Goal: Information Seeking & Learning: Learn about a topic

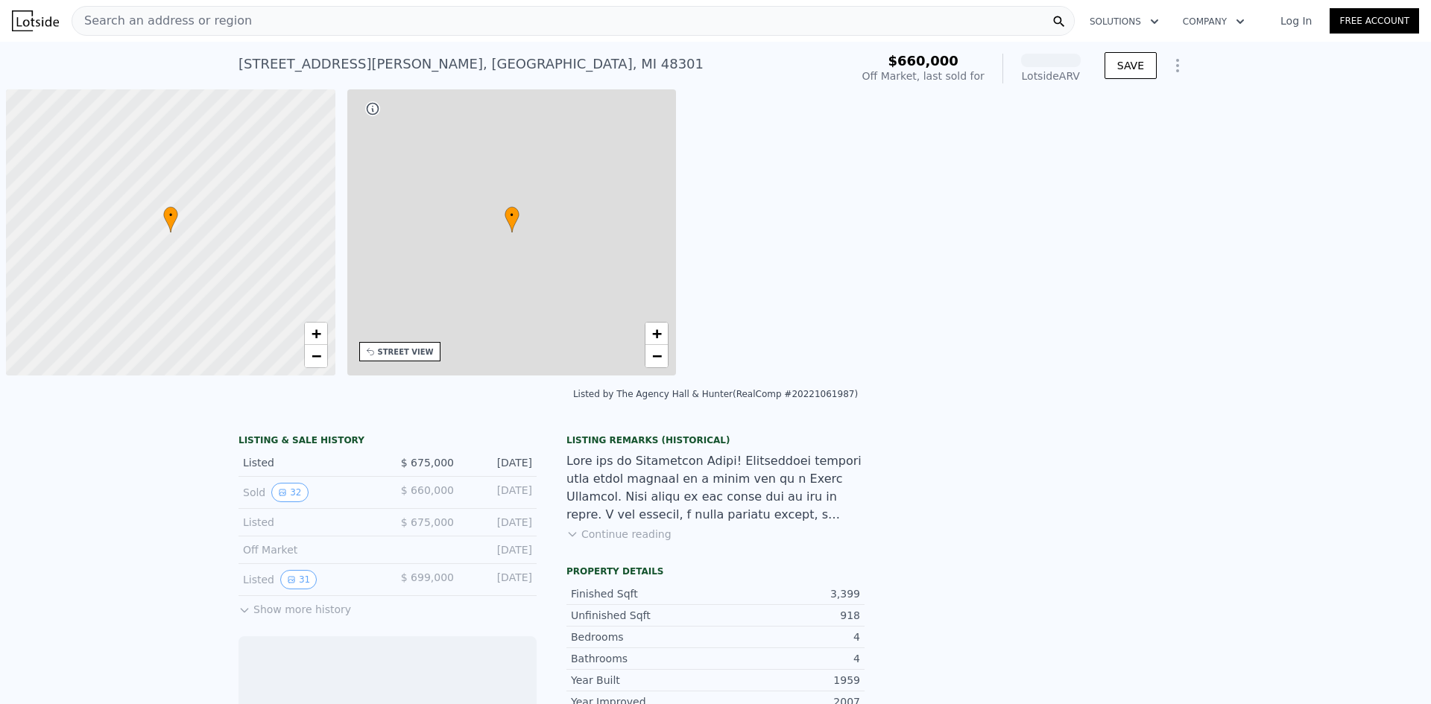
scroll to position [0, 6]
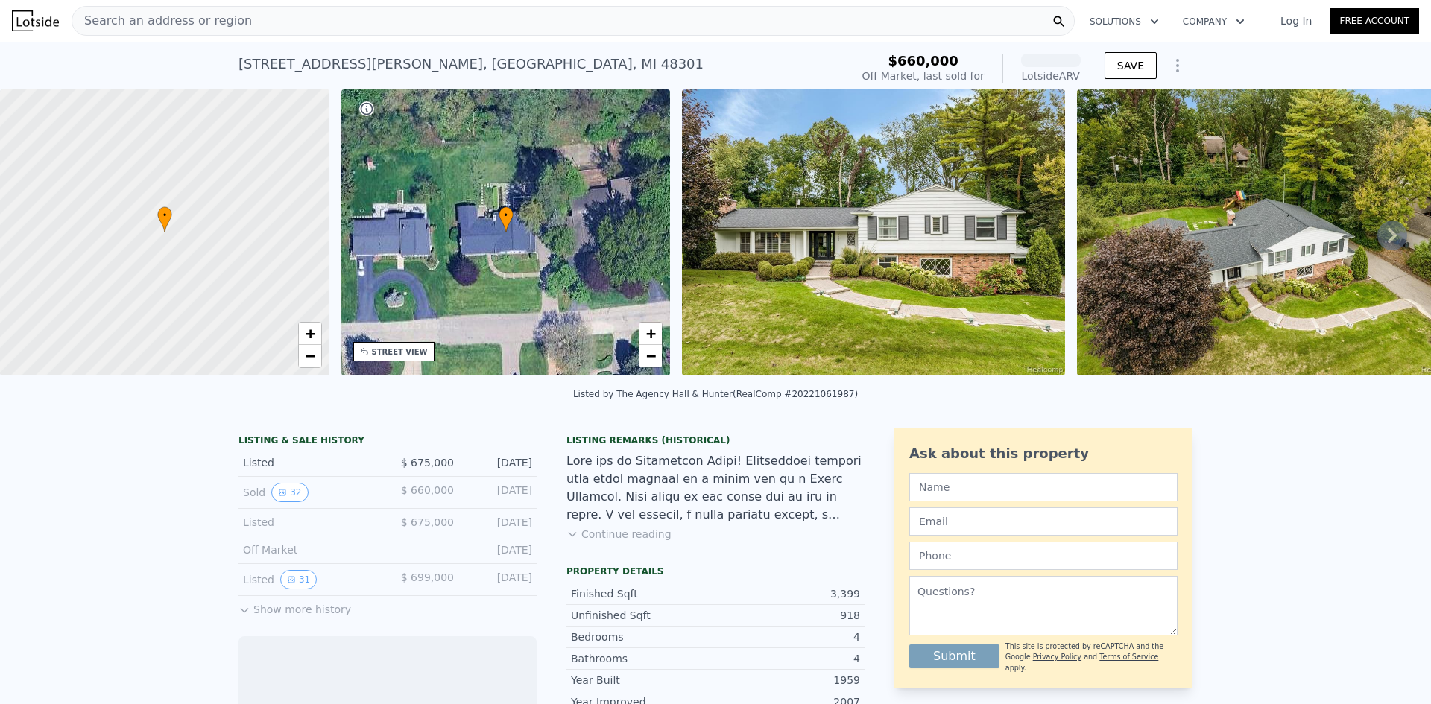
click at [864, 251] on img at bounding box center [873, 232] width 382 height 286
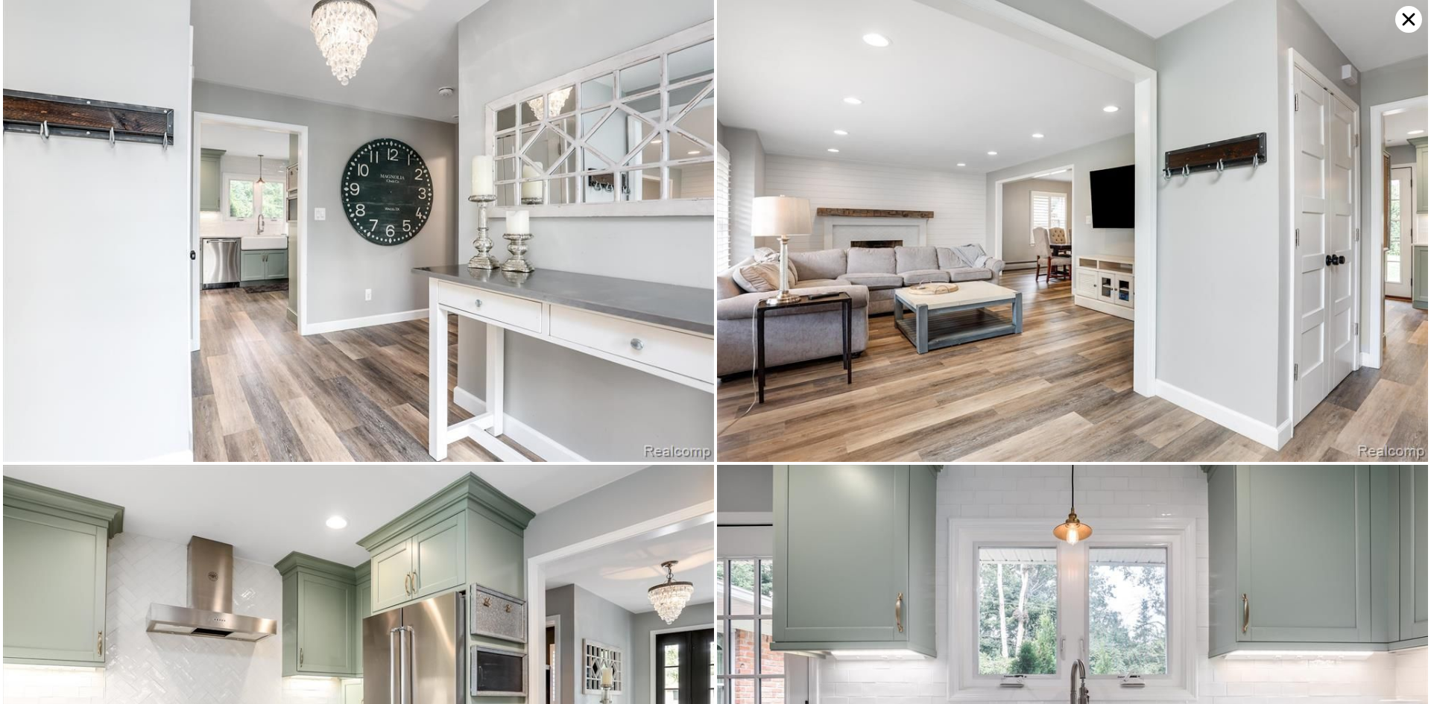
scroll to position [531, 0]
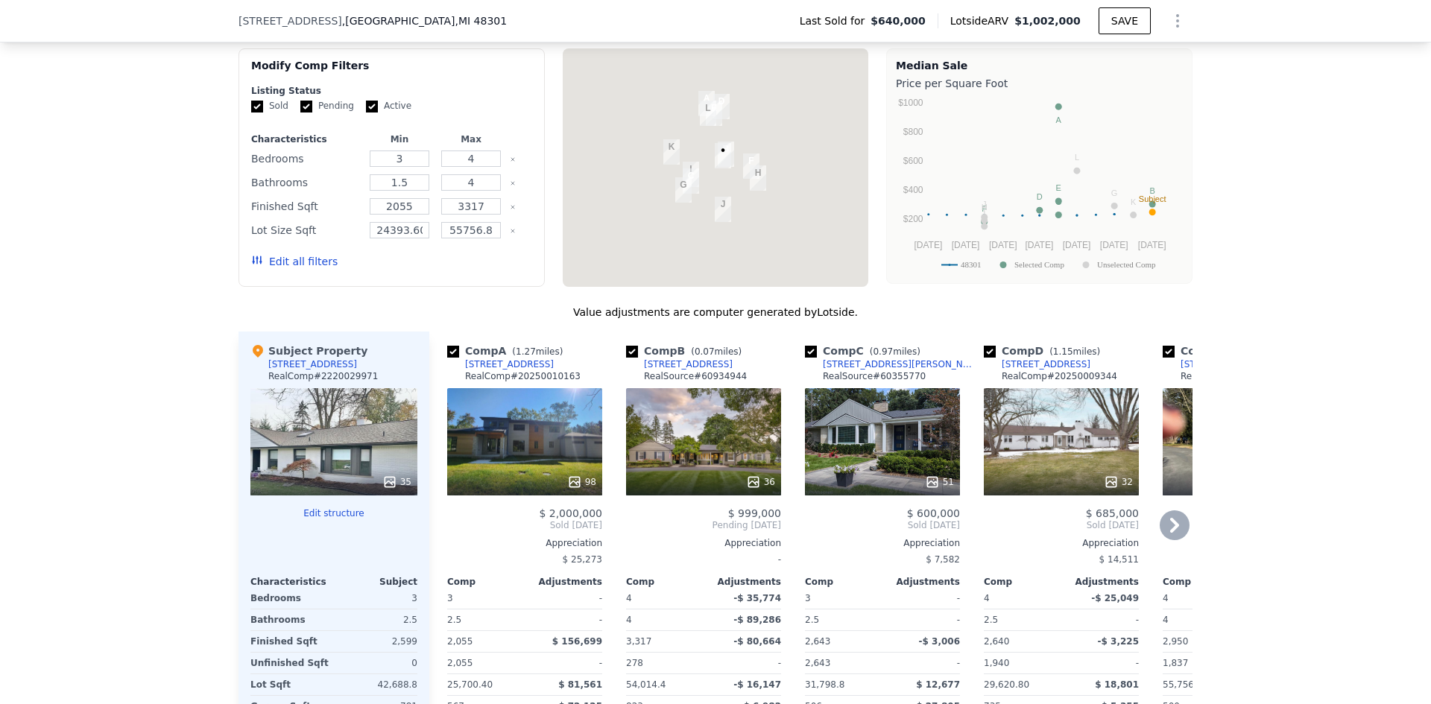
scroll to position [1634, 0]
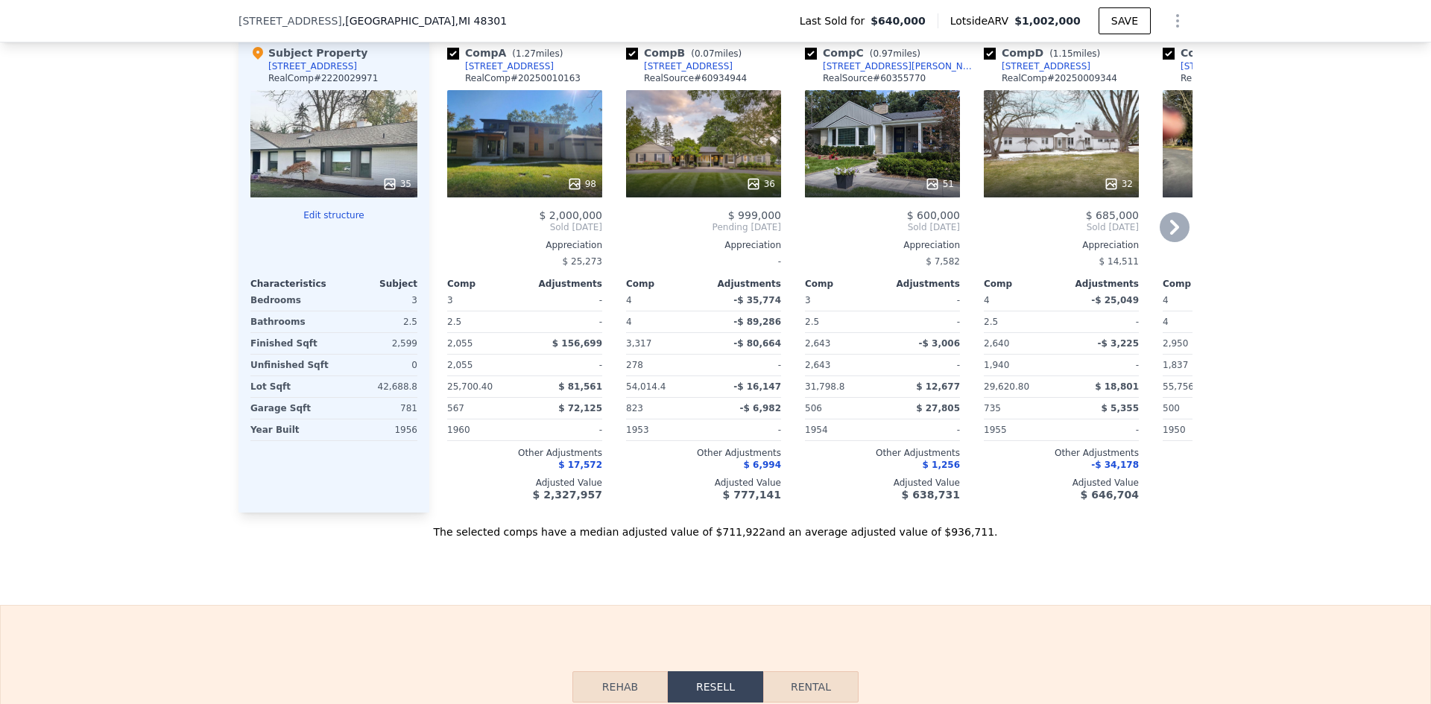
click at [493, 153] on div "98" at bounding box center [524, 143] width 155 height 107
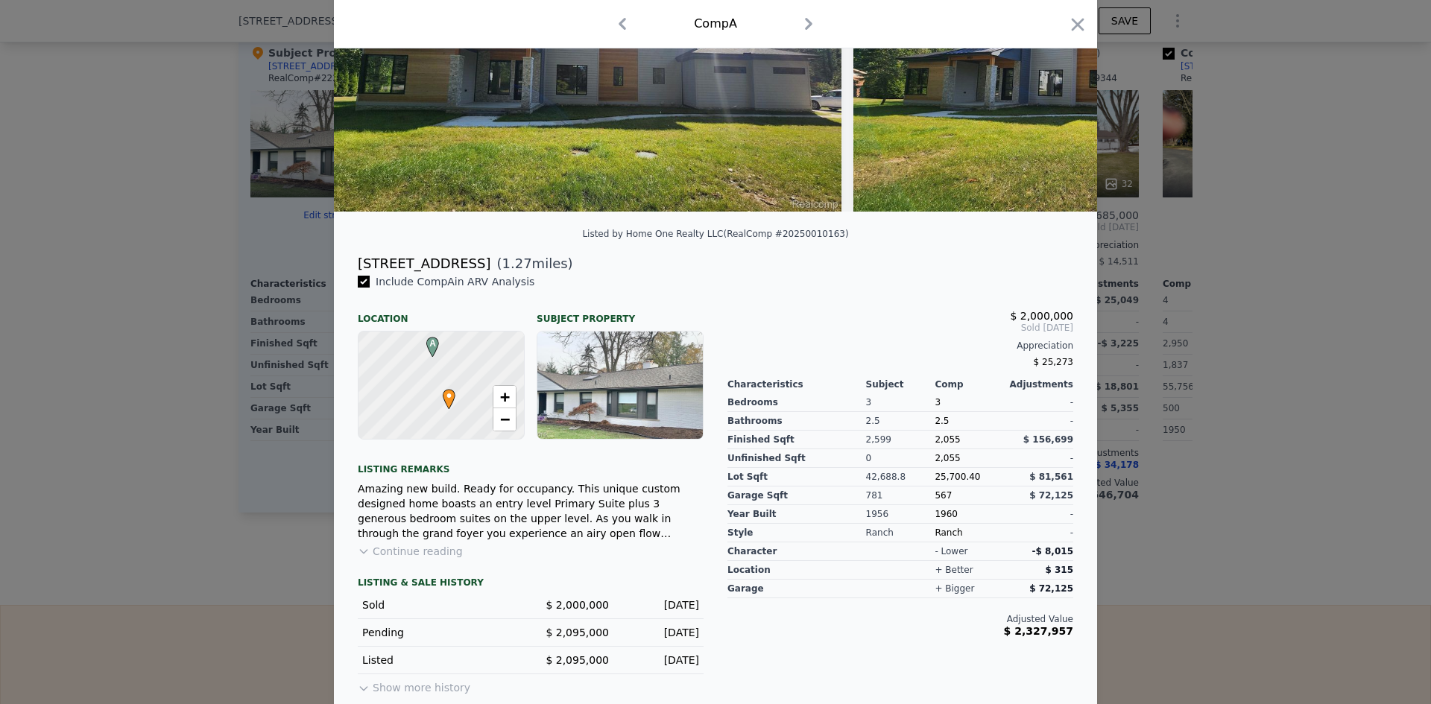
scroll to position [186, 0]
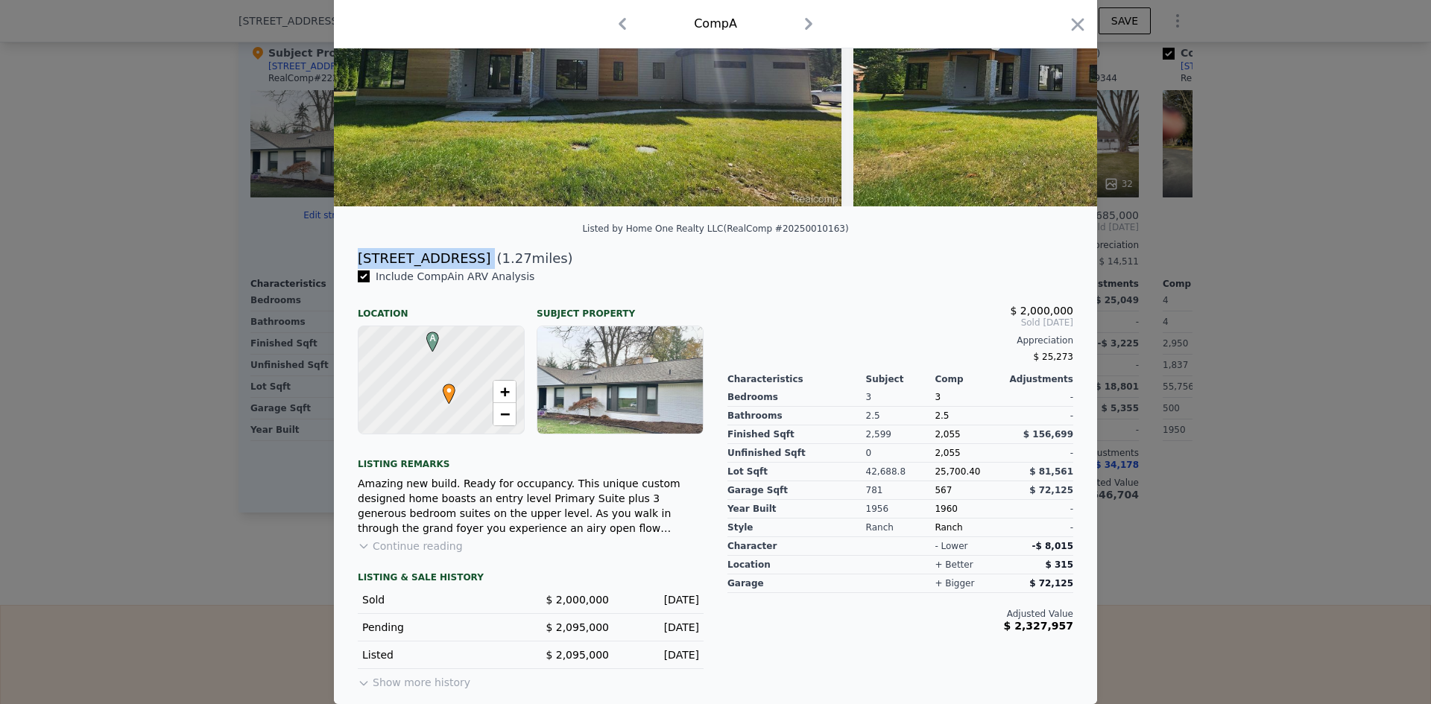
drag, startPoint x: 351, startPoint y: 256, endPoint x: 463, endPoint y: 258, distance: 111.8
click at [463, 258] on div "[STREET_ADDRESS] ( 1.27 miles)" at bounding box center [715, 258] width 739 height 21
copy div "[STREET_ADDRESS]"
click at [11, 332] on div at bounding box center [715, 352] width 1431 height 704
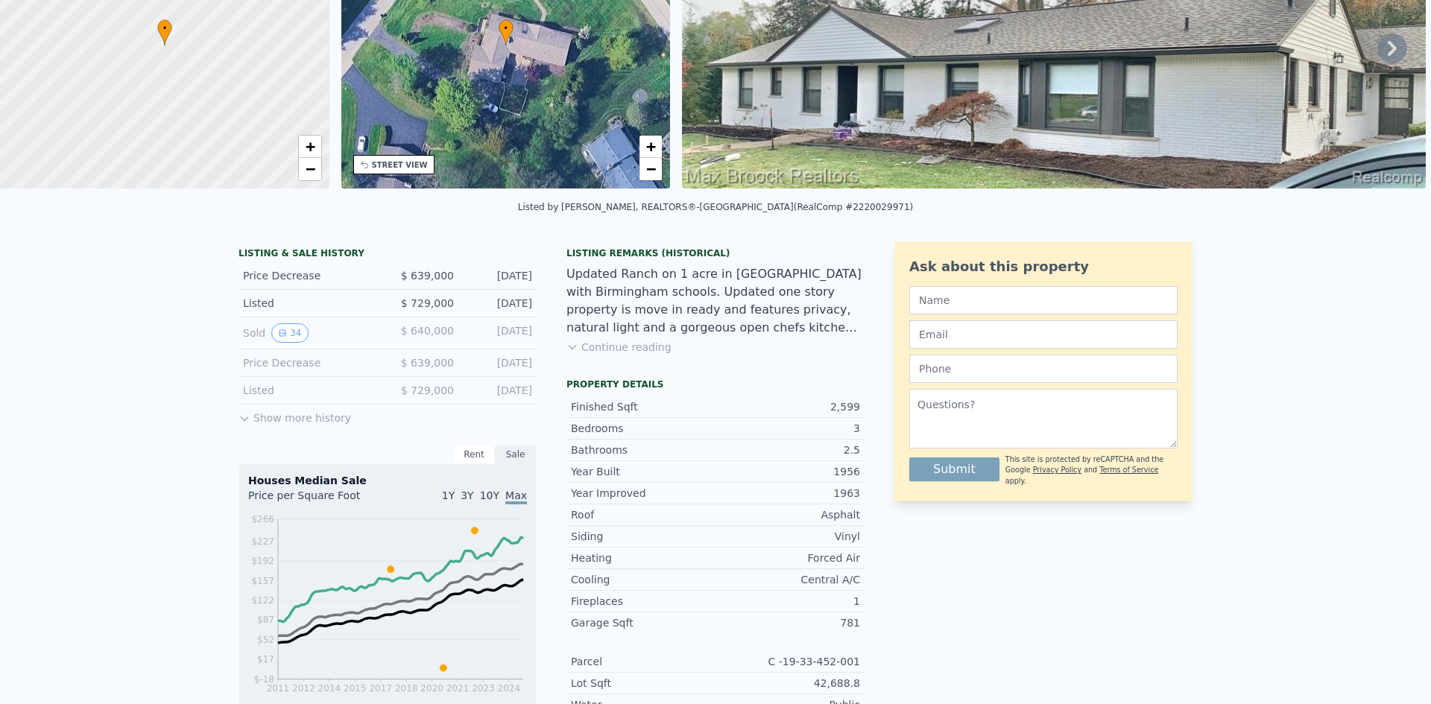
scroll to position [5, 0]
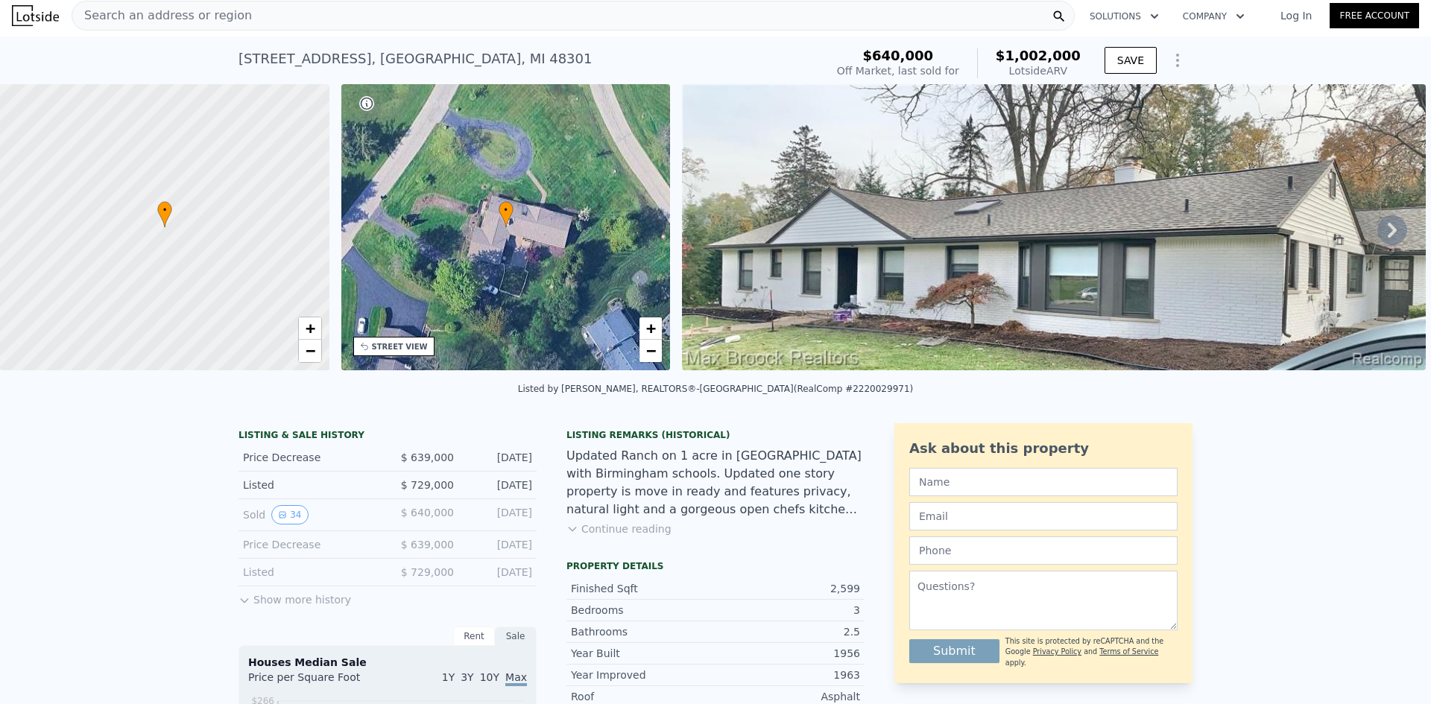
click at [610, 25] on div "Search an address or region" at bounding box center [573, 16] width 1003 height 30
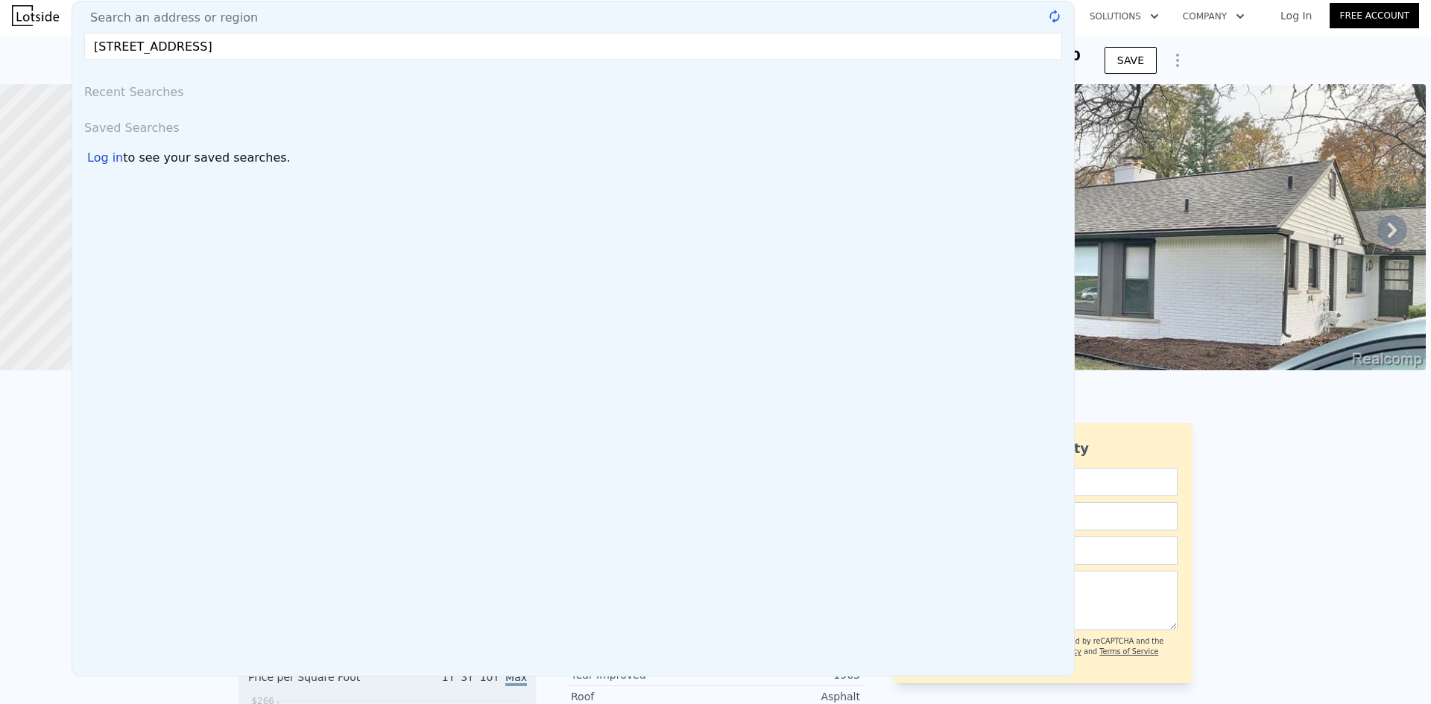
type input "[STREET_ADDRESS]"
click at [692, 265] on div "Recent Searches Saved Searches Log in to see your saved searches." at bounding box center [573, 374] width 1002 height 604
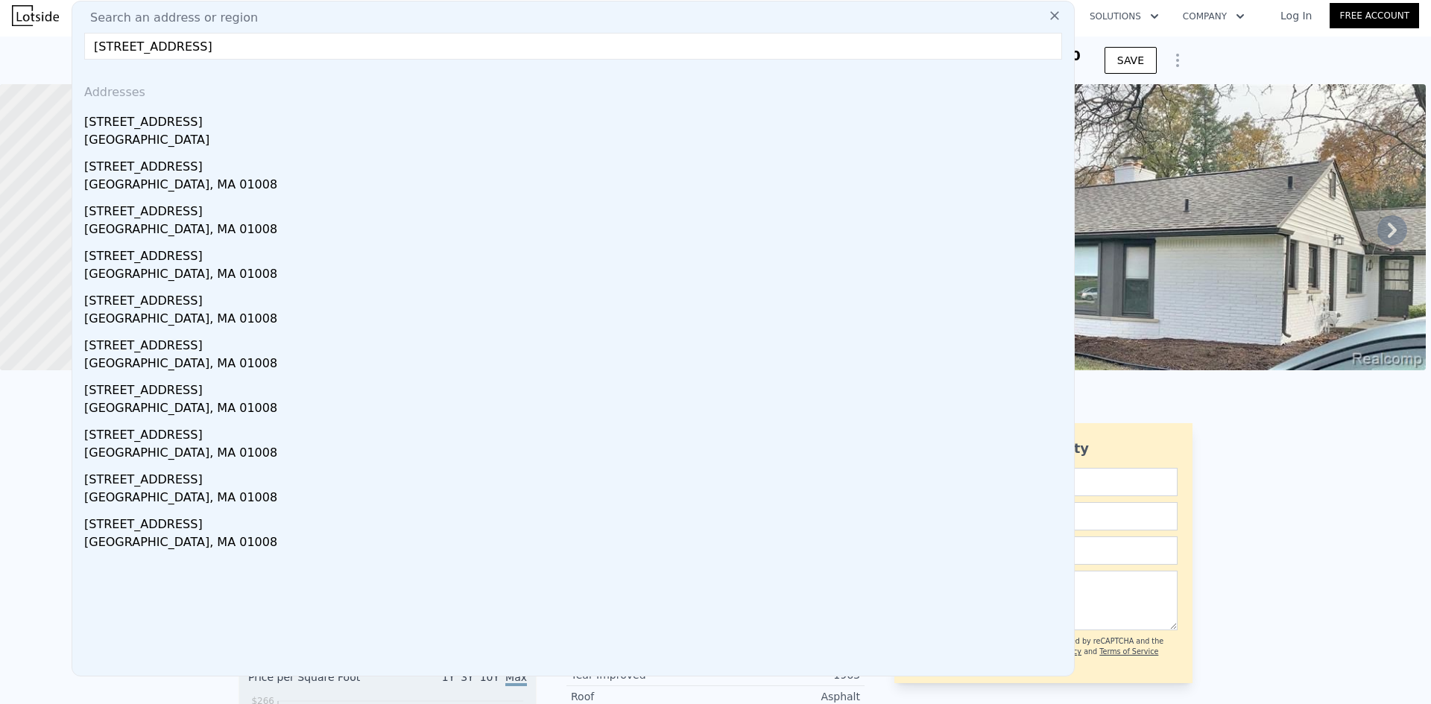
click at [495, 43] on input "[STREET_ADDRESS]" at bounding box center [573, 46] width 978 height 27
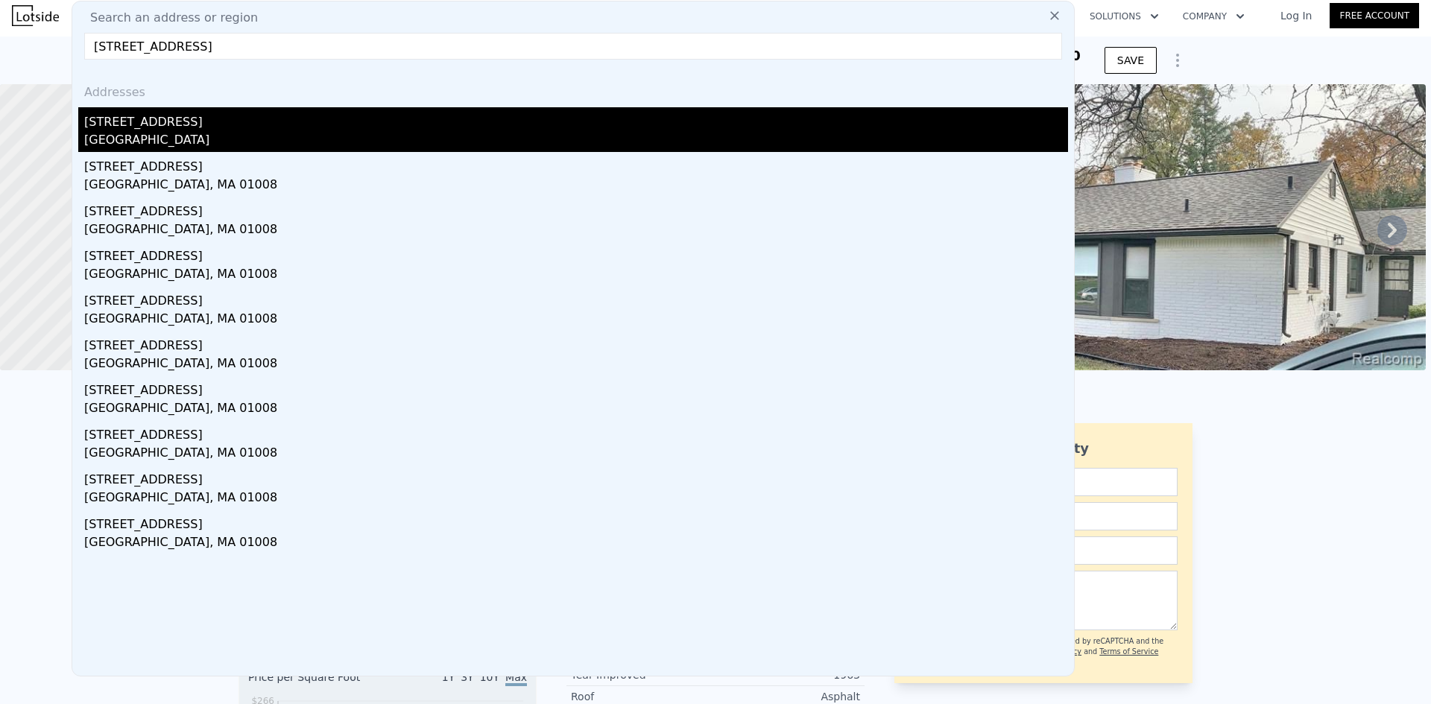
click at [443, 125] on div "[STREET_ADDRESS]" at bounding box center [576, 119] width 984 height 24
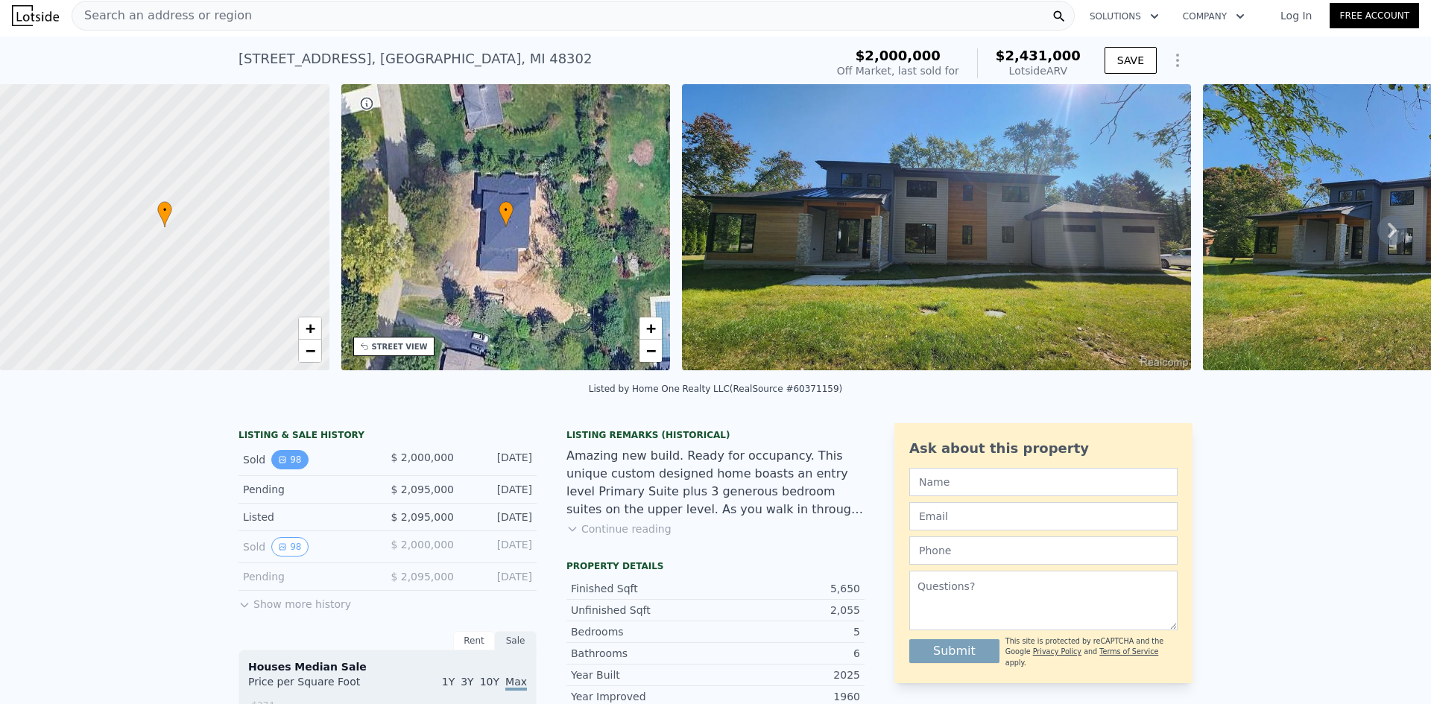
click at [291, 466] on button "98" at bounding box center [289, 459] width 37 height 19
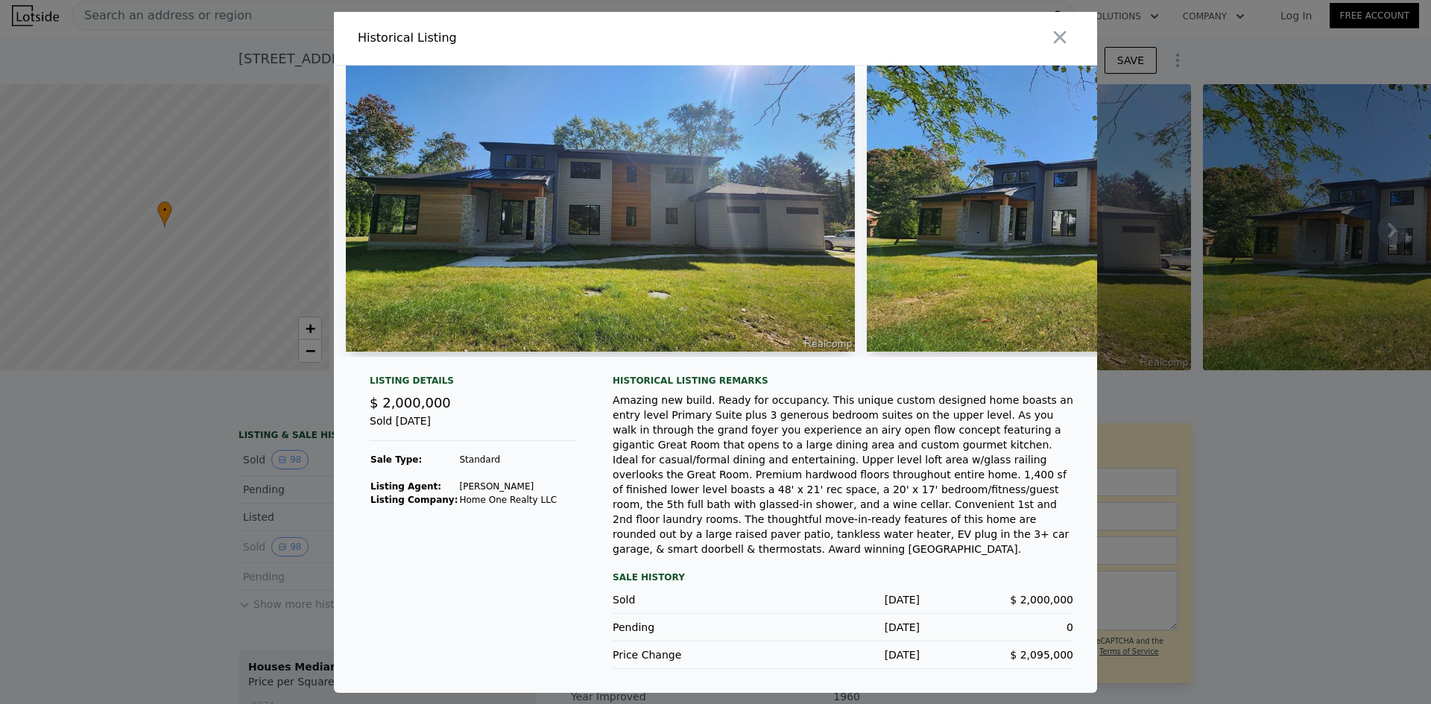
click at [246, 582] on div at bounding box center [715, 352] width 1431 height 704
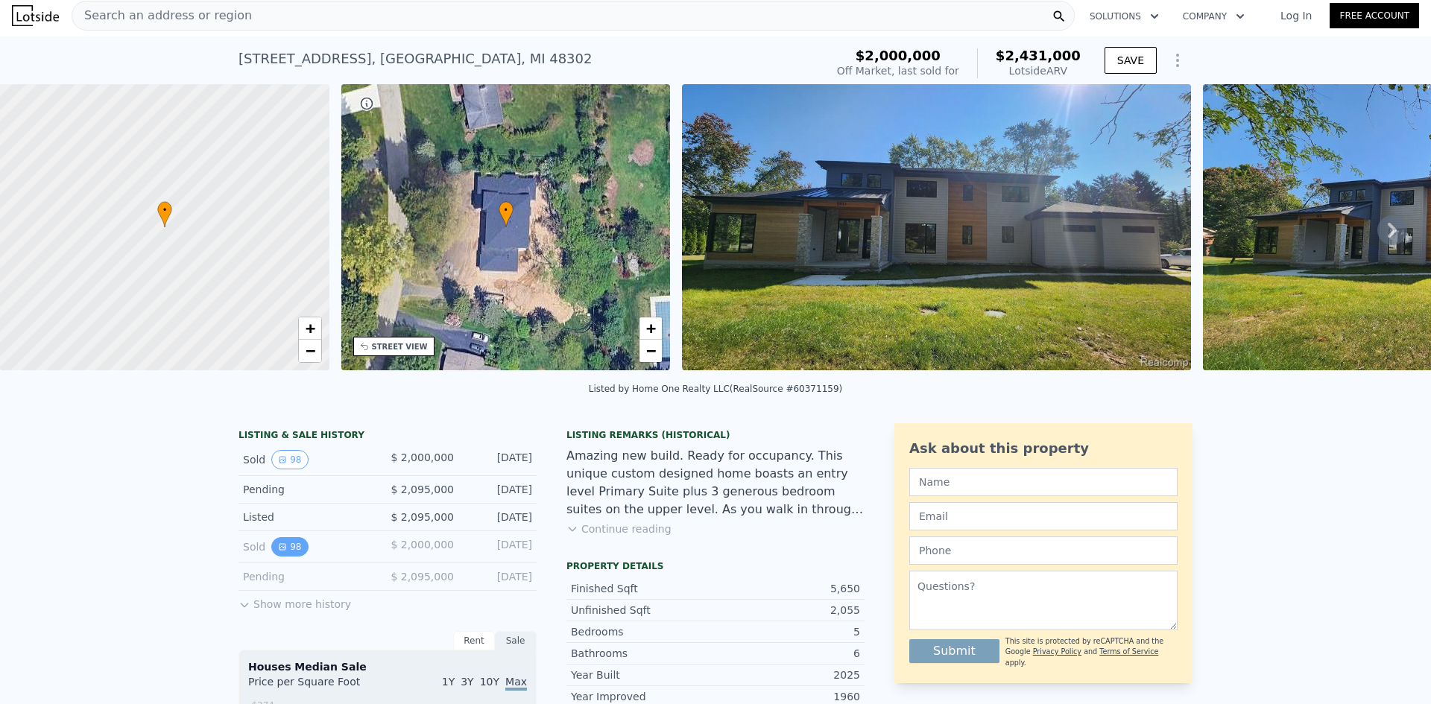
click at [290, 557] on button "98" at bounding box center [289, 546] width 37 height 19
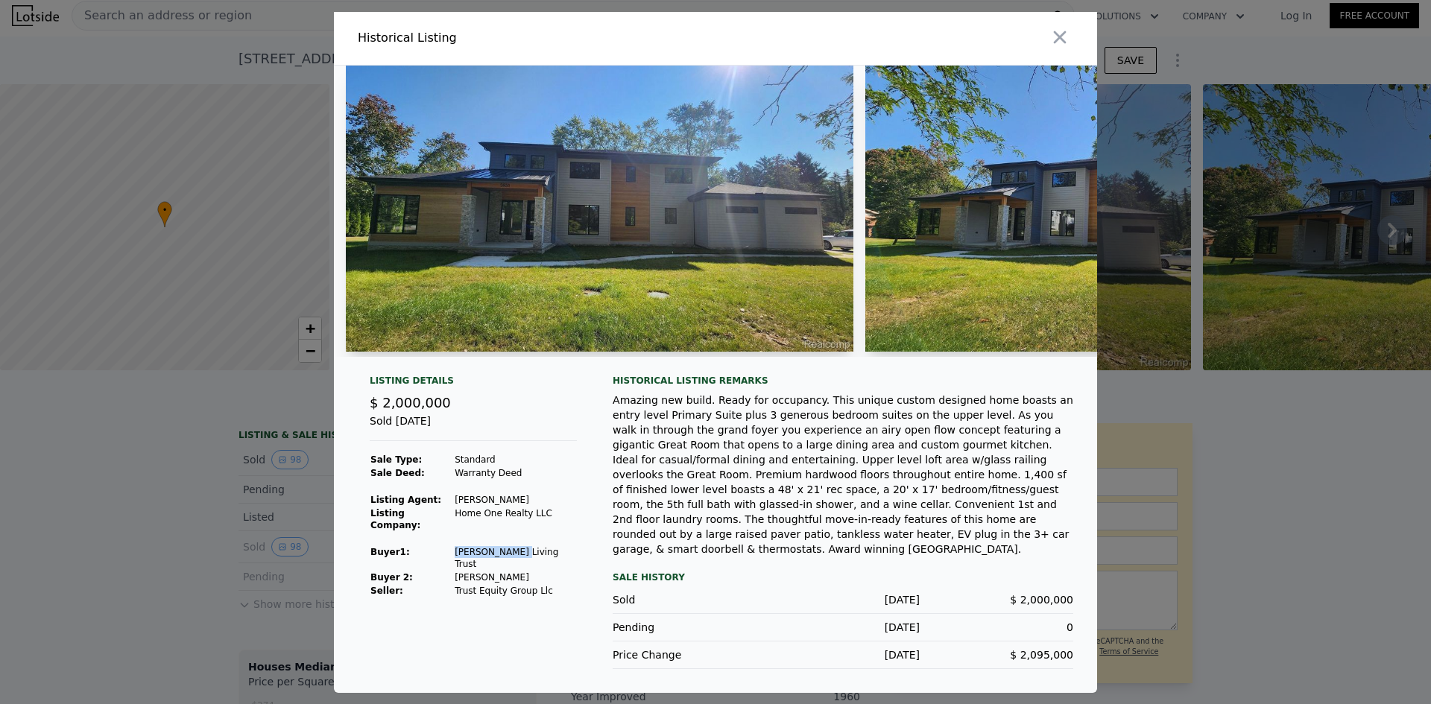
drag, startPoint x: 447, startPoint y: 557, endPoint x: 504, endPoint y: 565, distance: 57.1
click at [504, 565] on tr "Buyer 1 : [PERSON_NAME] Living Trust" at bounding box center [473, 557] width 207 height 25
click at [1342, 309] on div at bounding box center [715, 352] width 1431 height 704
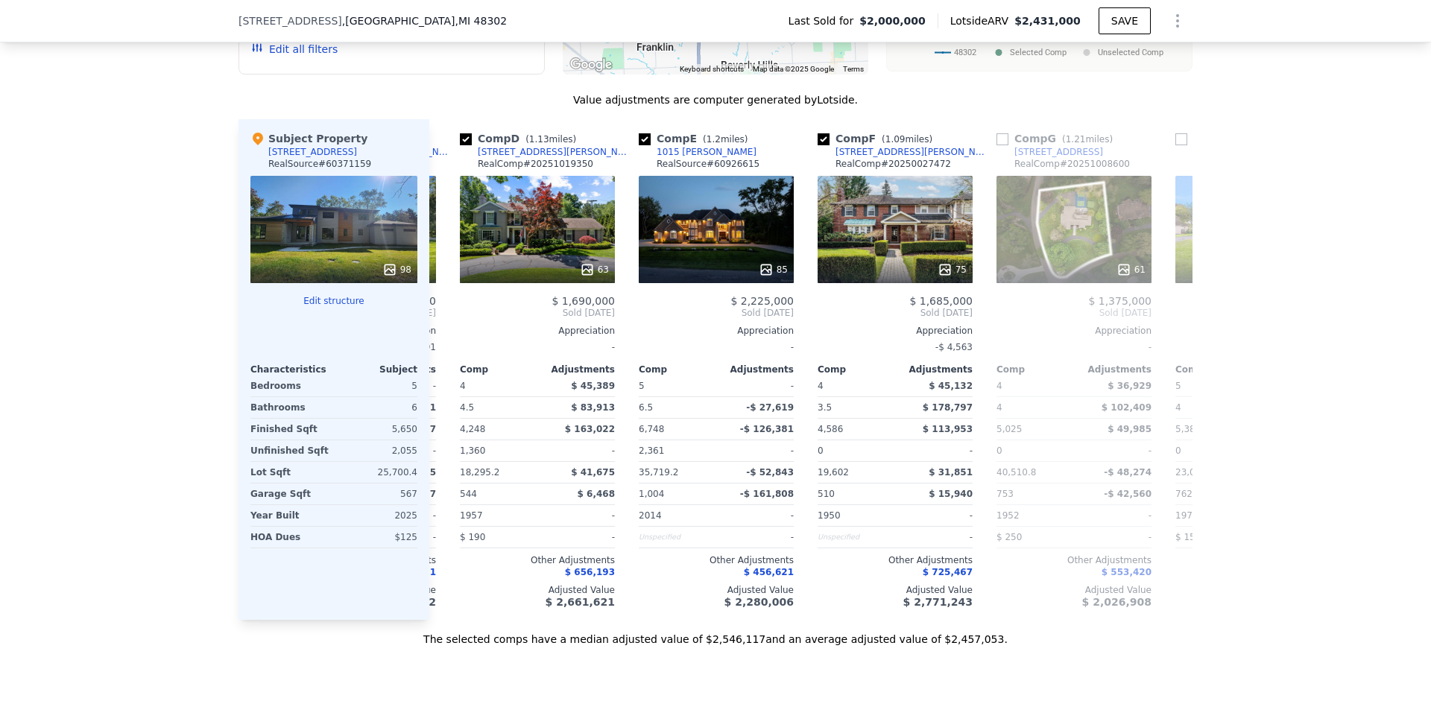
scroll to position [0, 926]
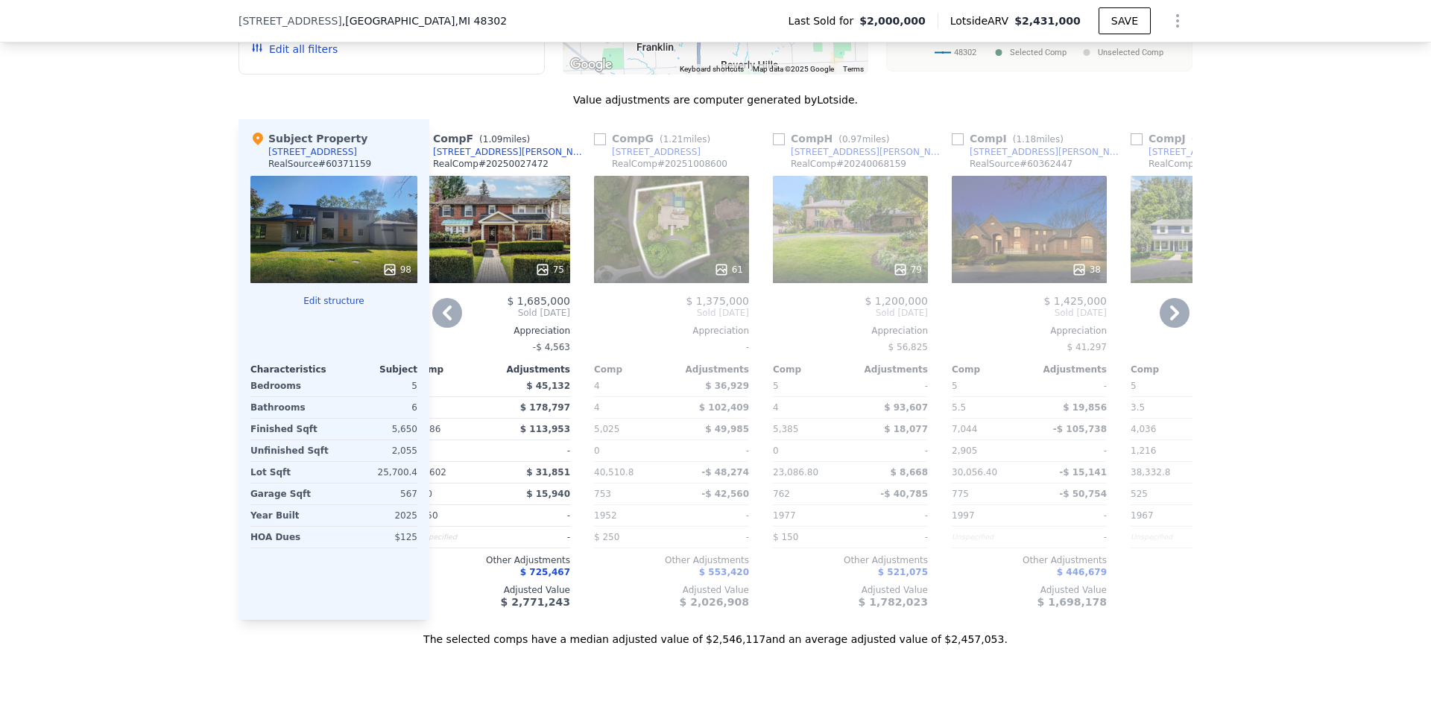
click at [505, 215] on div "75" at bounding box center [492, 229] width 155 height 107
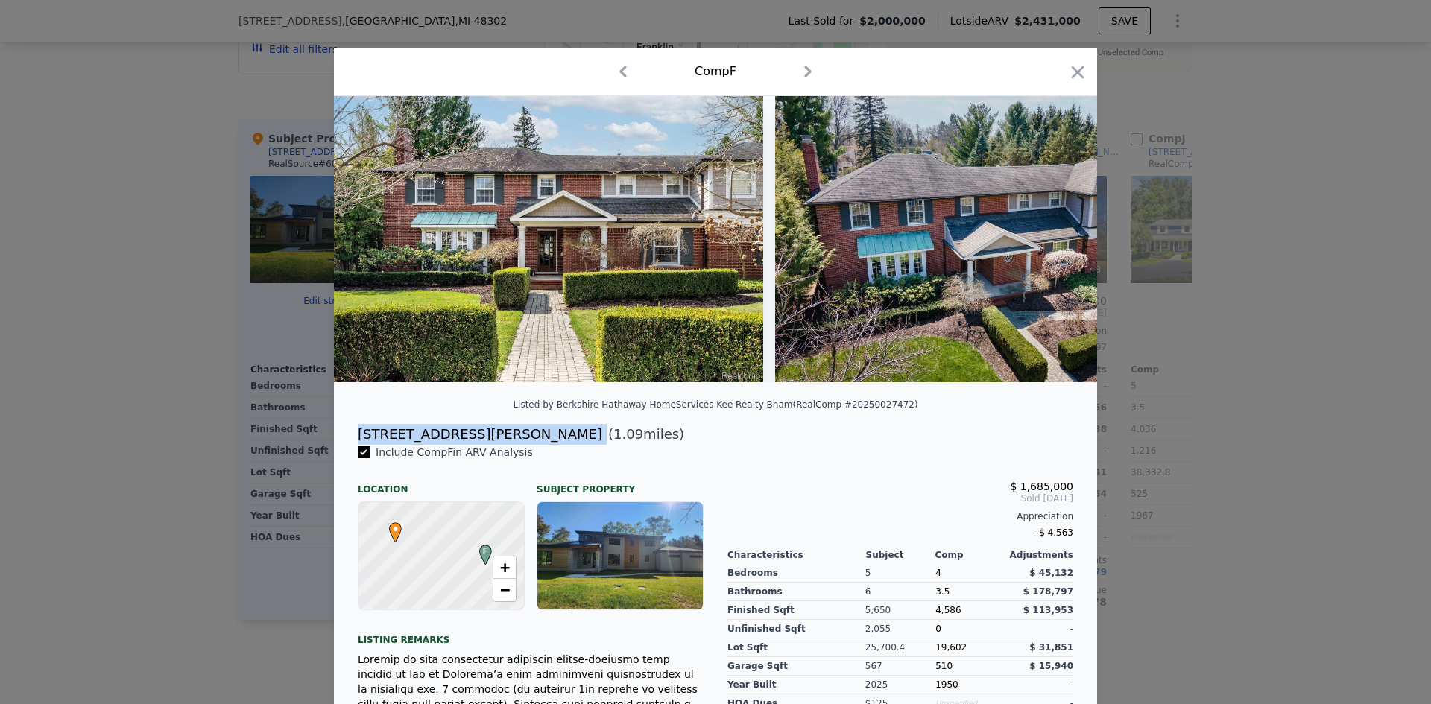
drag, startPoint x: 352, startPoint y: 446, endPoint x: 470, endPoint y: 446, distance: 118.5
click at [470, 445] on div "[STREET_ADDRESS][PERSON_NAME] ( 1.09 miles)" at bounding box center [715, 434] width 739 height 21
copy div "[STREET_ADDRESS][PERSON_NAME]"
click at [75, 366] on div at bounding box center [715, 352] width 1431 height 704
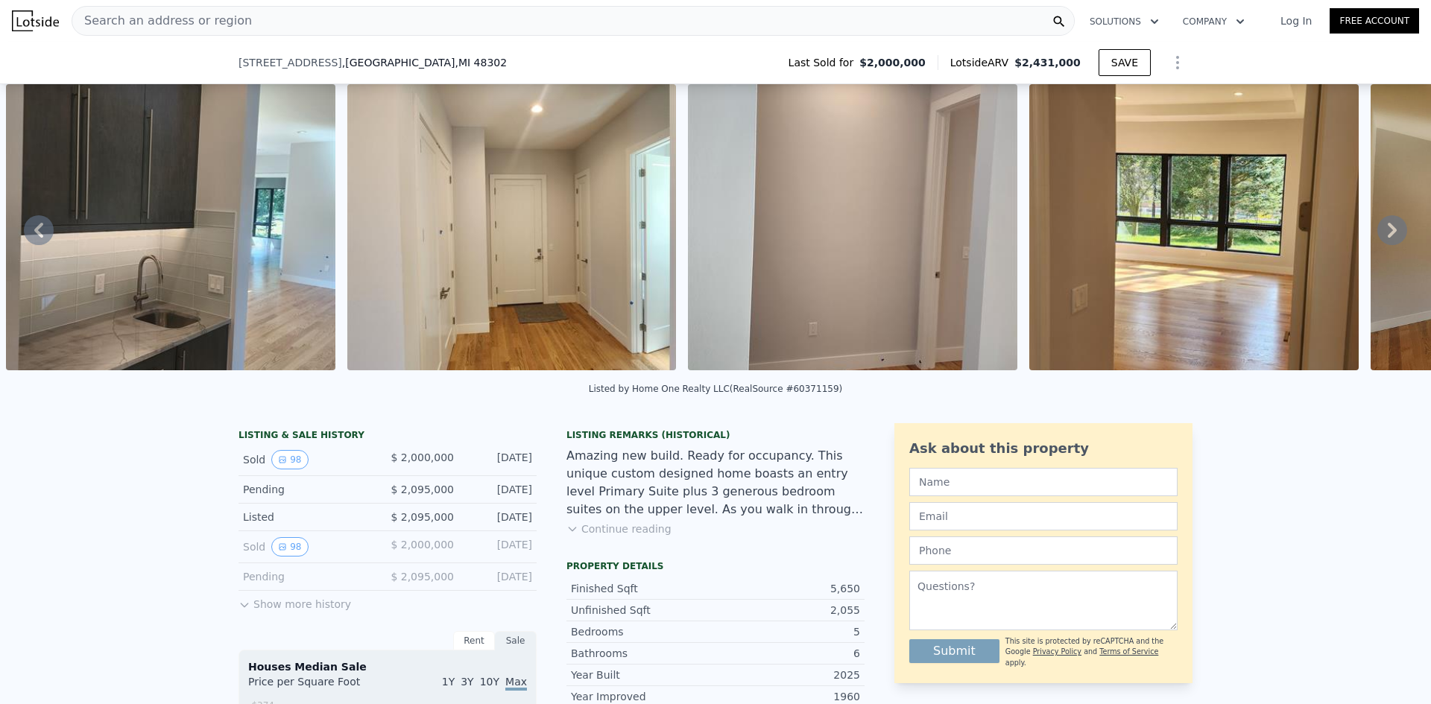
drag, startPoint x: 186, startPoint y: 376, endPoint x: 213, endPoint y: 138, distance: 240.0
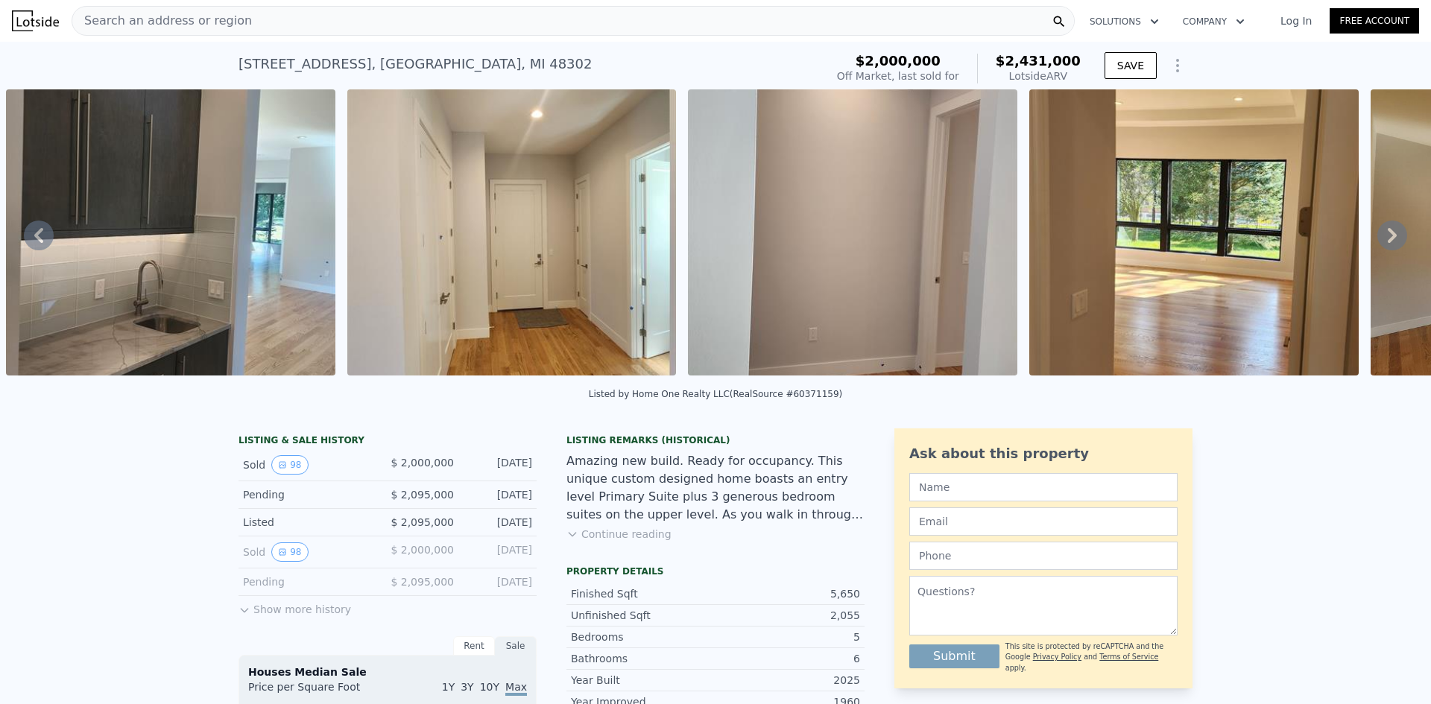
click at [390, 15] on div "Search an address or region" at bounding box center [573, 21] width 1003 height 30
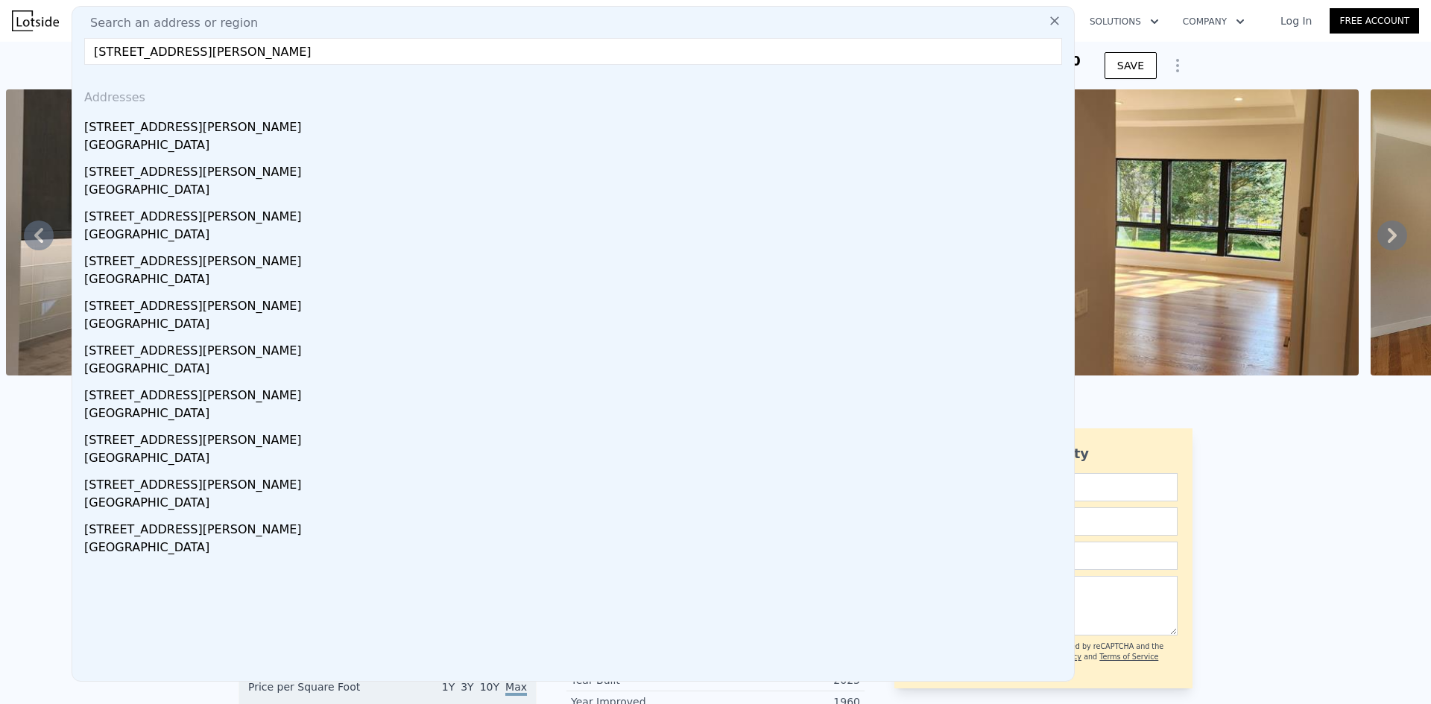
type input "[STREET_ADDRESS][PERSON_NAME]"
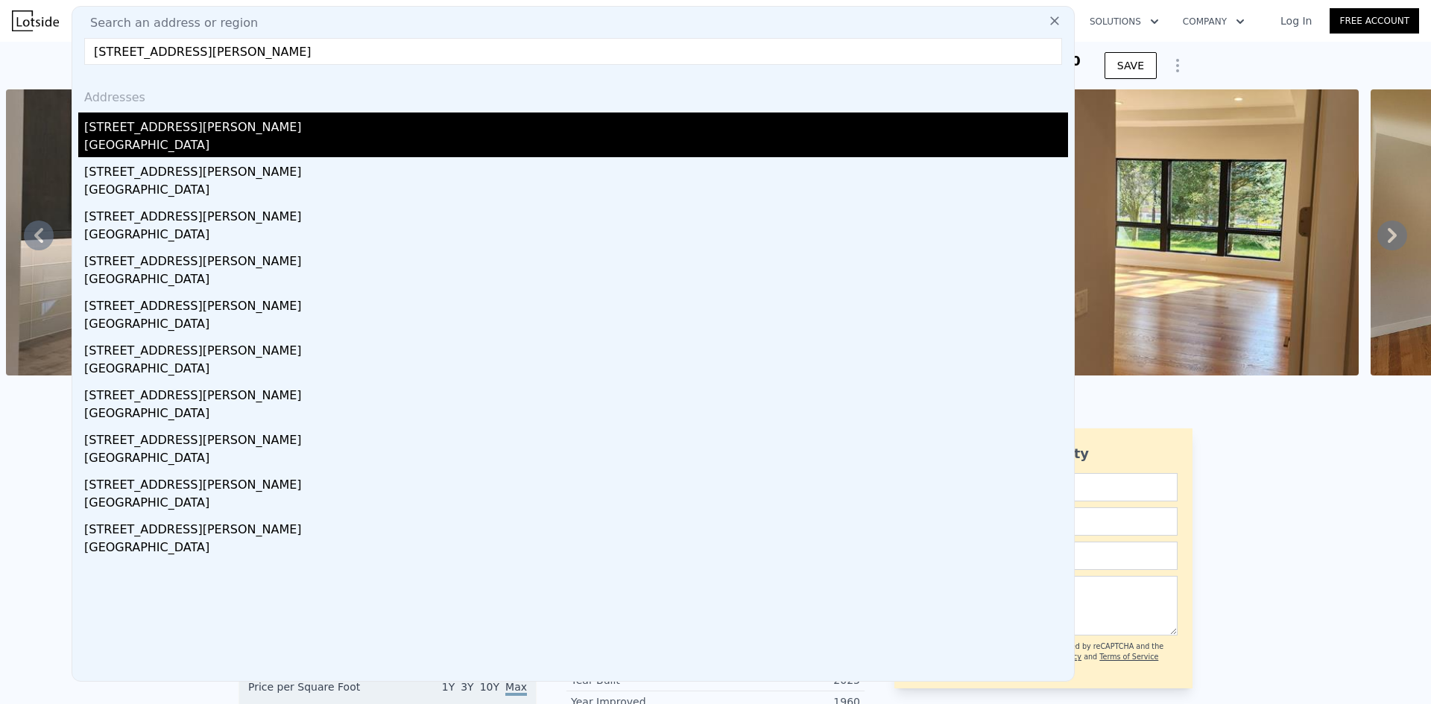
click at [548, 124] on div "[STREET_ADDRESS][PERSON_NAME]" at bounding box center [576, 125] width 984 height 24
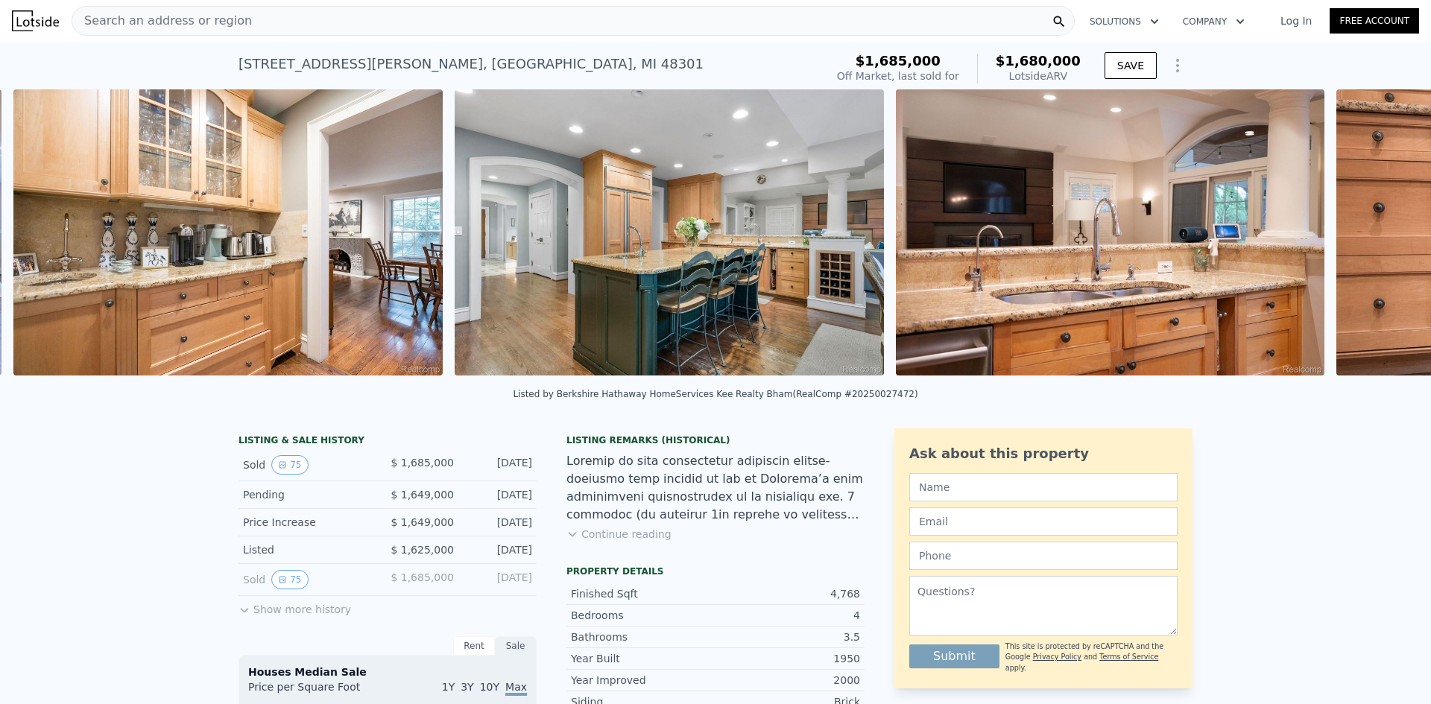
scroll to position [0, 5897]
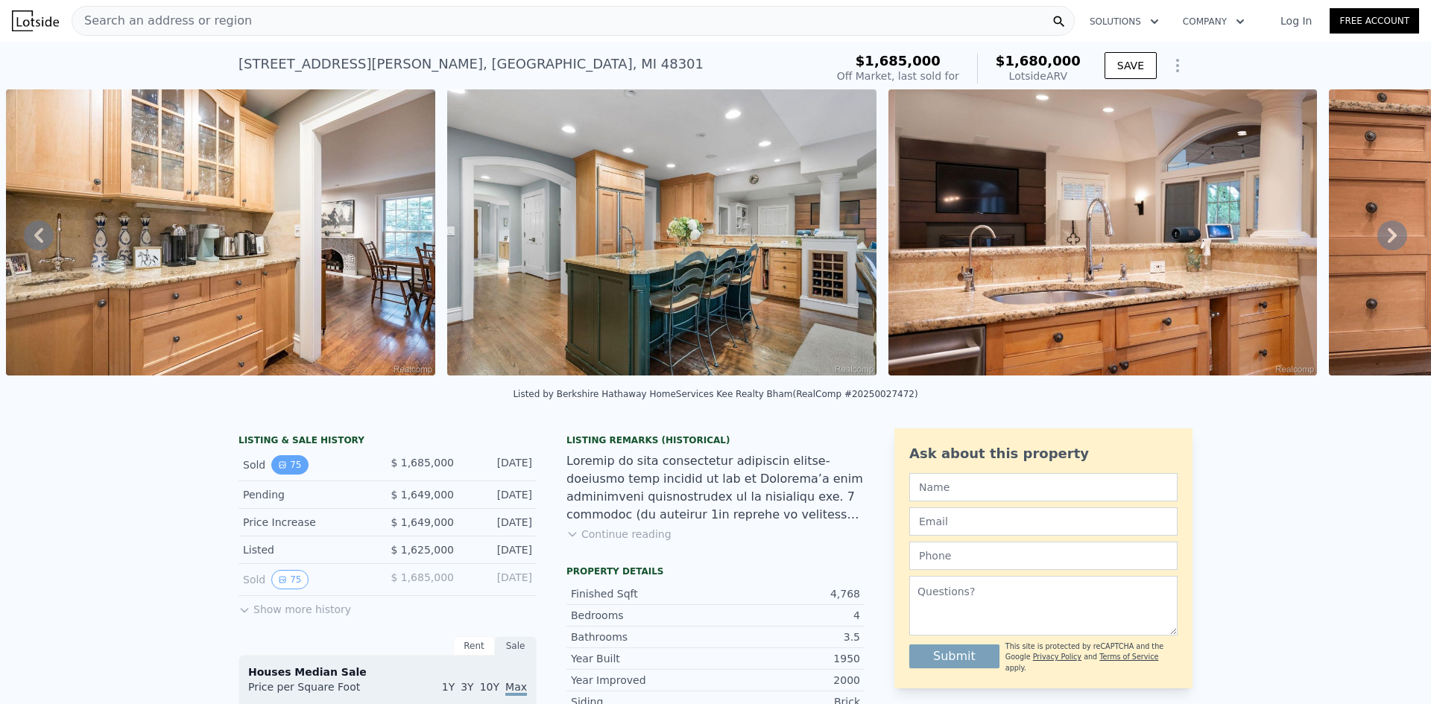
click at [288, 475] on button "75" at bounding box center [289, 464] width 37 height 19
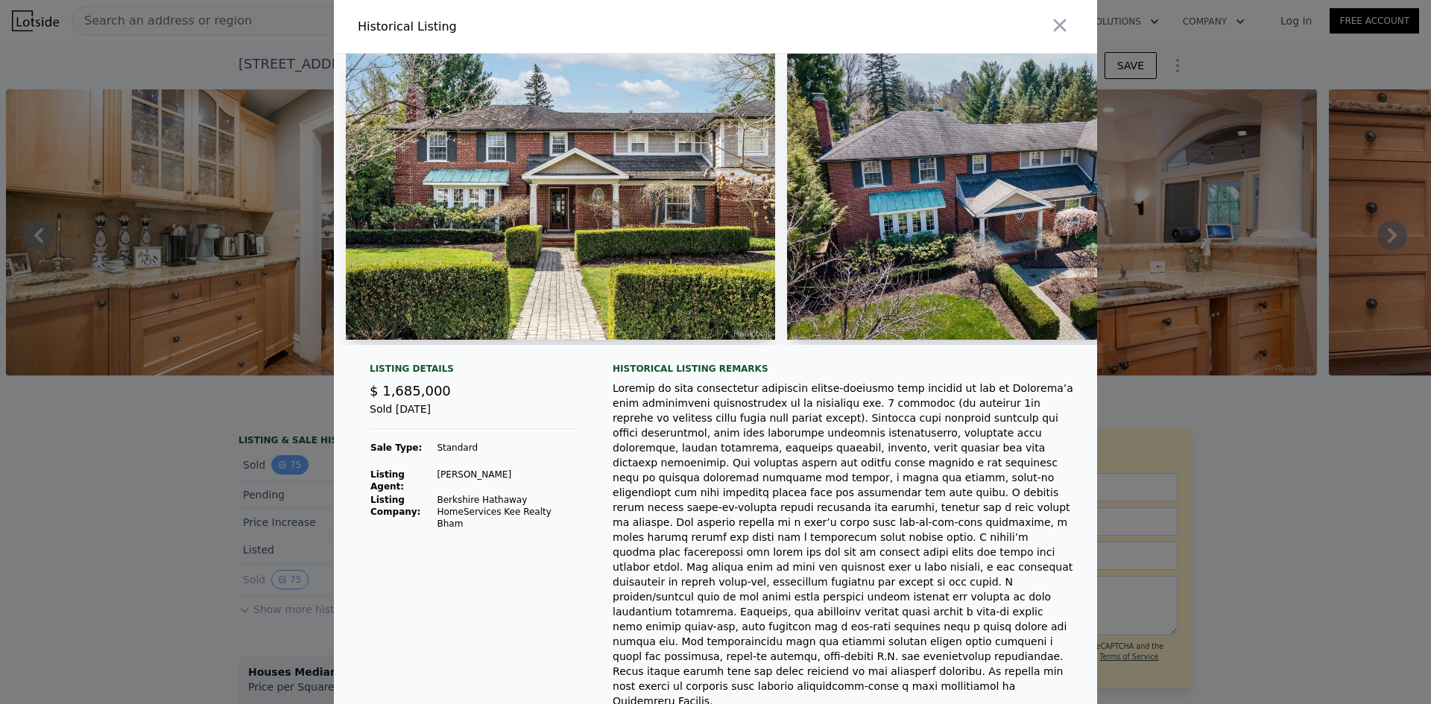
click at [274, 482] on div at bounding box center [715, 352] width 1431 height 704
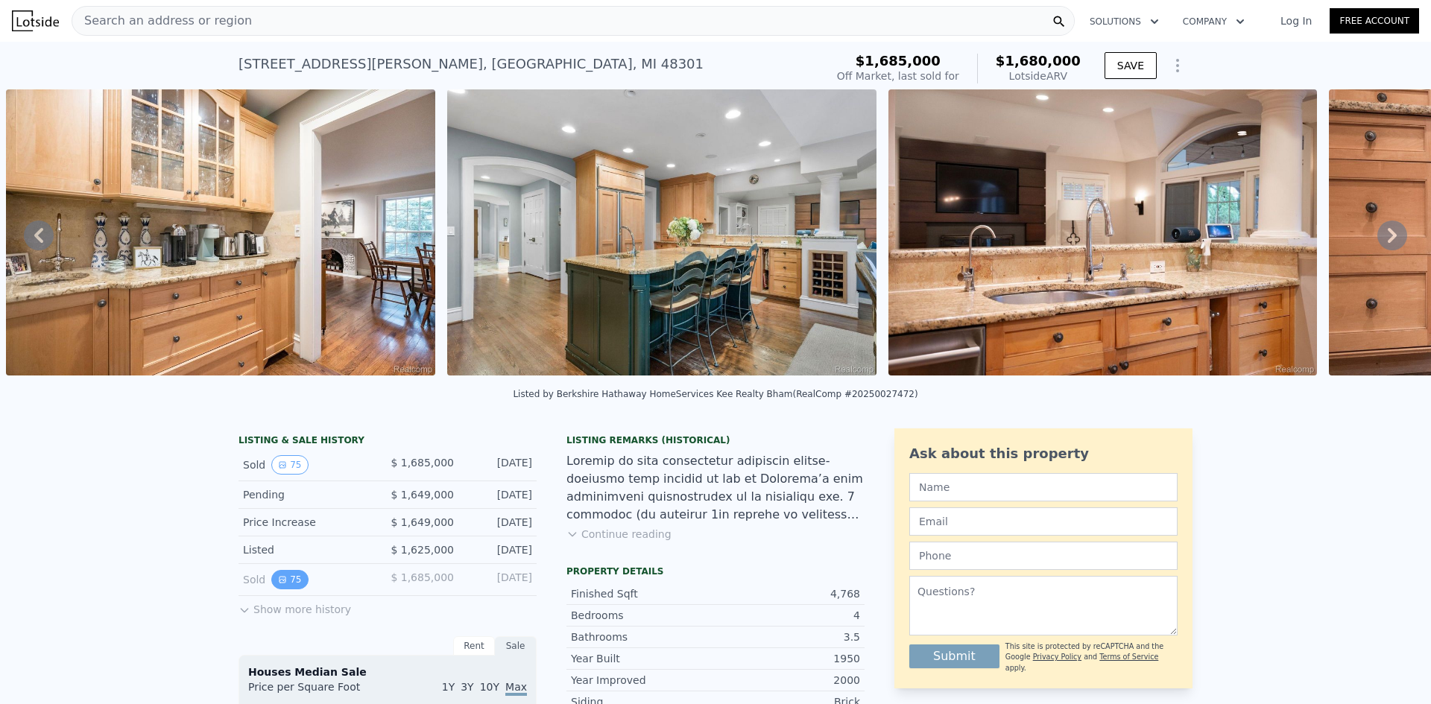
click at [290, 588] on button "75" at bounding box center [289, 579] width 37 height 19
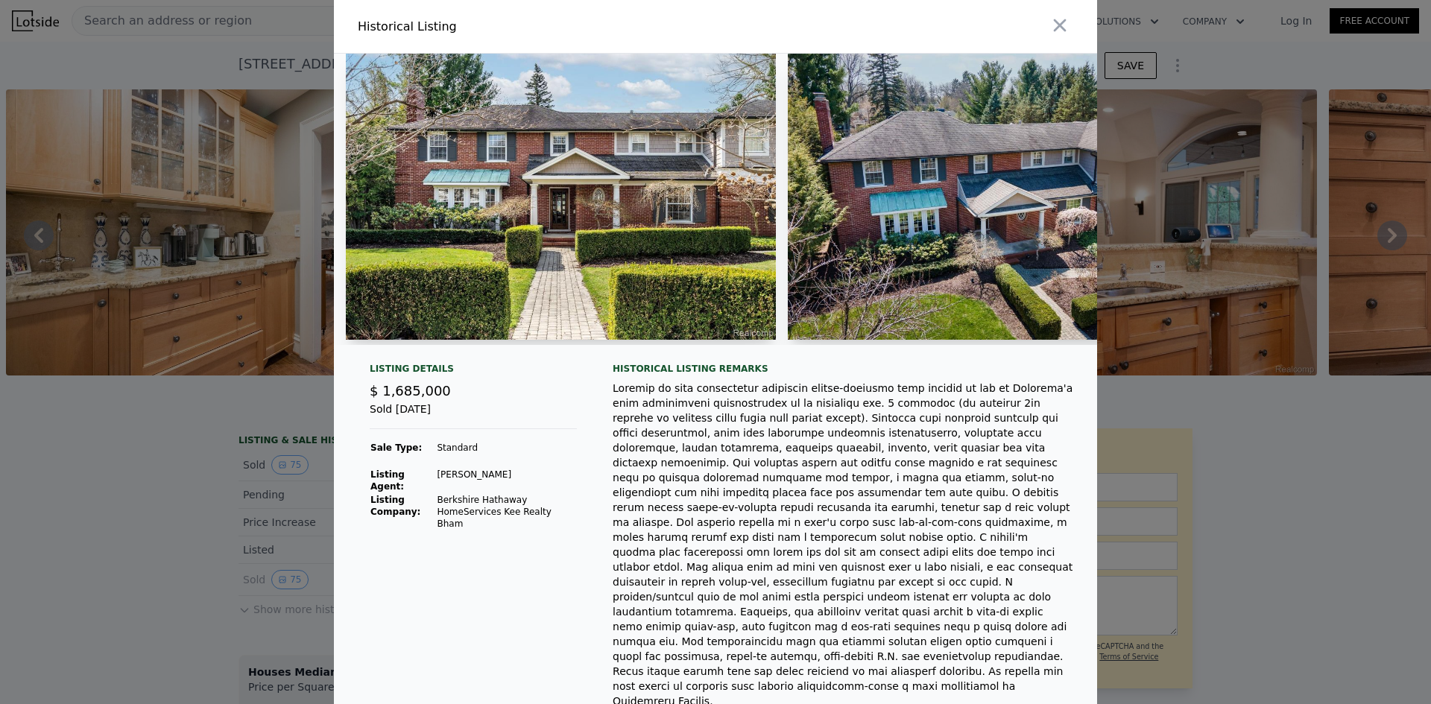
click at [248, 563] on div at bounding box center [715, 352] width 1431 height 704
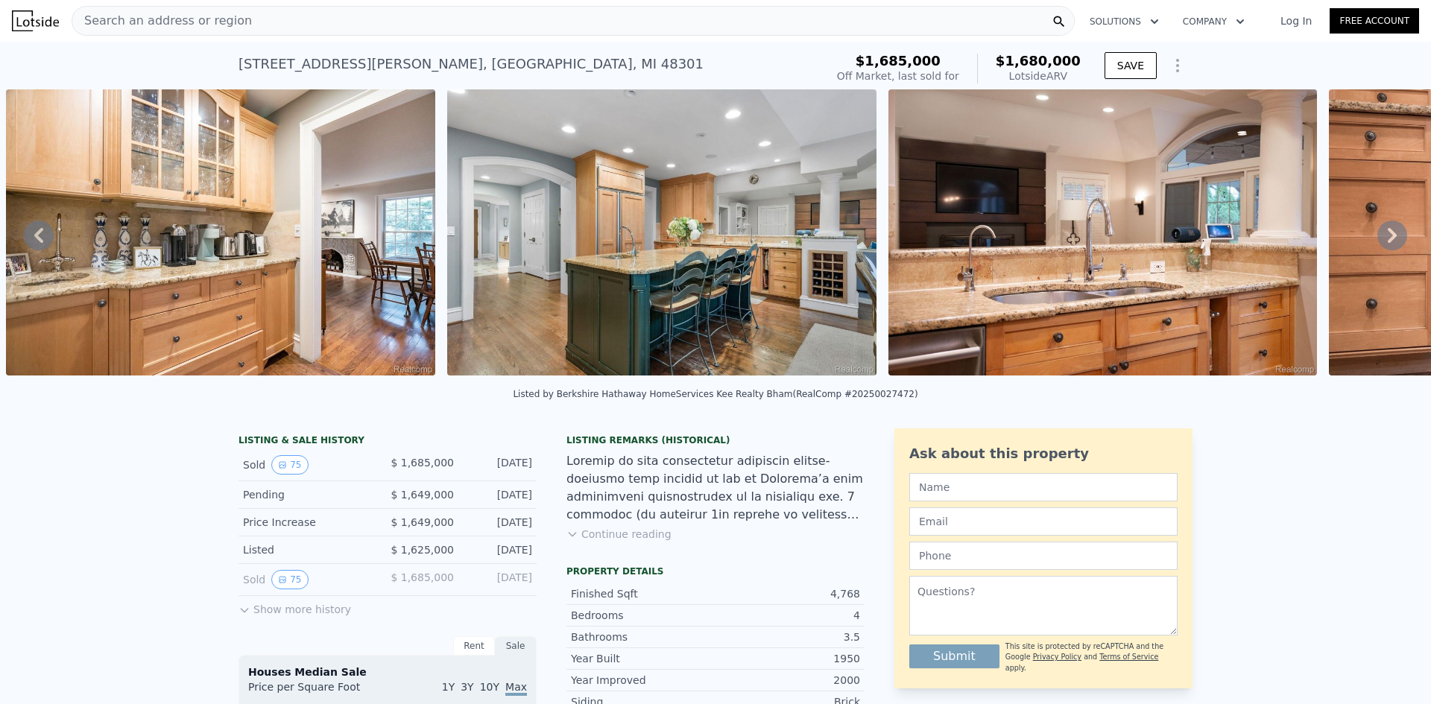
click at [285, 613] on button "Show more history" at bounding box center [294, 606] width 113 height 21
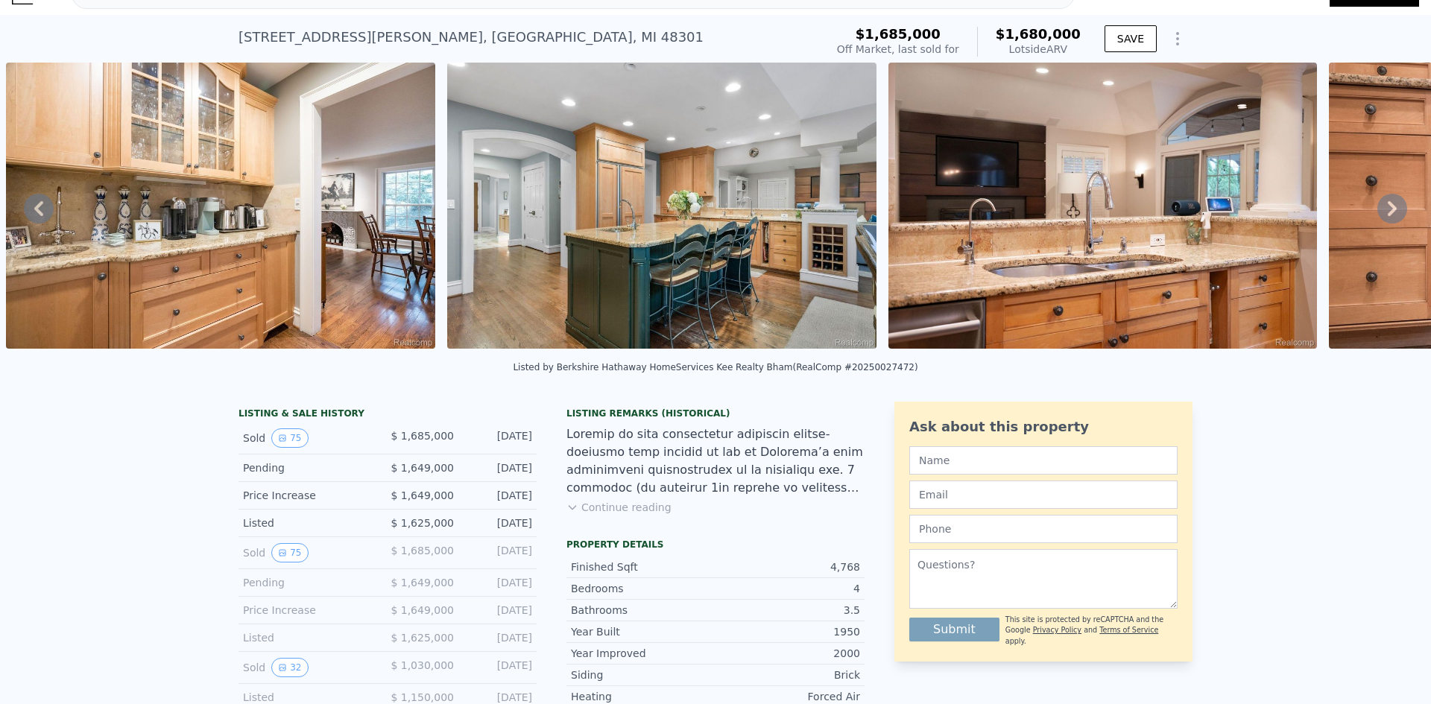
scroll to position [69, 0]
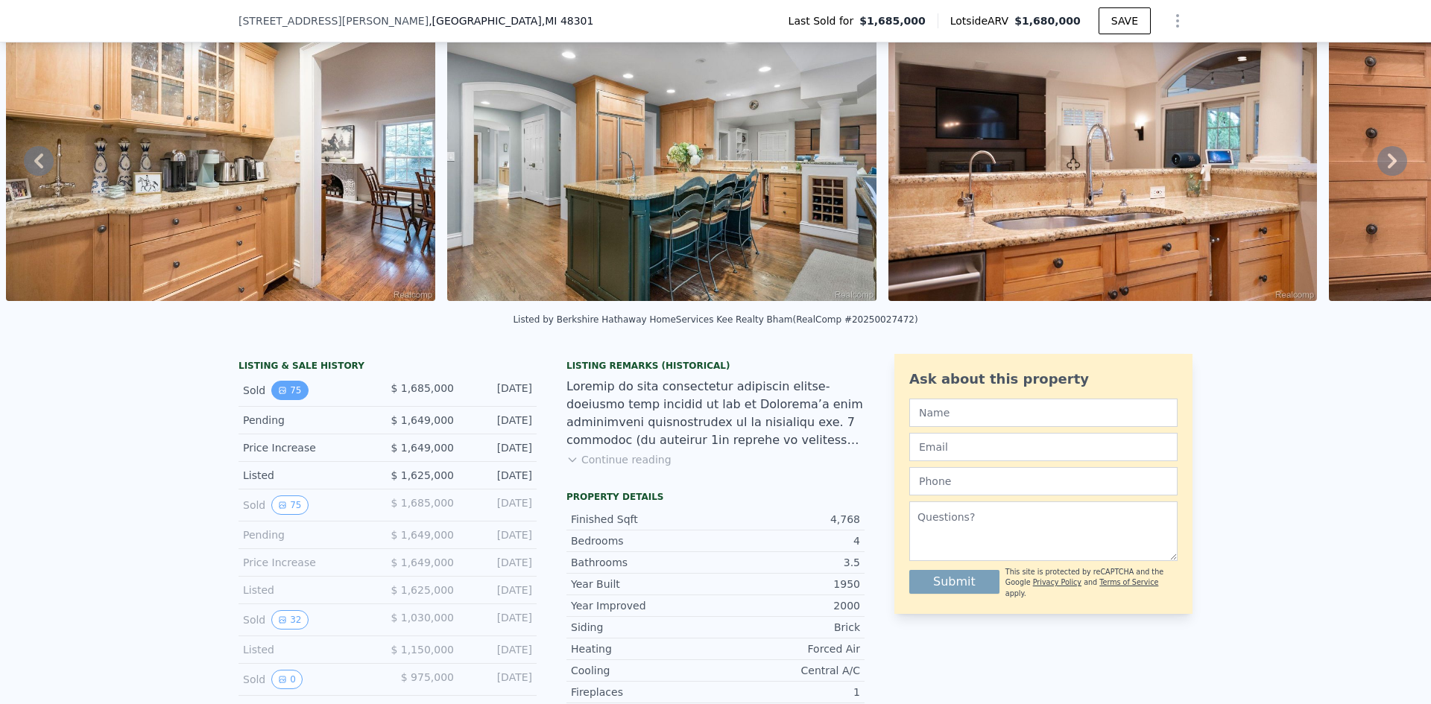
drag, startPoint x: 297, startPoint y: 386, endPoint x: 291, endPoint y: 402, distance: 17.7
click at [296, 393] on div "Sold 75 $ 1,685,000 [DATE]" at bounding box center [387, 391] width 298 height 32
click at [291, 400] on button "75" at bounding box center [289, 390] width 37 height 19
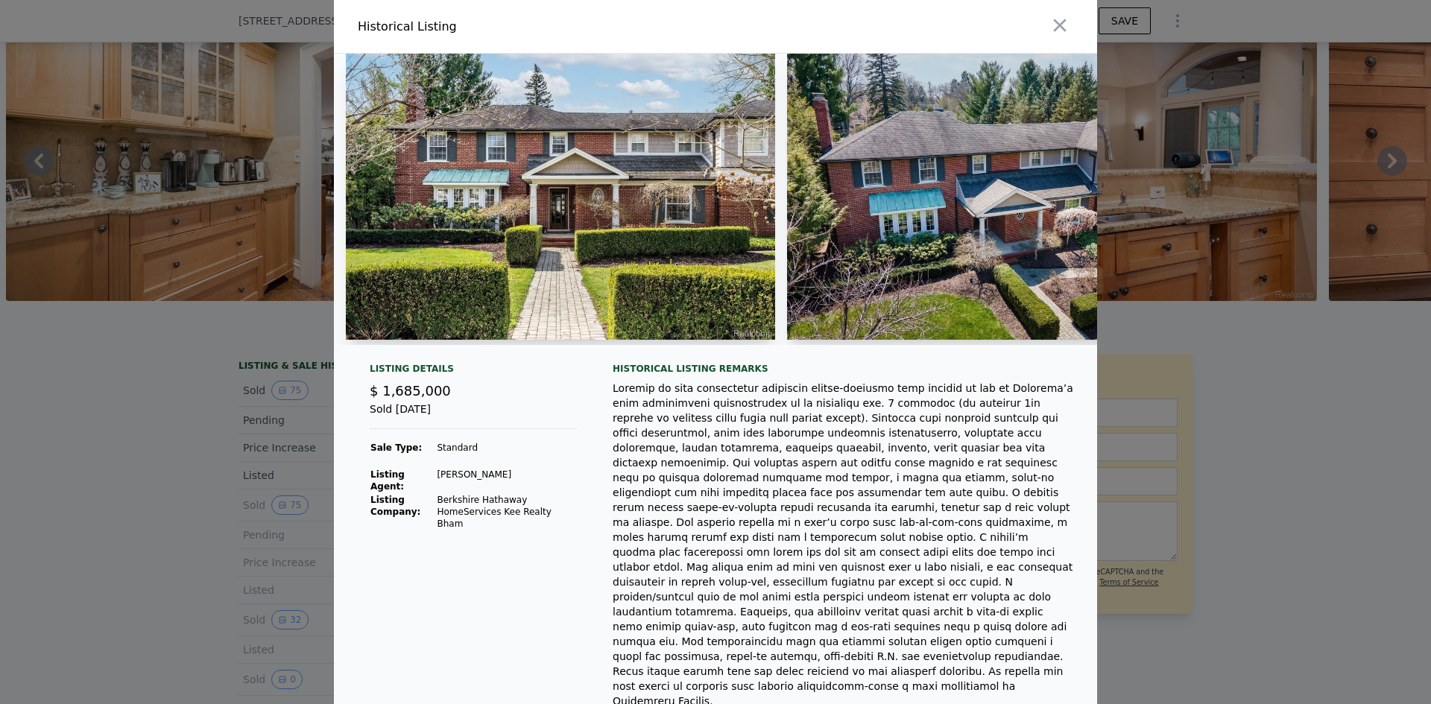
click at [206, 386] on div at bounding box center [715, 352] width 1431 height 704
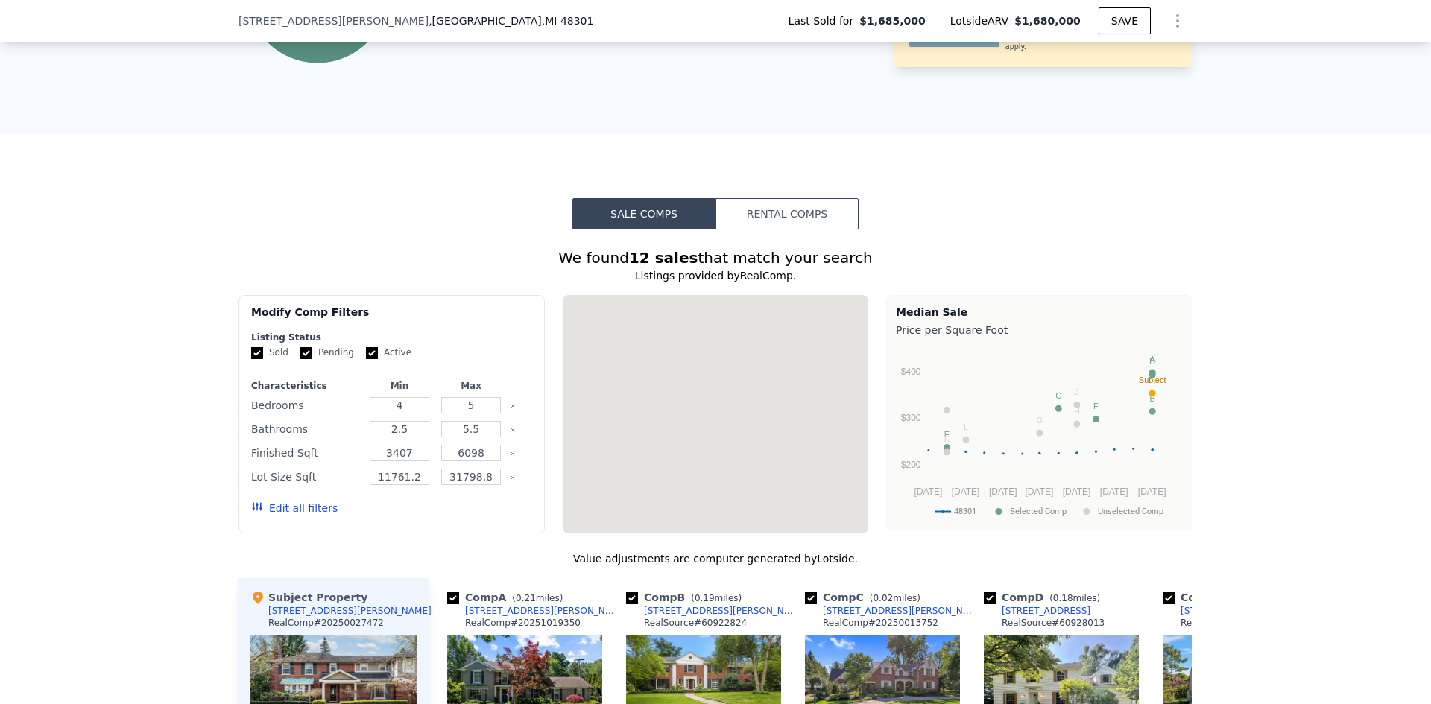
scroll to position [1714, 0]
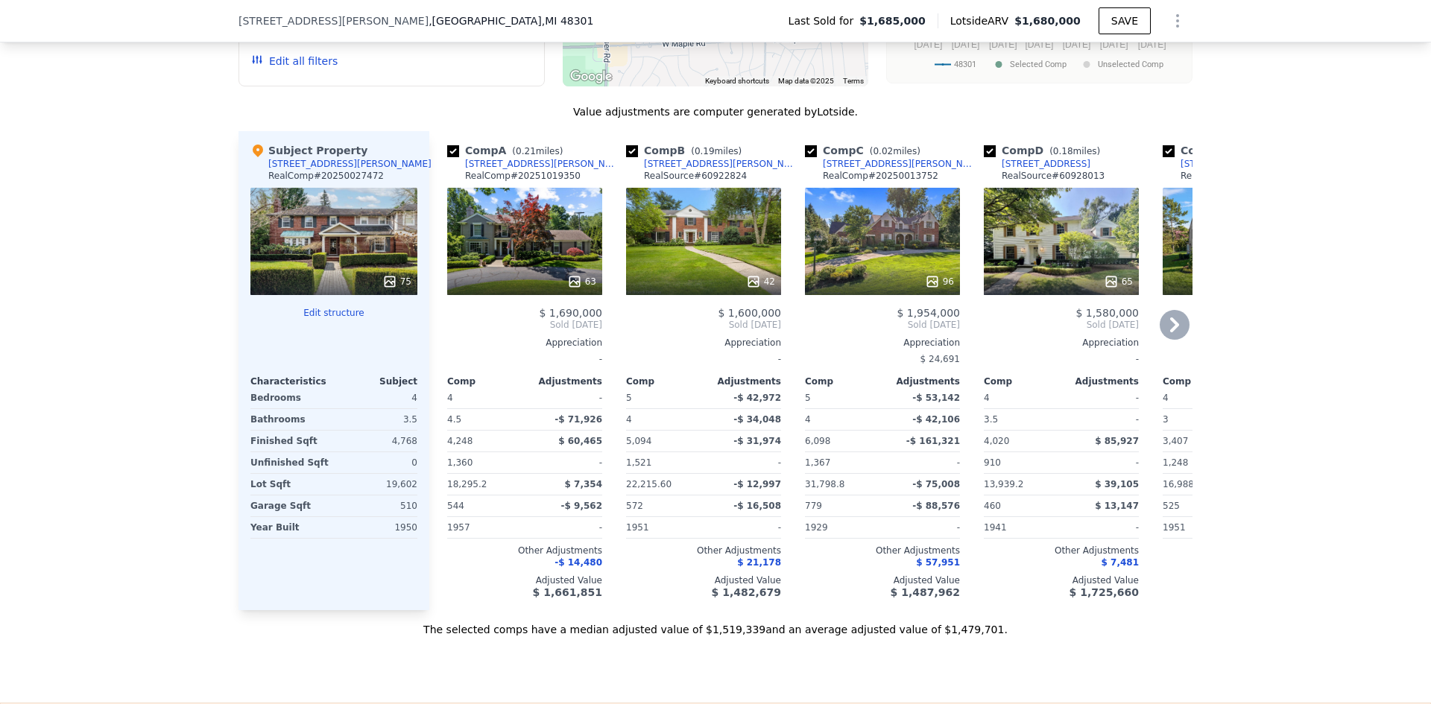
click at [545, 253] on div "63" at bounding box center [524, 241] width 155 height 107
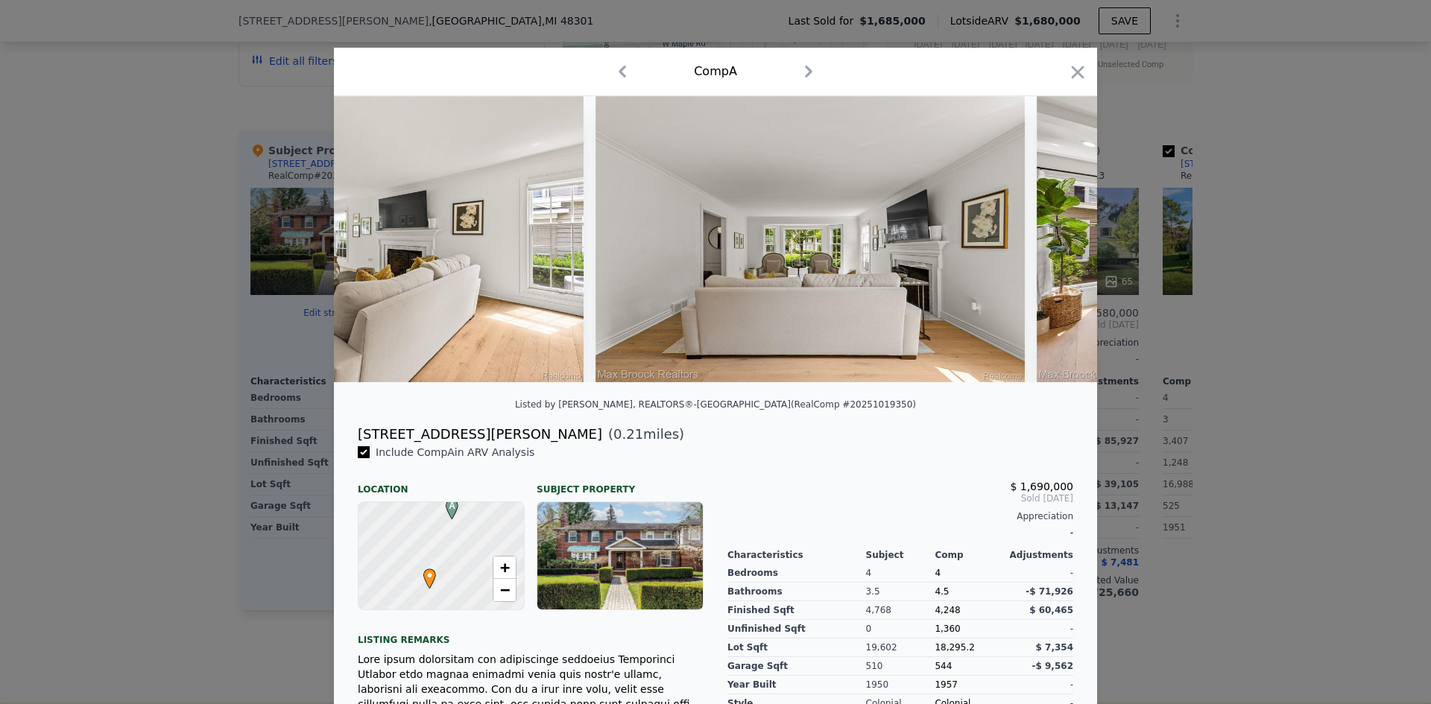
scroll to position [0, 11458]
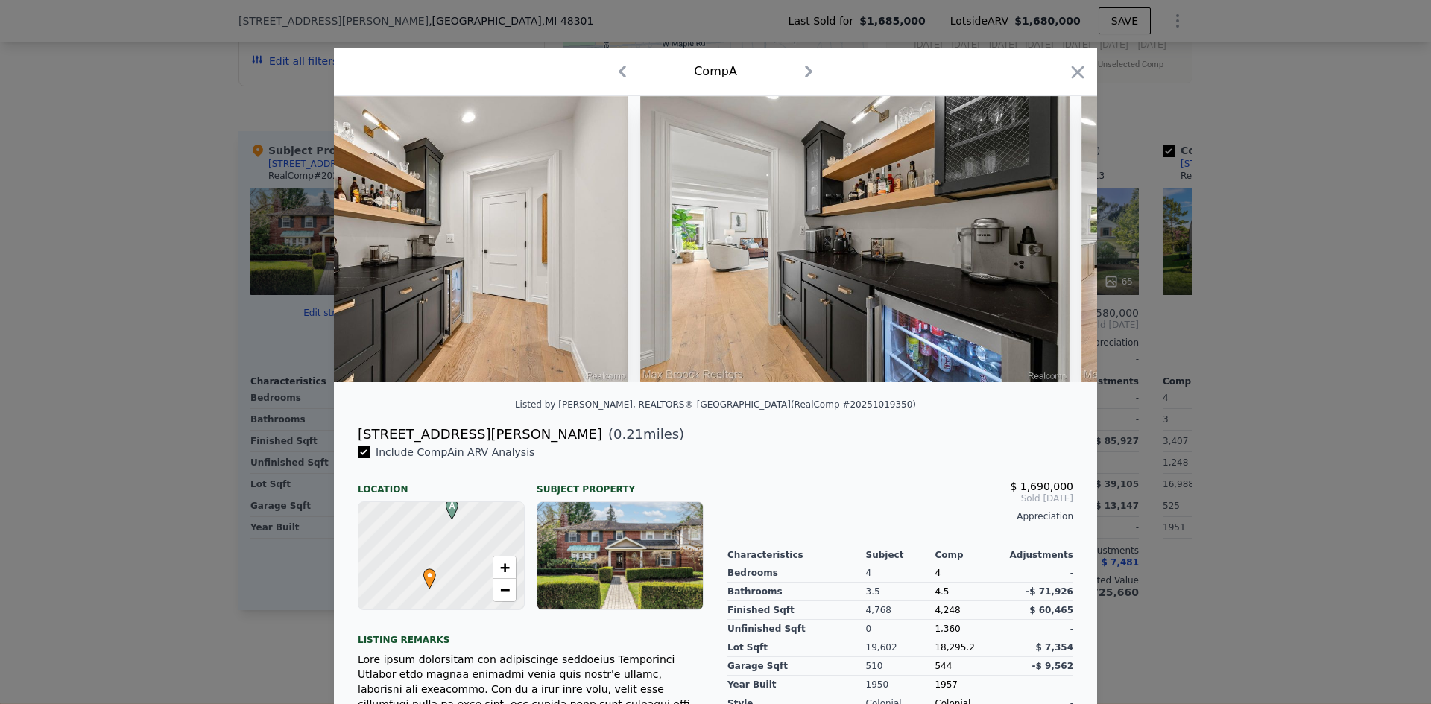
click at [1276, 304] on div at bounding box center [715, 352] width 1431 height 704
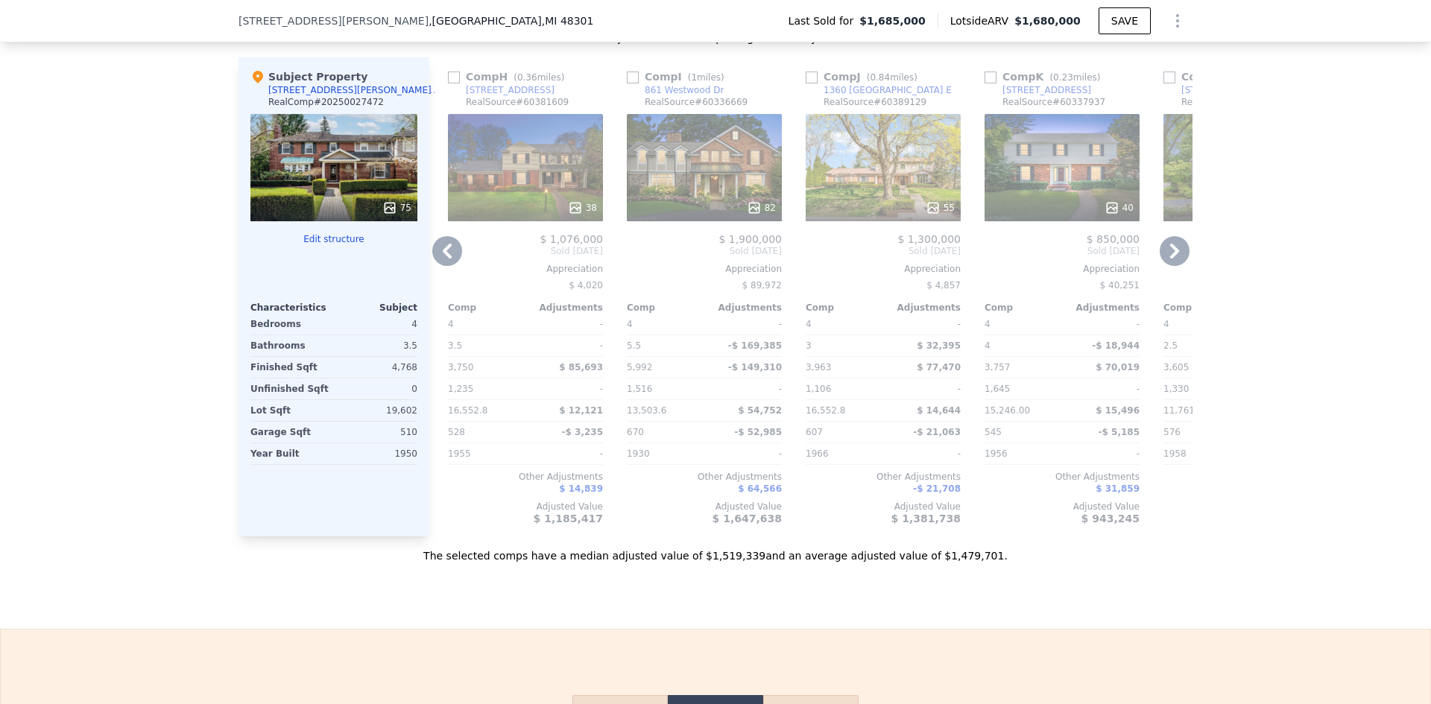
scroll to position [1788, 0]
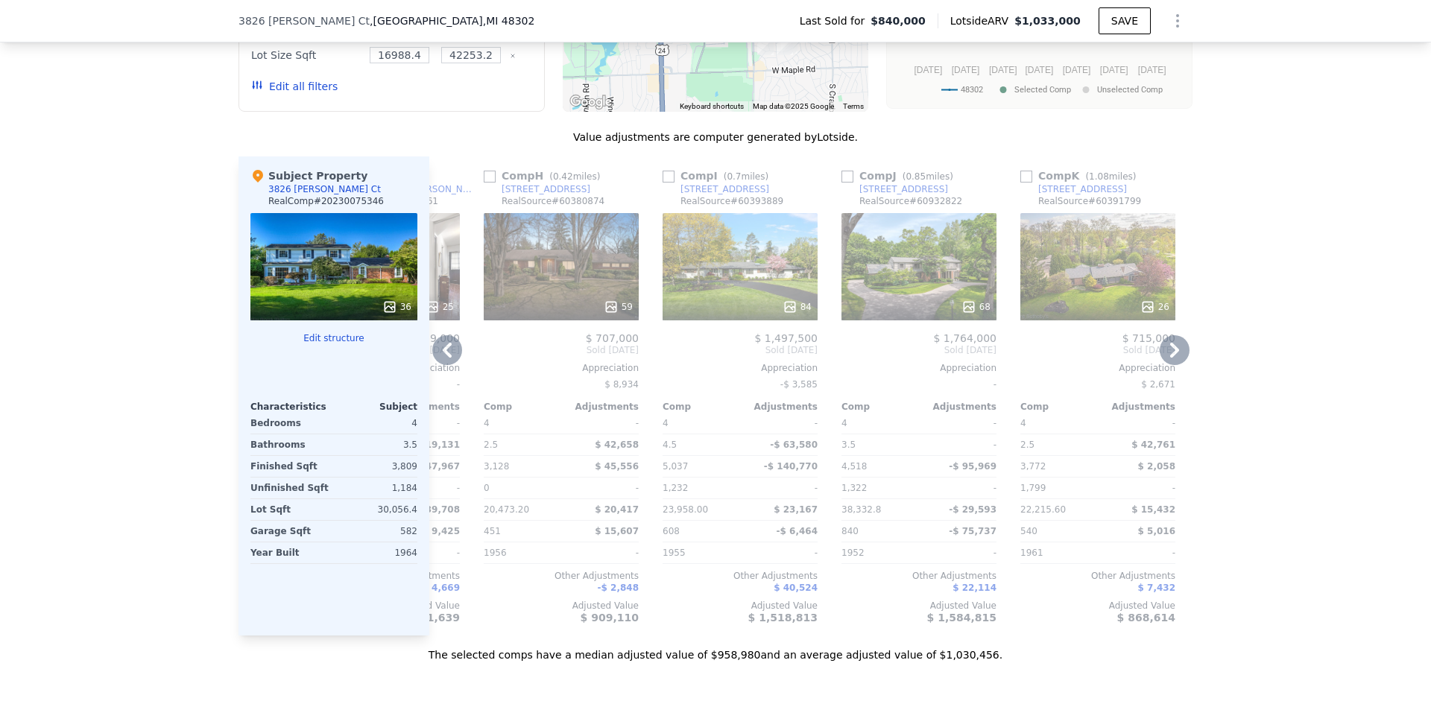
scroll to position [0, 1302]
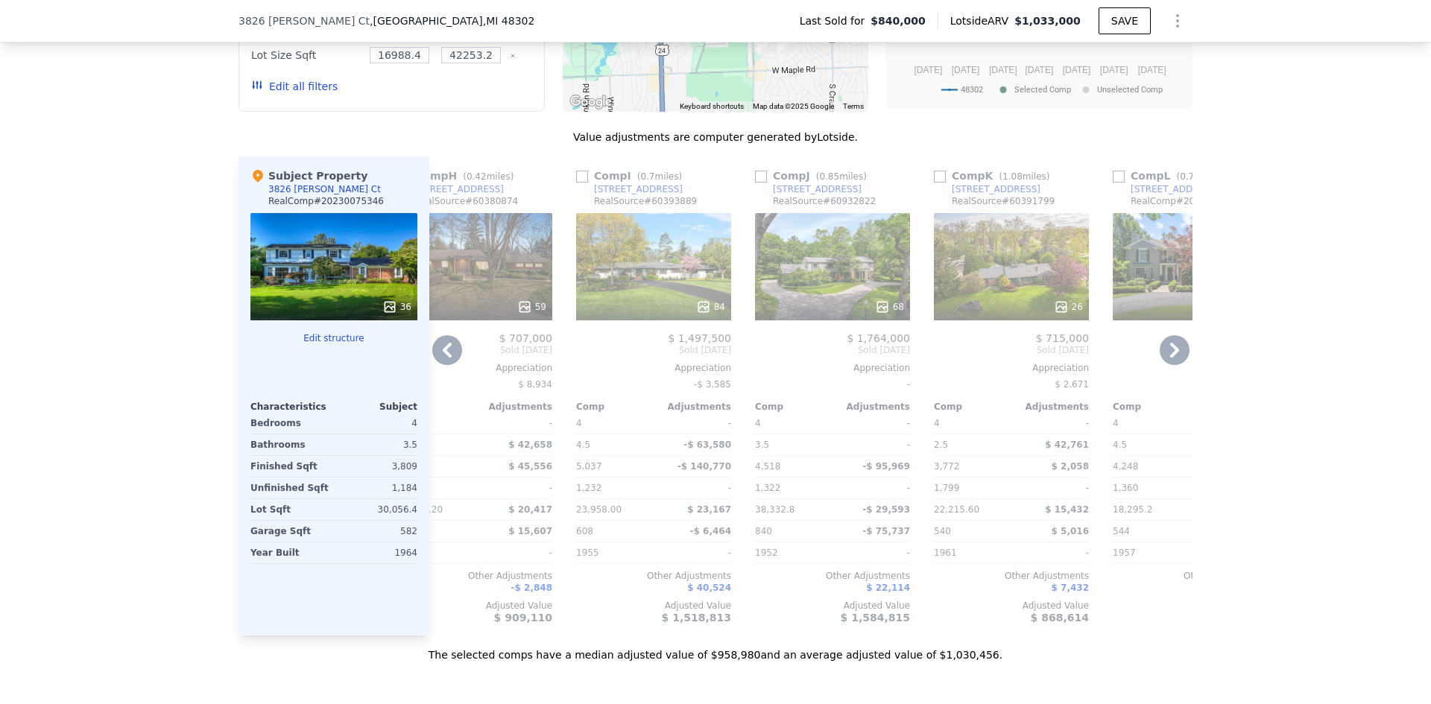
click at [1010, 311] on div "26" at bounding box center [1011, 307] width 142 height 15
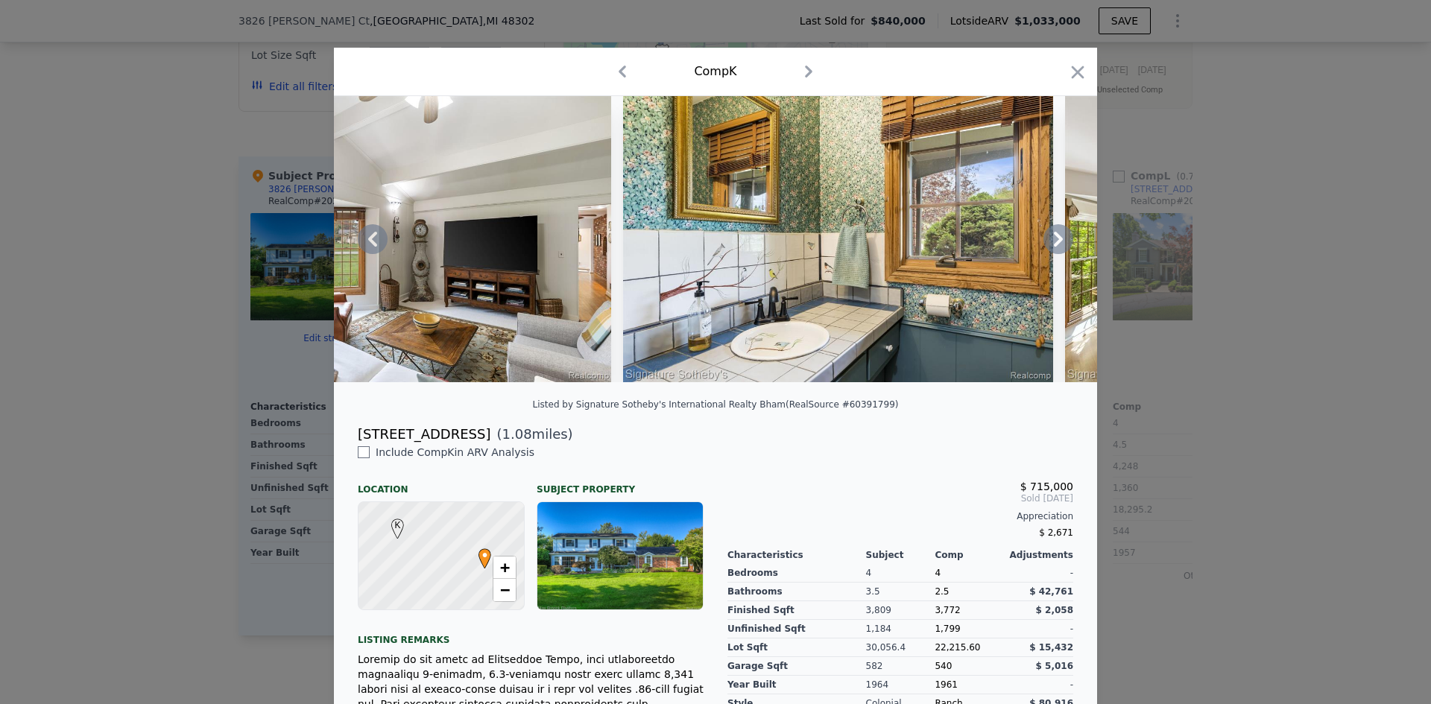
scroll to position [0, 8150]
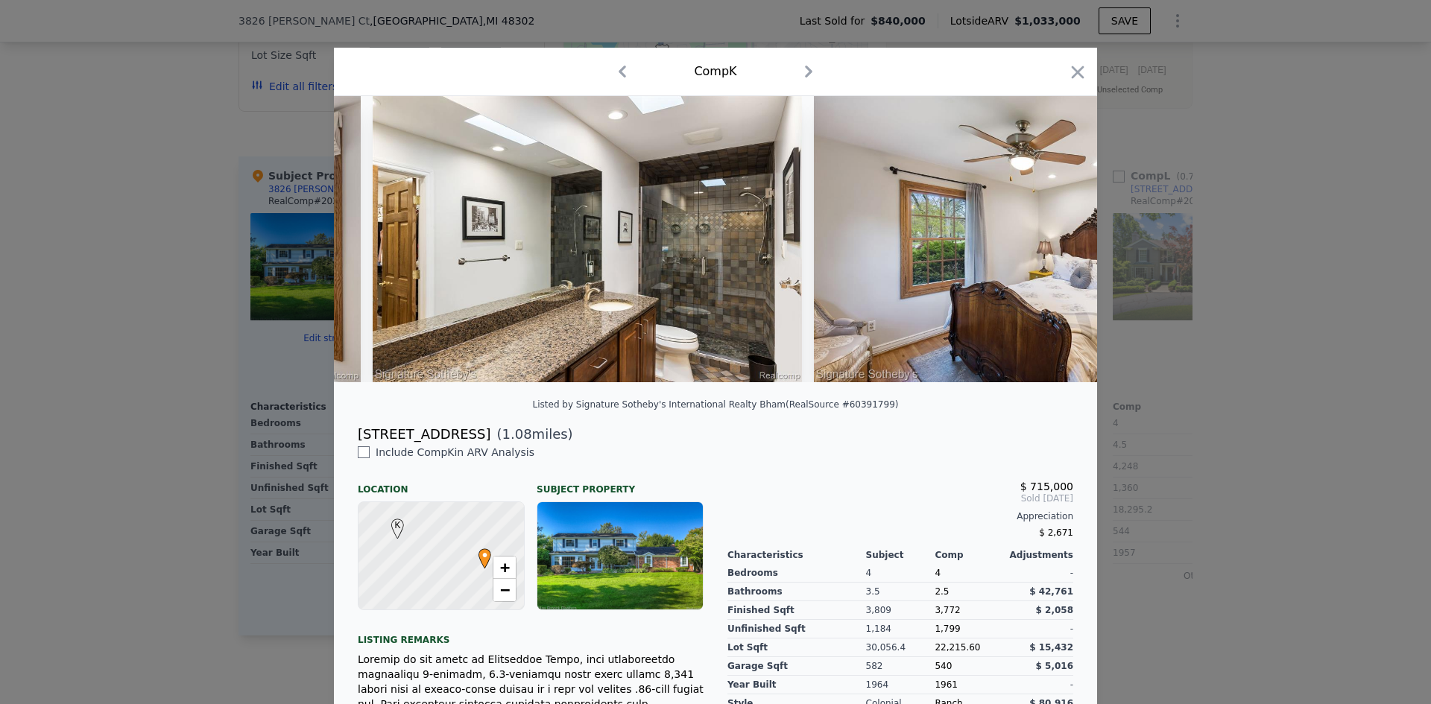
click at [1209, 352] on div at bounding box center [715, 352] width 1431 height 704
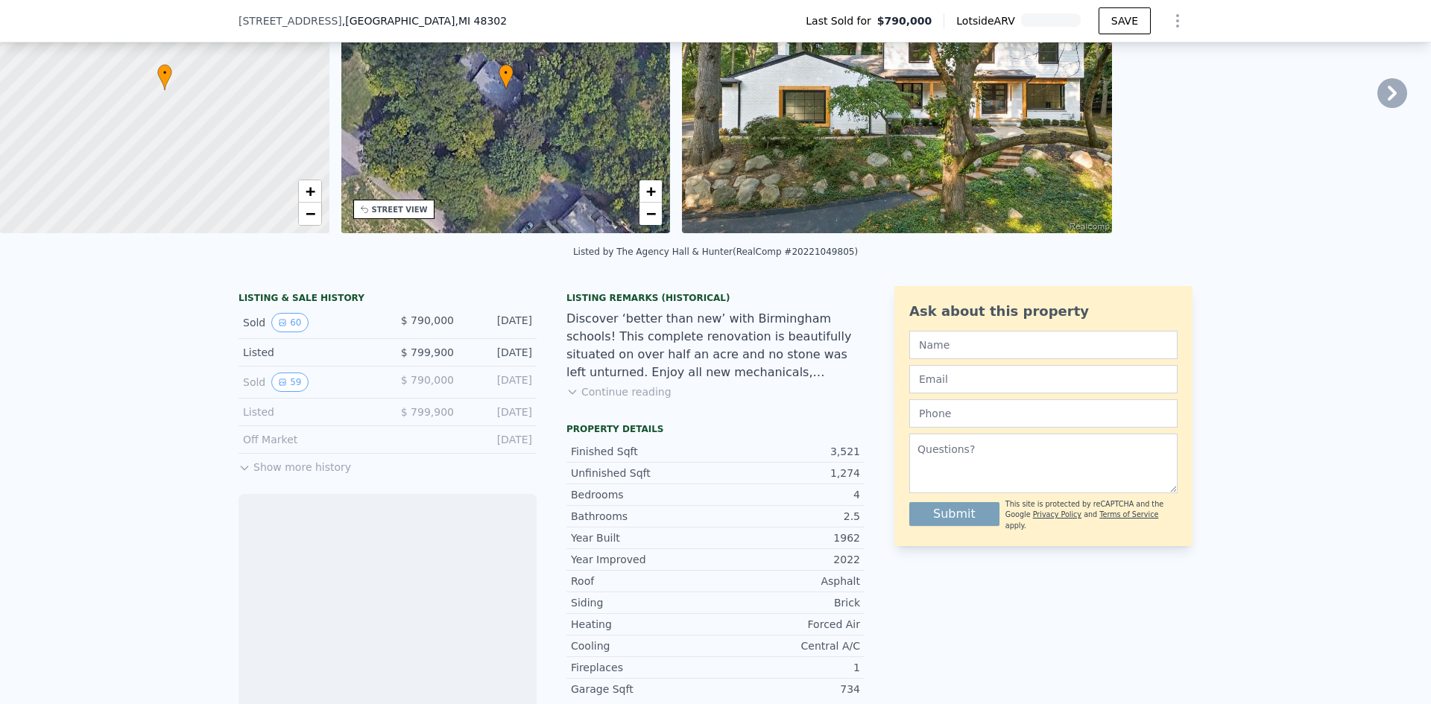
scroll to position [442, 0]
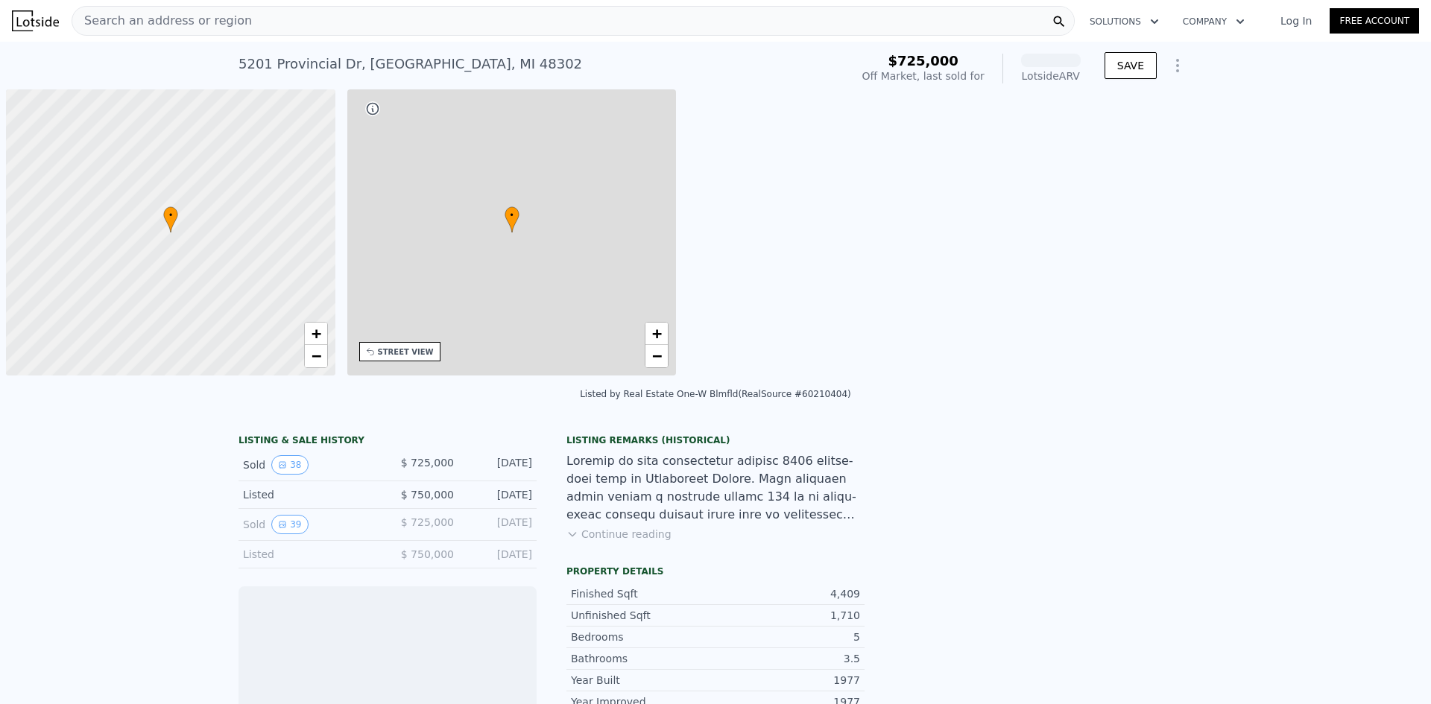
scroll to position [0, 6]
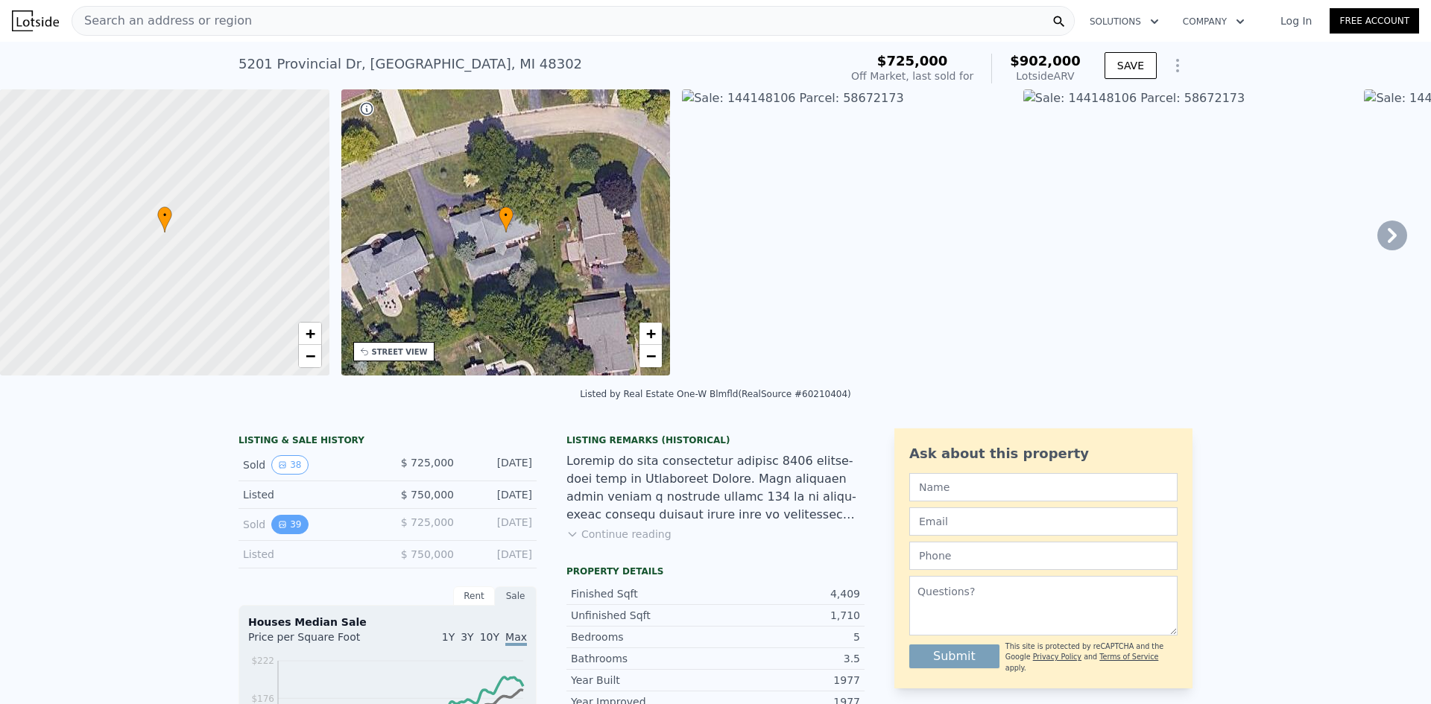
click at [279, 528] on icon "View historical data" at bounding box center [282, 525] width 6 height 6
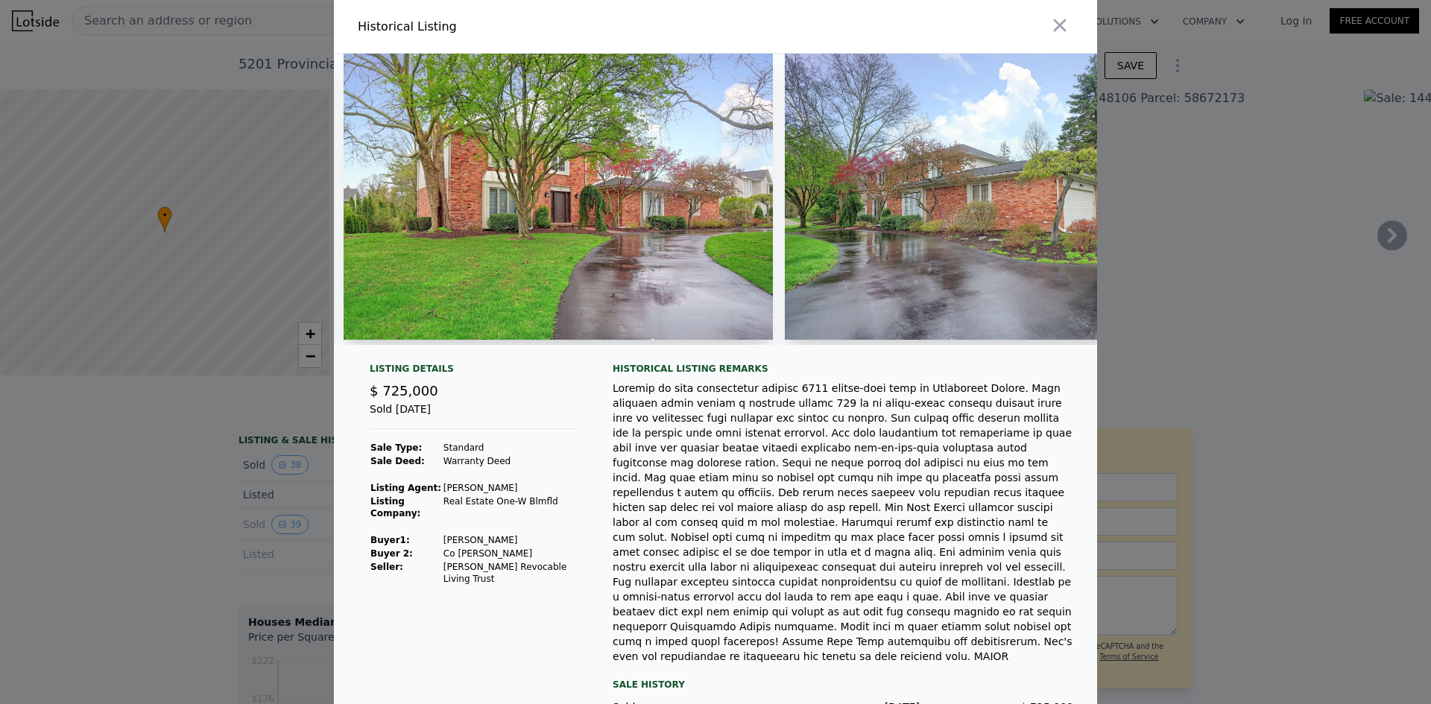
scroll to position [0, 2132]
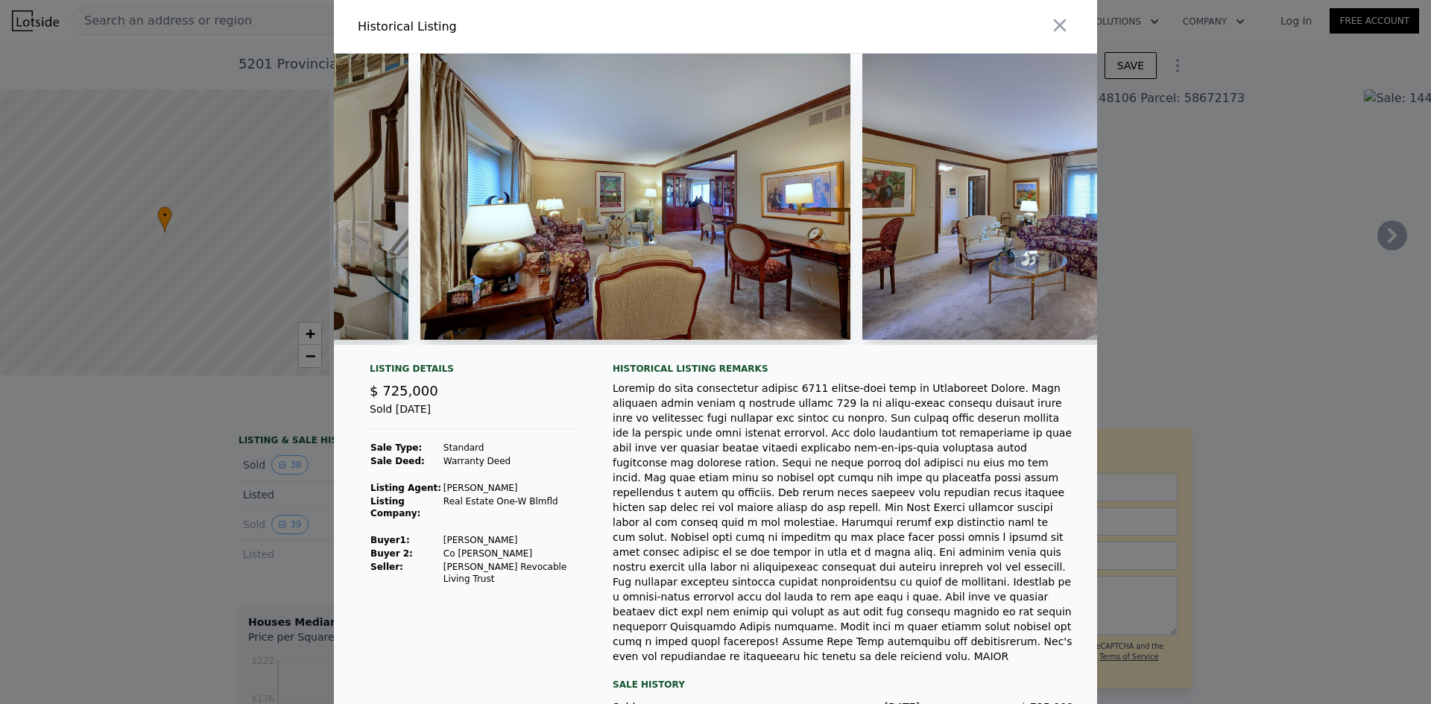
click at [1361, 309] on div at bounding box center [715, 352] width 1431 height 704
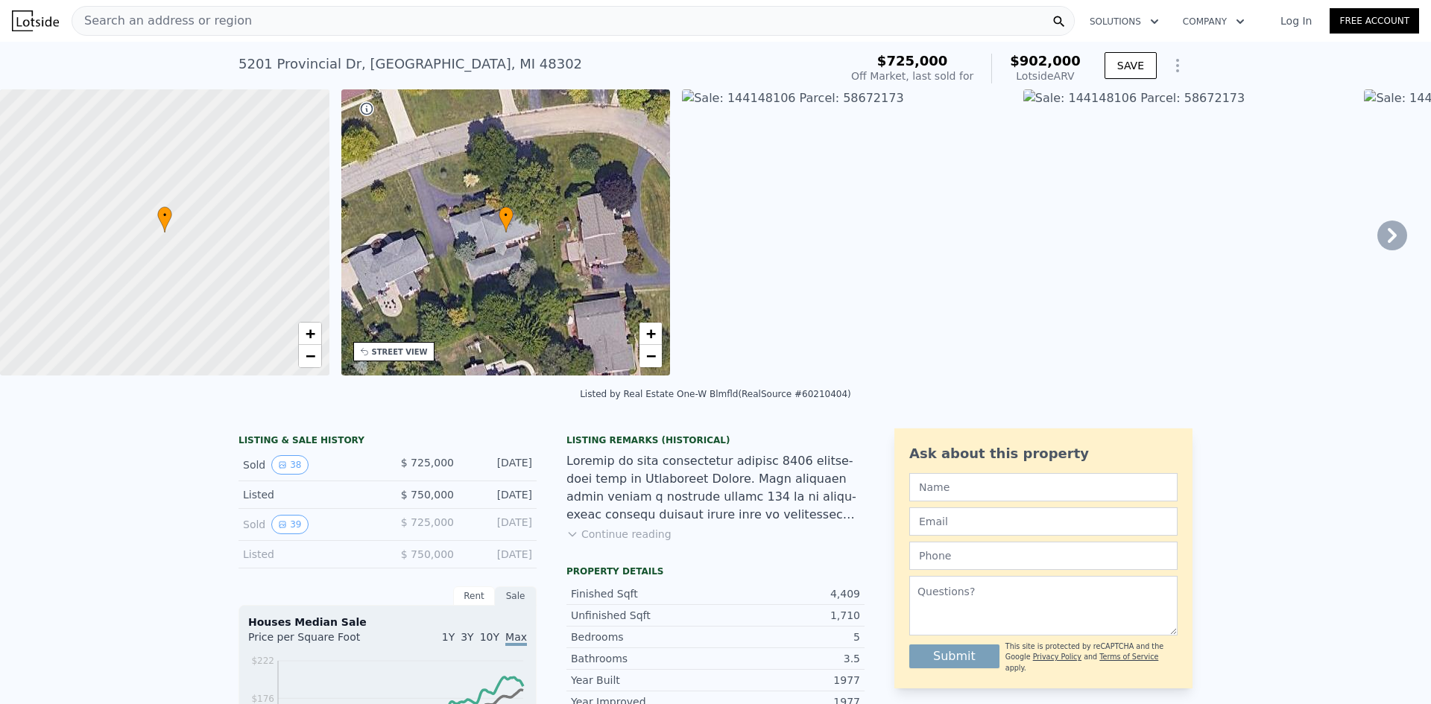
click at [607, 16] on div "Search an address or region" at bounding box center [573, 21] width 1003 height 30
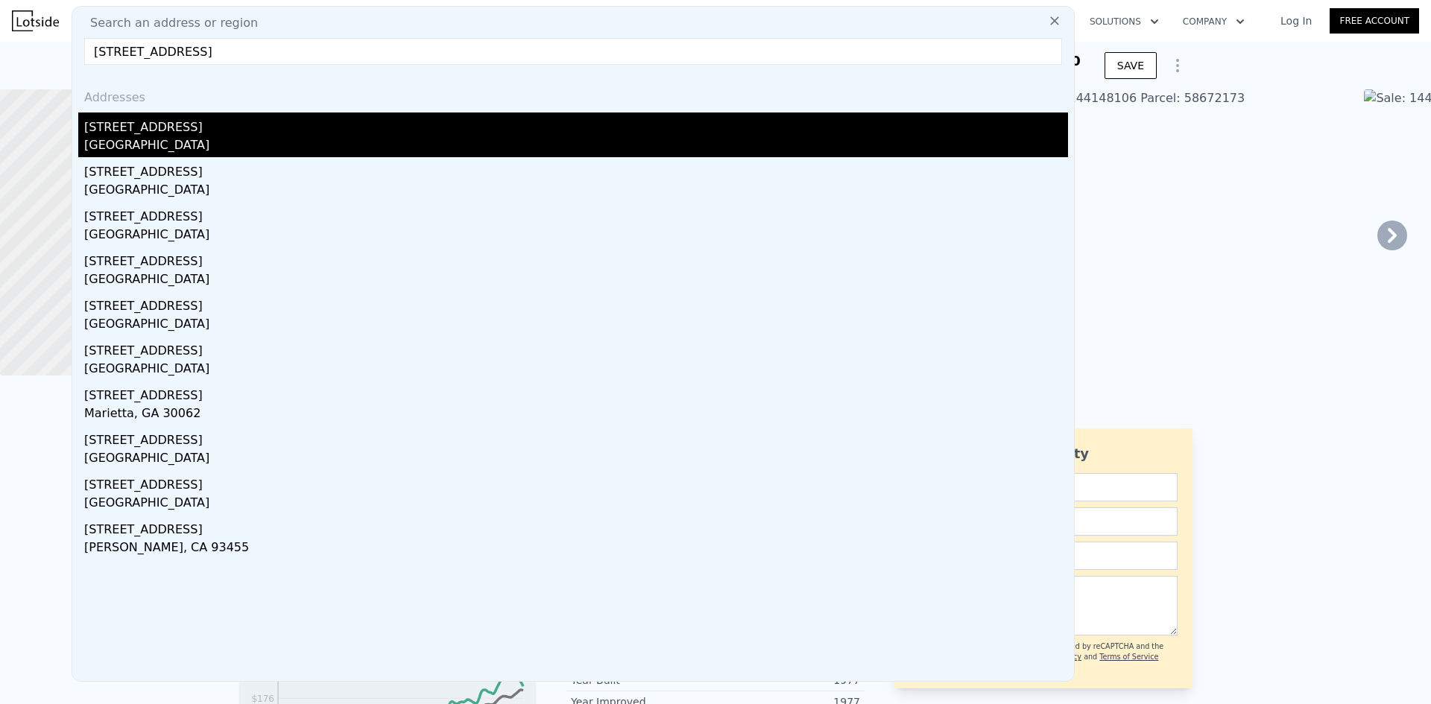
type input "[STREET_ADDRESS]"
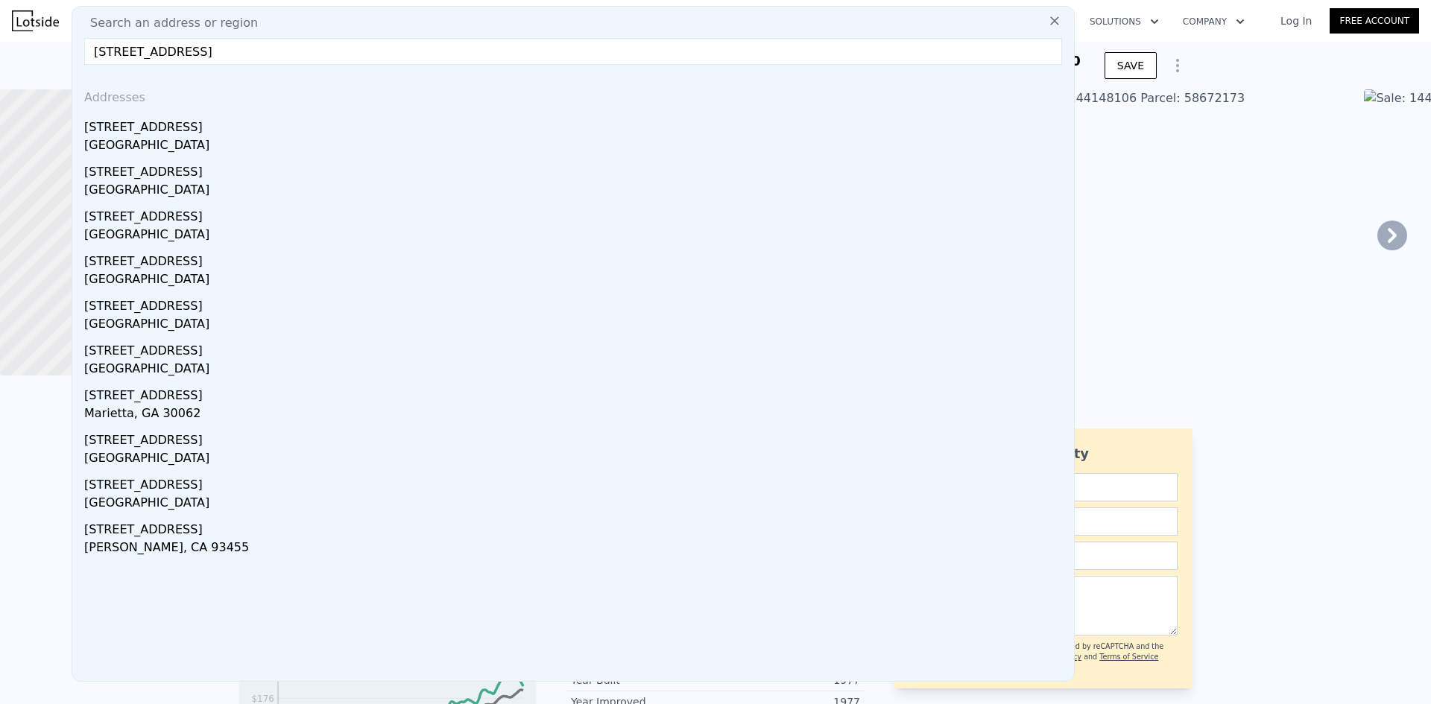
click at [502, 143] on div "[GEOGRAPHIC_DATA]" at bounding box center [576, 146] width 984 height 21
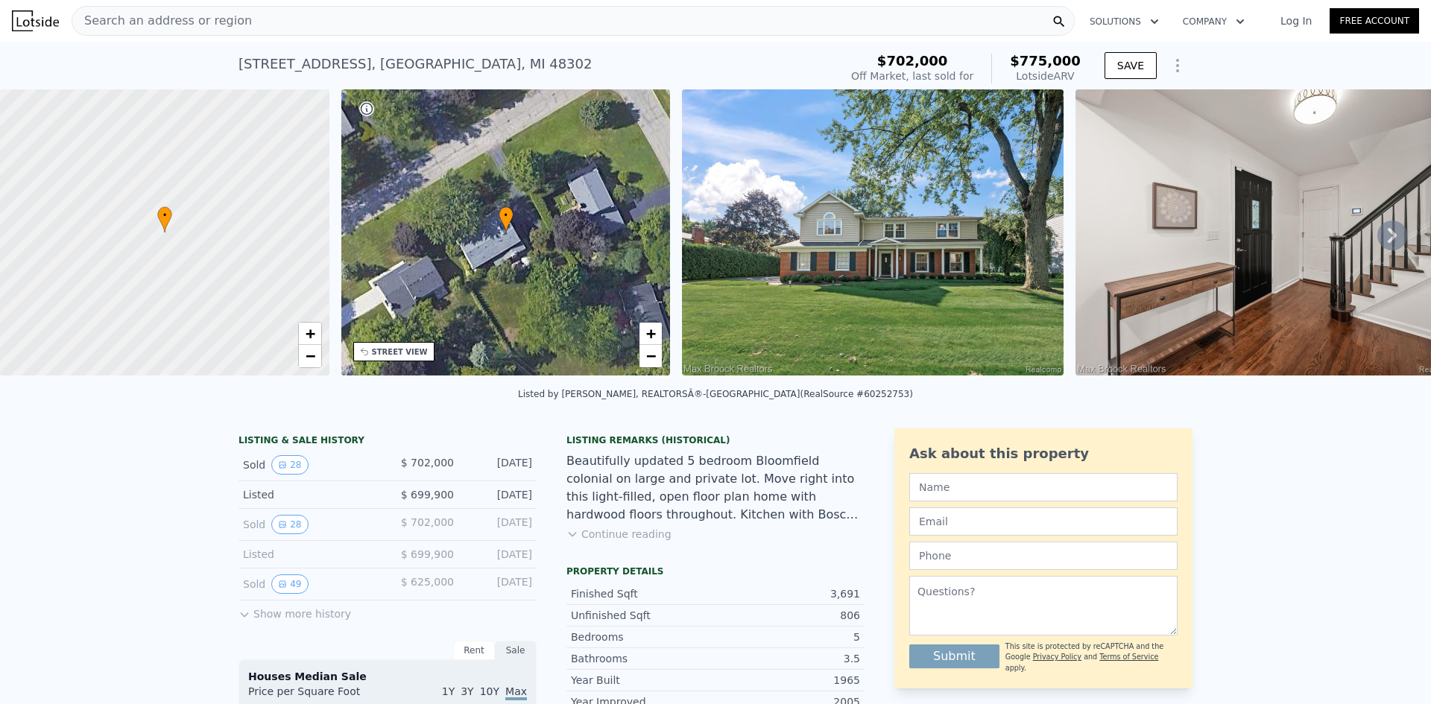
click at [786, 327] on img at bounding box center [873, 232] width 382 height 286
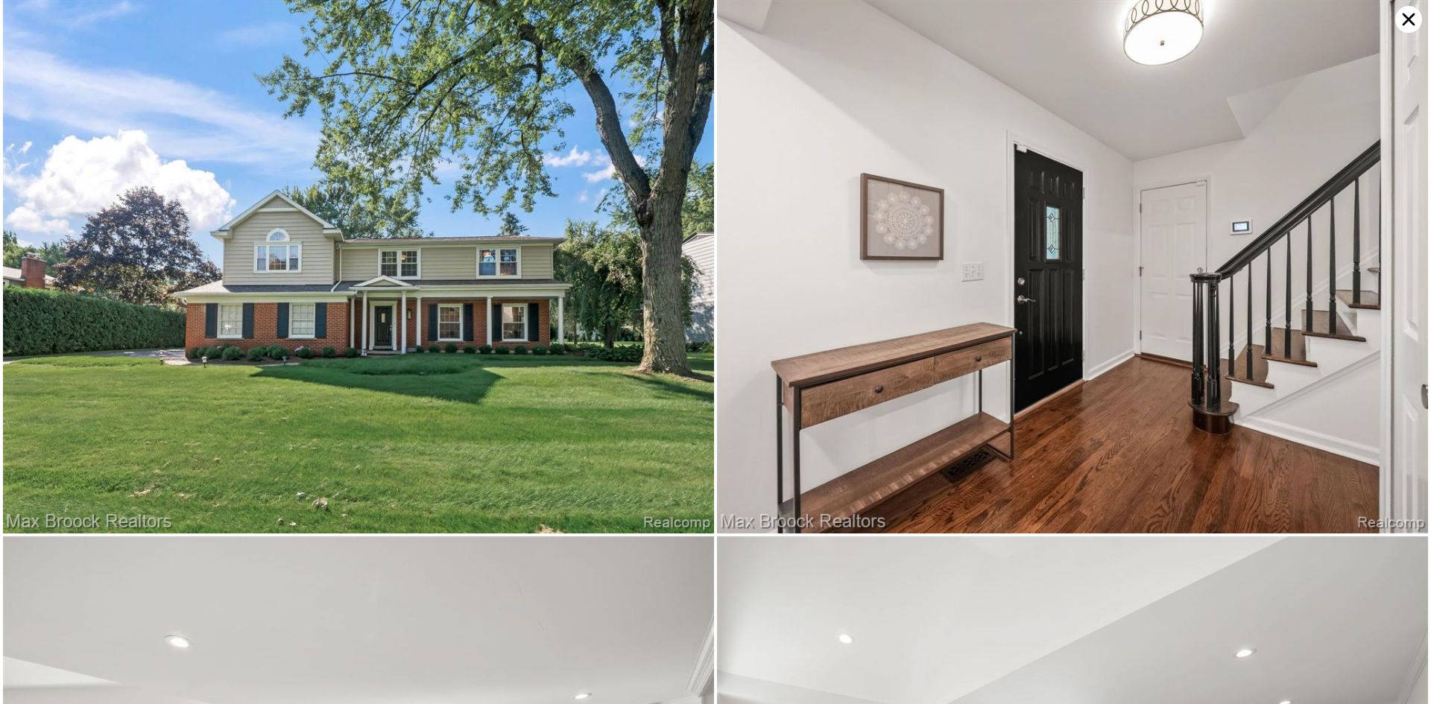
click at [1401, 23] on icon at bounding box center [1408, 19] width 27 height 27
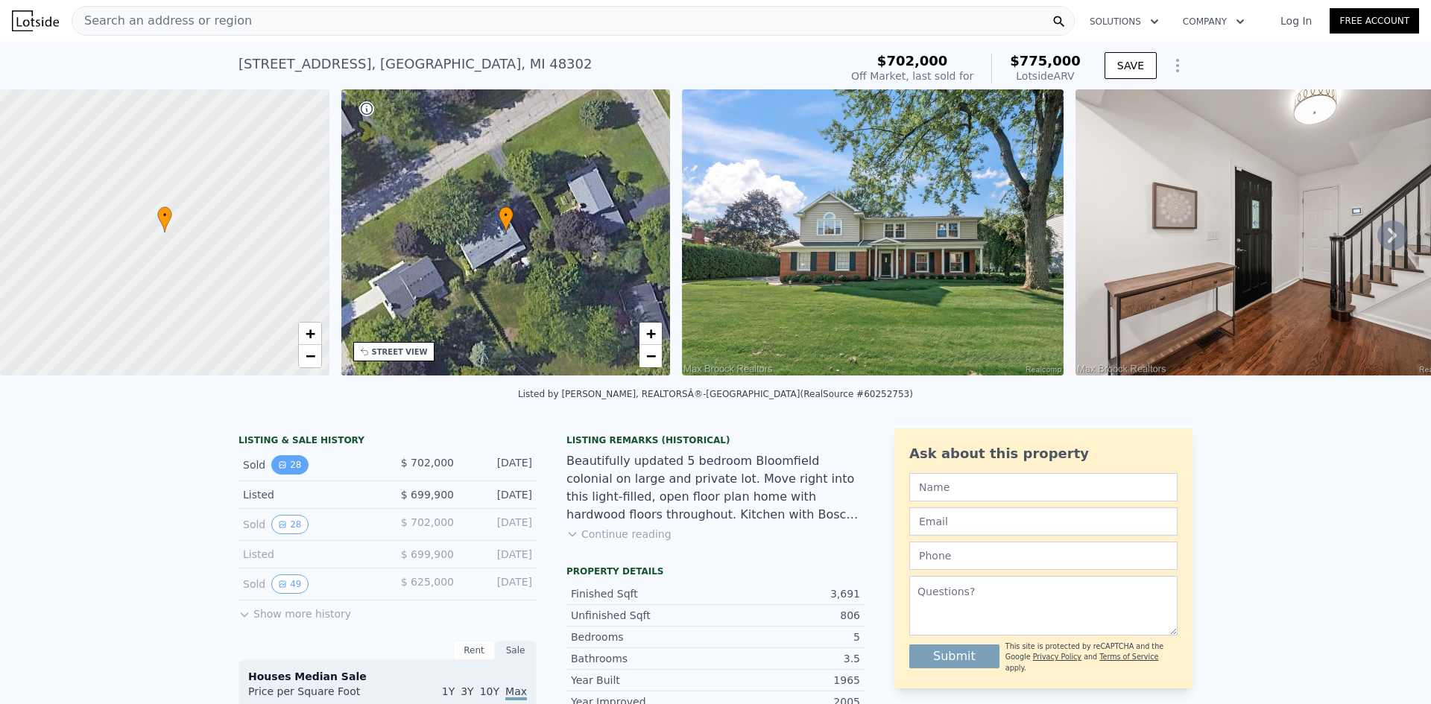
click at [279, 468] on icon "View historical data" at bounding box center [282, 465] width 6 height 6
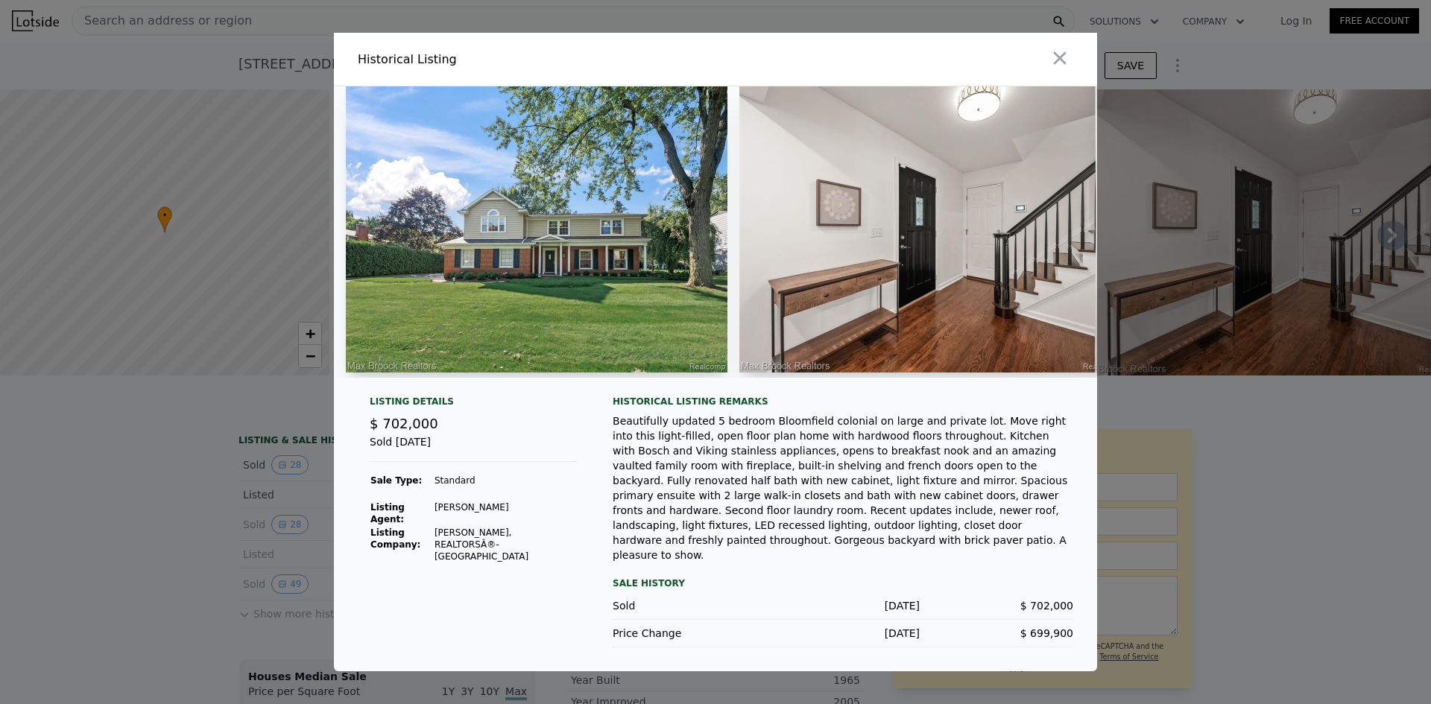
drag, startPoint x: 219, startPoint y: 491, endPoint x: 271, endPoint y: 514, distance: 57.0
click at [221, 492] on div at bounding box center [715, 352] width 1431 height 704
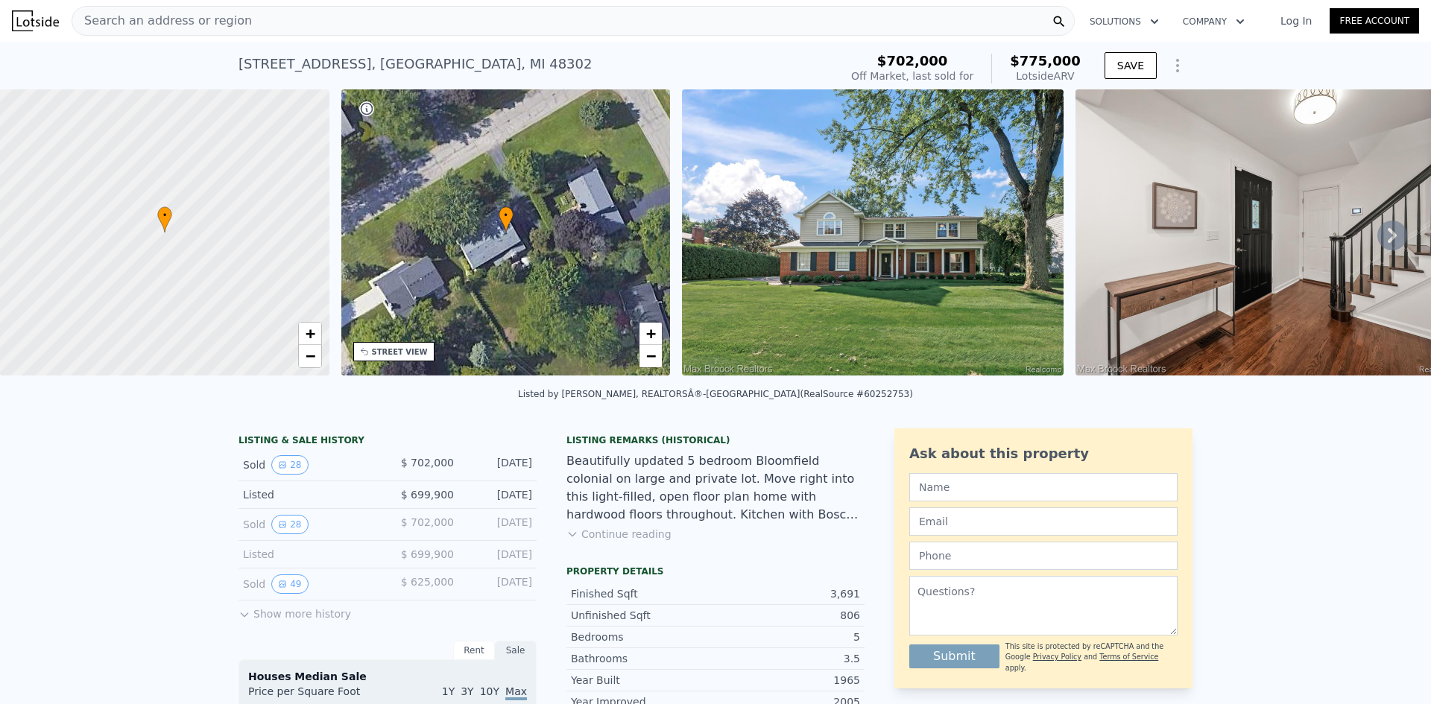
click at [302, 534] on div "Sold 28" at bounding box center [309, 524] width 133 height 19
click at [295, 532] on button "28" at bounding box center [289, 524] width 37 height 19
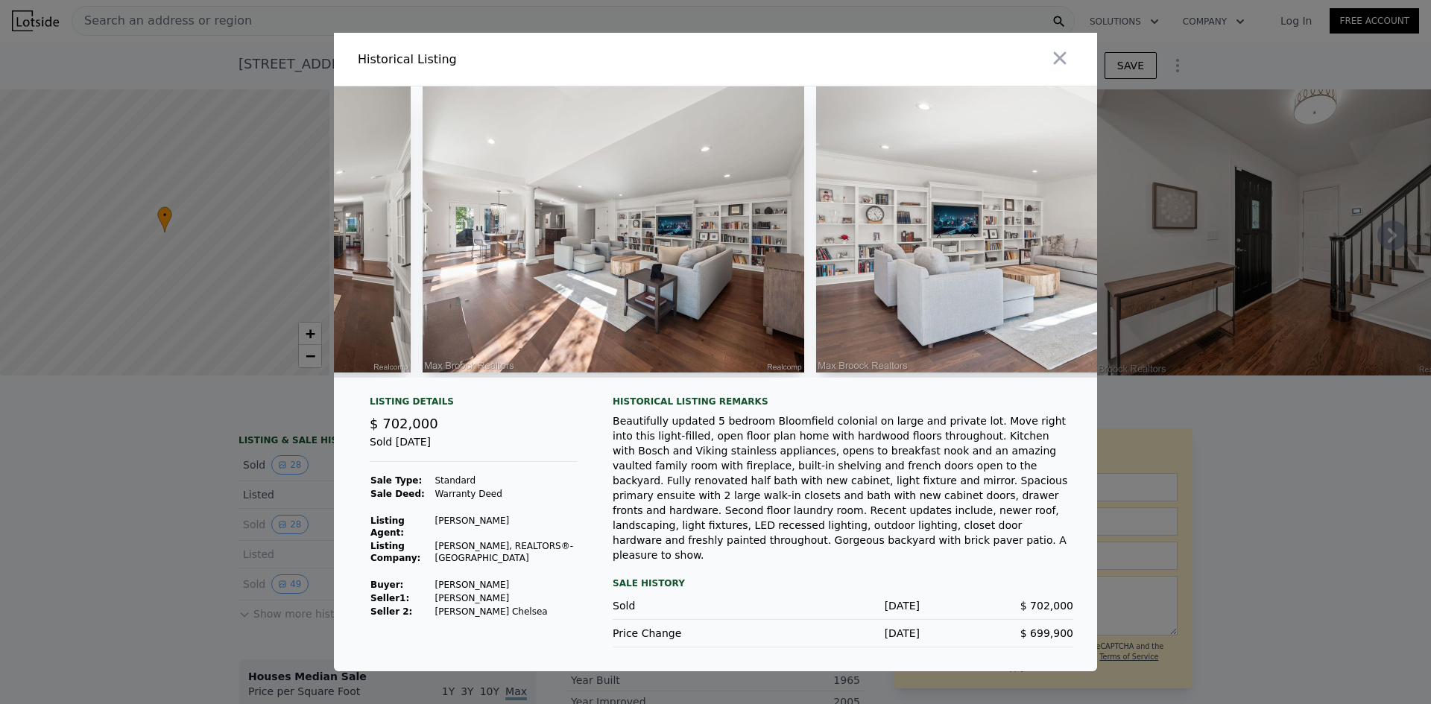
scroll to position [0, 2105]
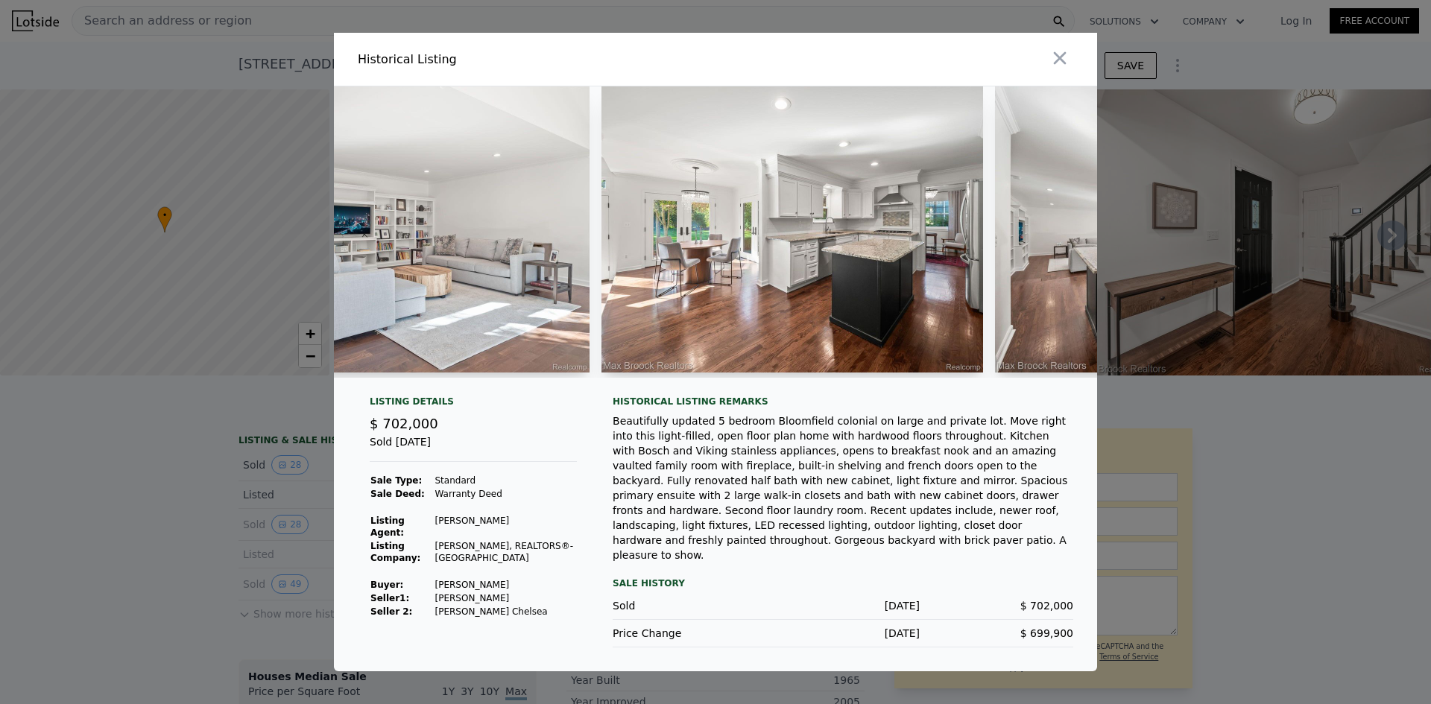
drag, startPoint x: 237, startPoint y: 449, endPoint x: 273, endPoint y: 478, distance: 46.1
click at [236, 449] on div at bounding box center [715, 352] width 1431 height 704
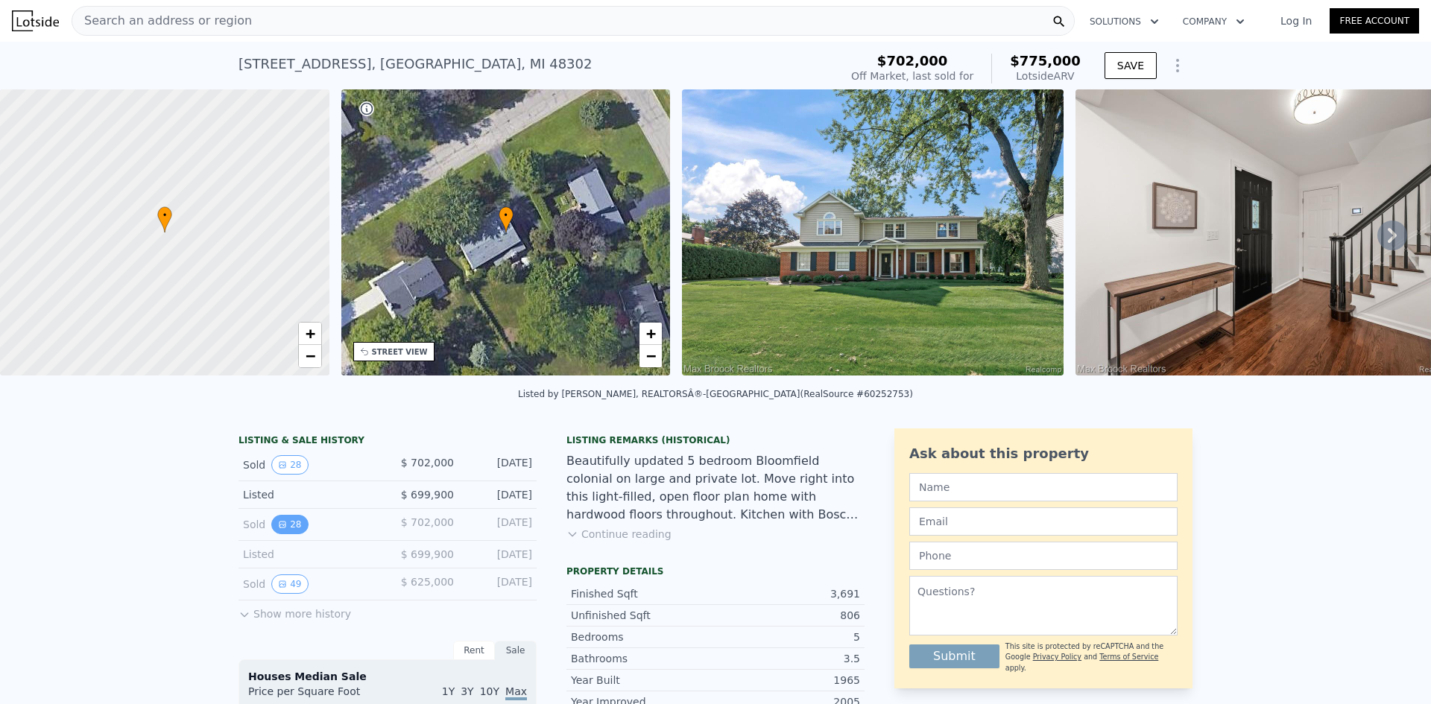
click at [298, 531] on div "Sold 28" at bounding box center [309, 524] width 133 height 19
click at [290, 531] on button "28" at bounding box center [289, 524] width 37 height 19
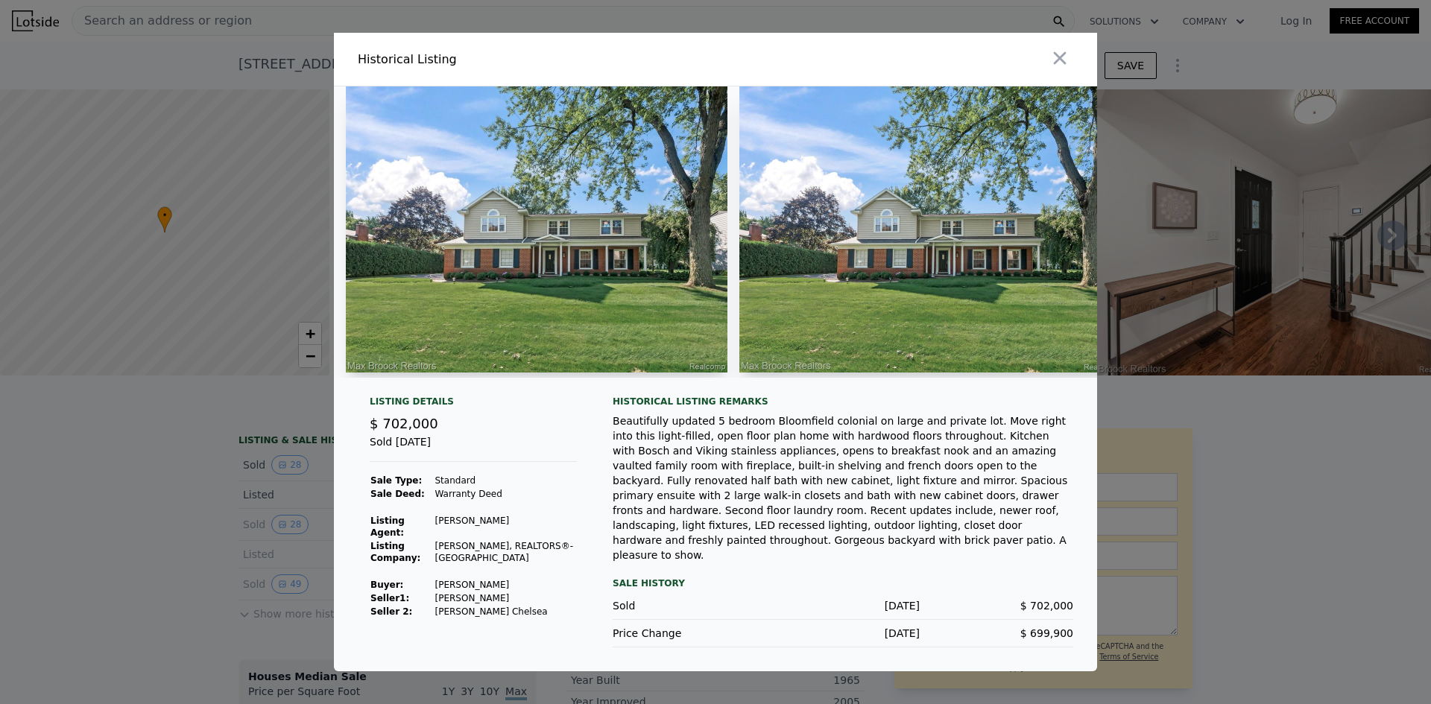
click at [487, 592] on td "Escobar Concepcion" at bounding box center [505, 584] width 143 height 13
click at [1359, 262] on div at bounding box center [715, 352] width 1431 height 704
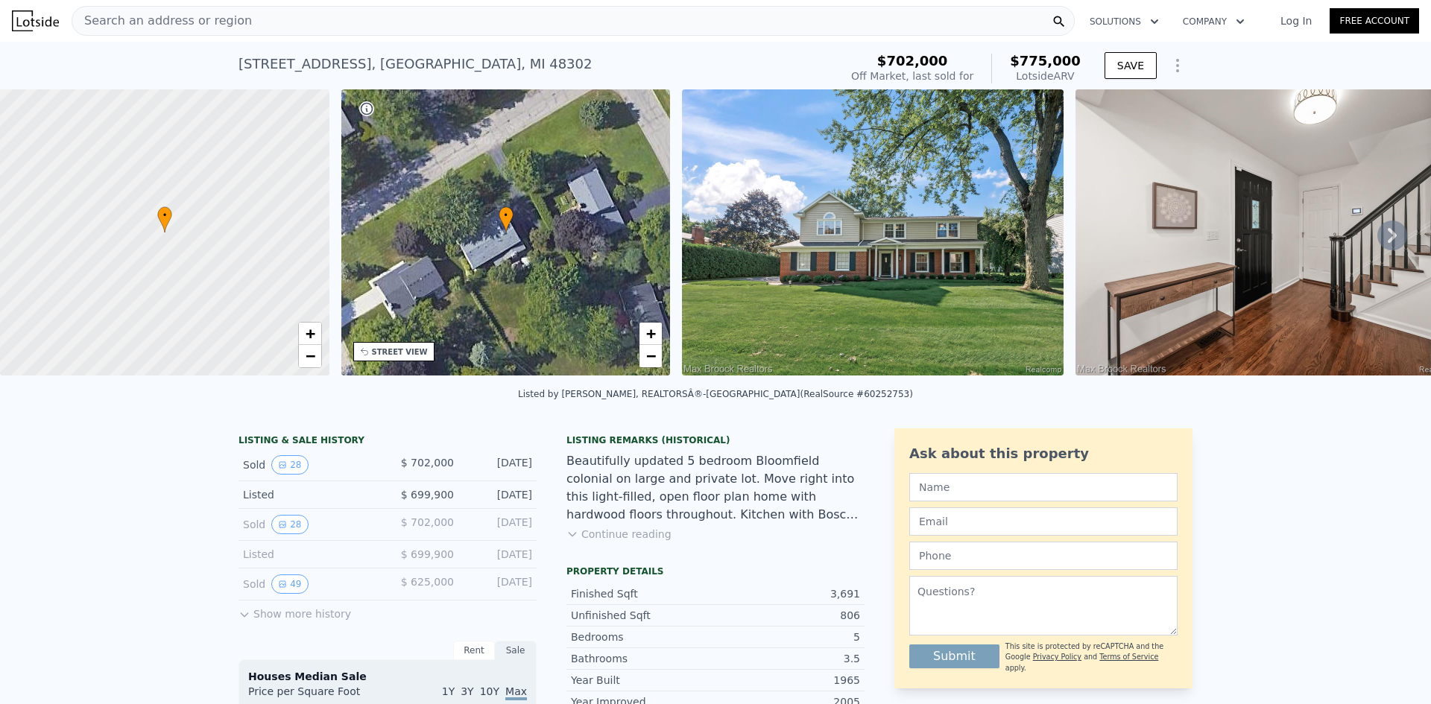
click at [507, 16] on div "Search an address or region" at bounding box center [573, 21] width 1003 height 30
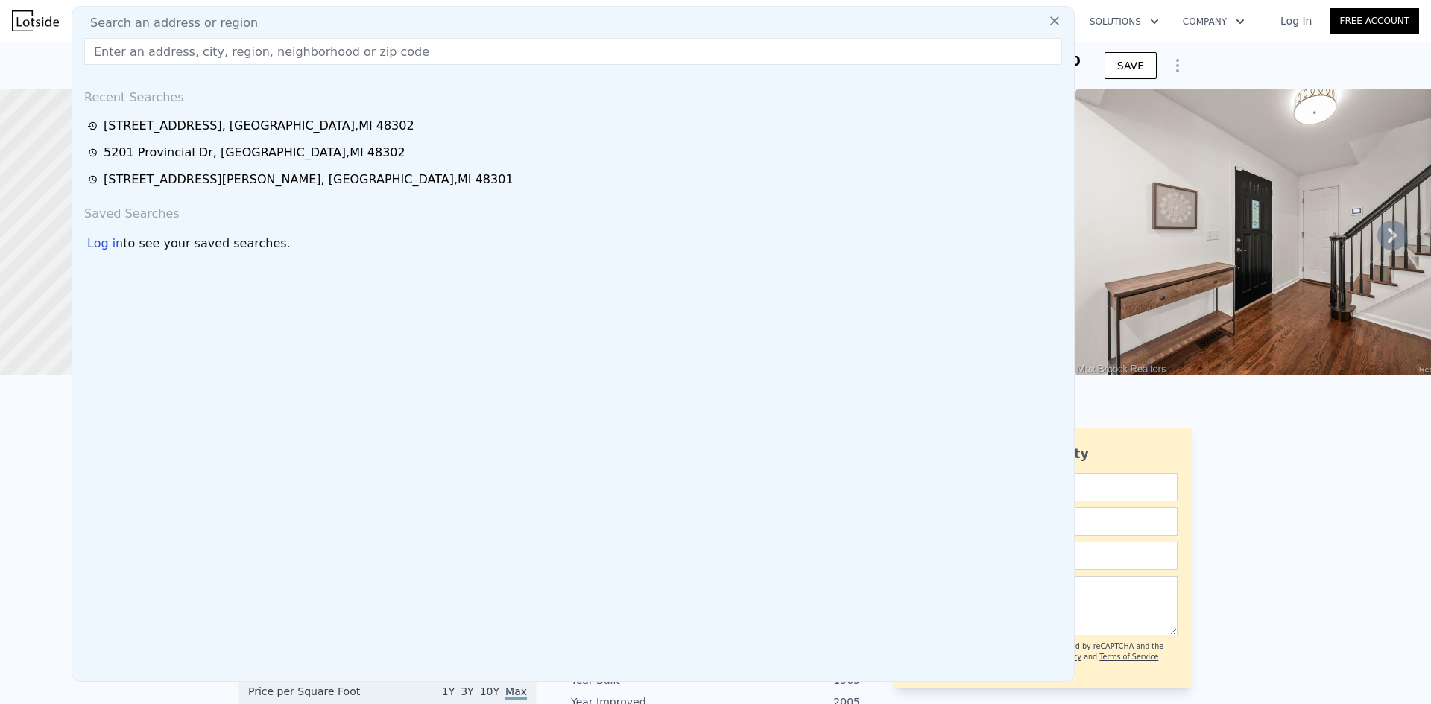
drag, startPoint x: 507, startPoint y: 37, endPoint x: 412, endPoint y: 69, distance: 100.9
drag, startPoint x: 412, startPoint y: 69, endPoint x: 415, endPoint y: 55, distance: 14.5
paste input "4511 Lakeview Ct"
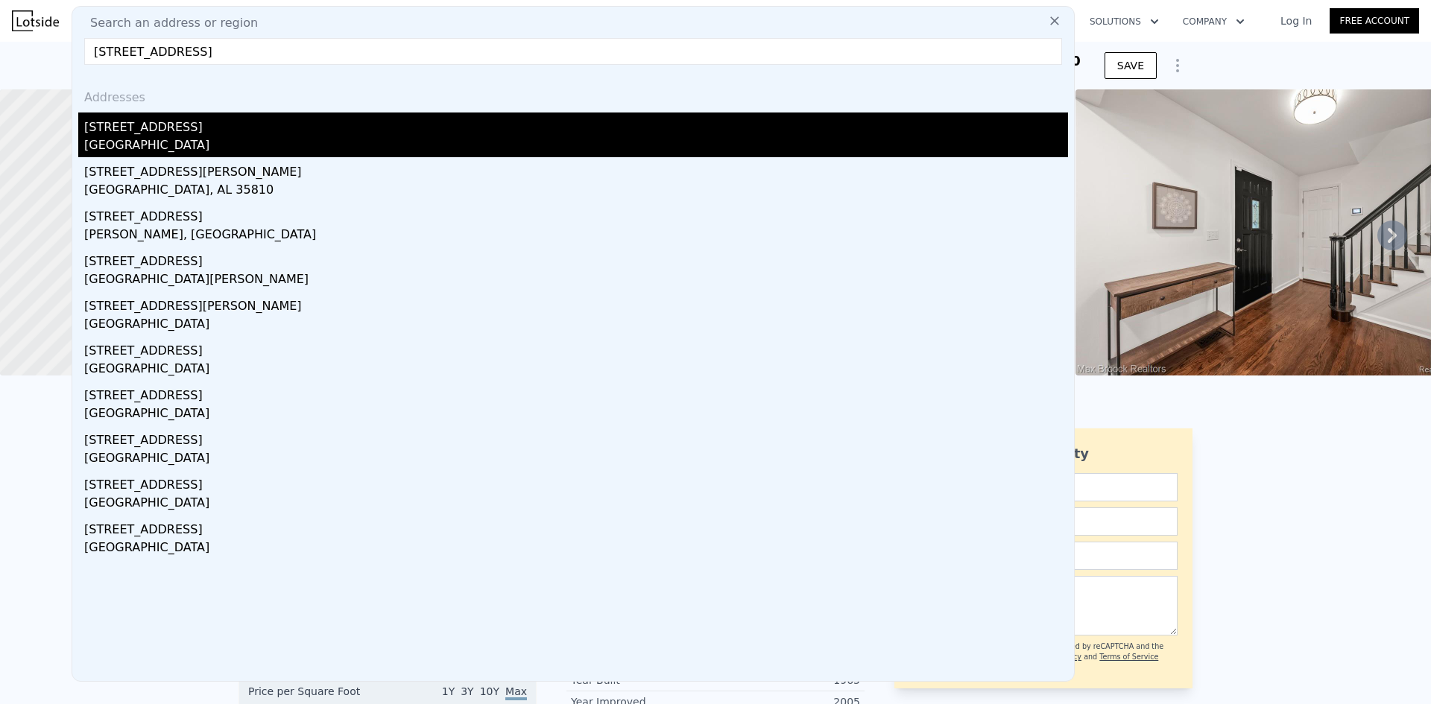
type input "4511 Lakeview Ct"
click at [313, 113] on div "4511 Lakeview Ct" at bounding box center [576, 125] width 984 height 24
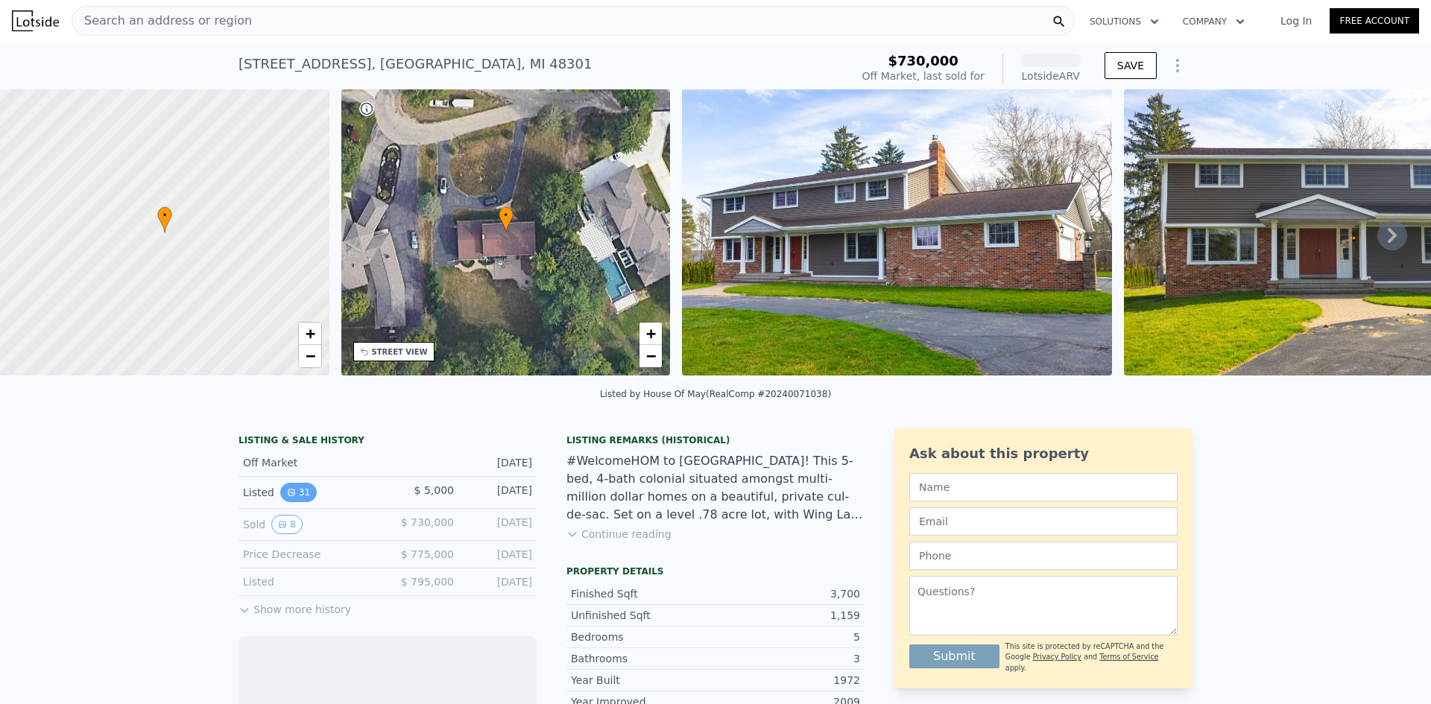
click at [281, 497] on button "31" at bounding box center [298, 492] width 37 height 19
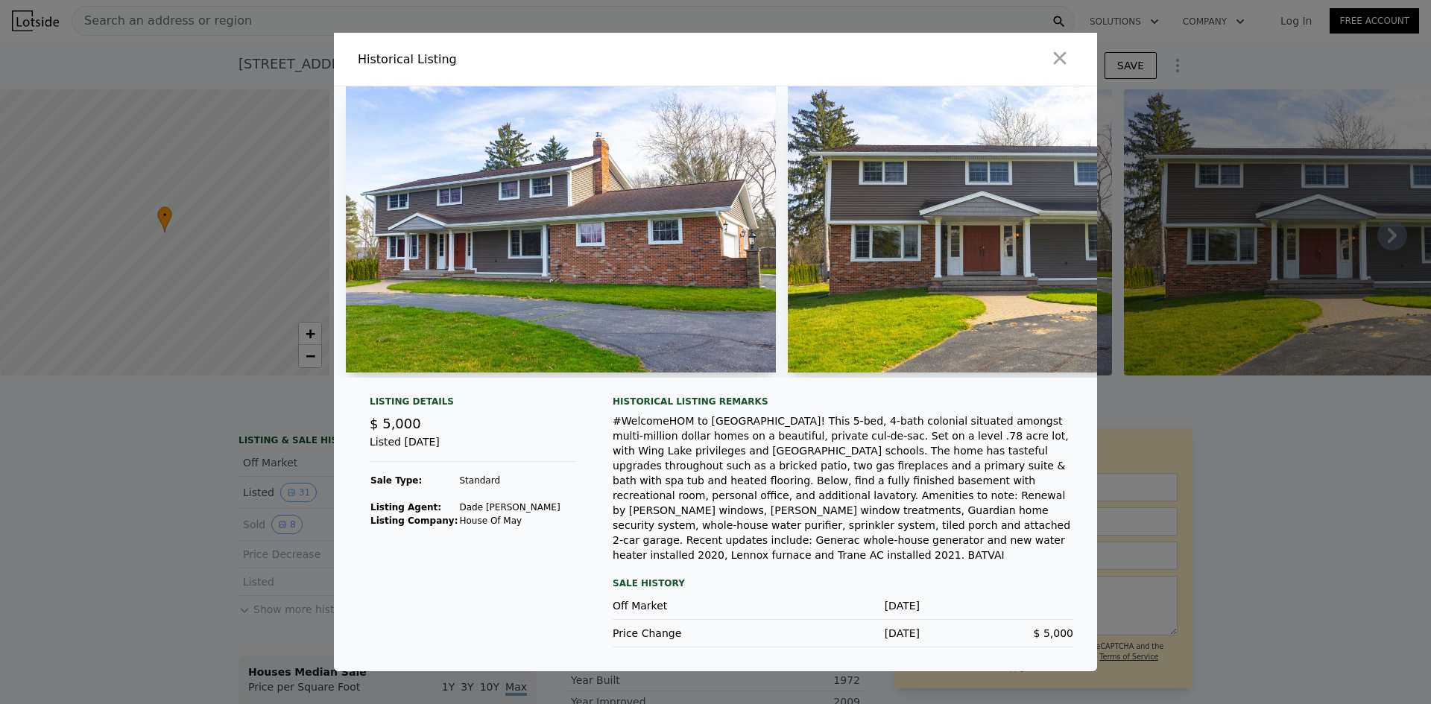
drag, startPoint x: 247, startPoint y: 522, endPoint x: 286, endPoint y: 529, distance: 40.2
click at [249, 522] on div at bounding box center [715, 352] width 1431 height 704
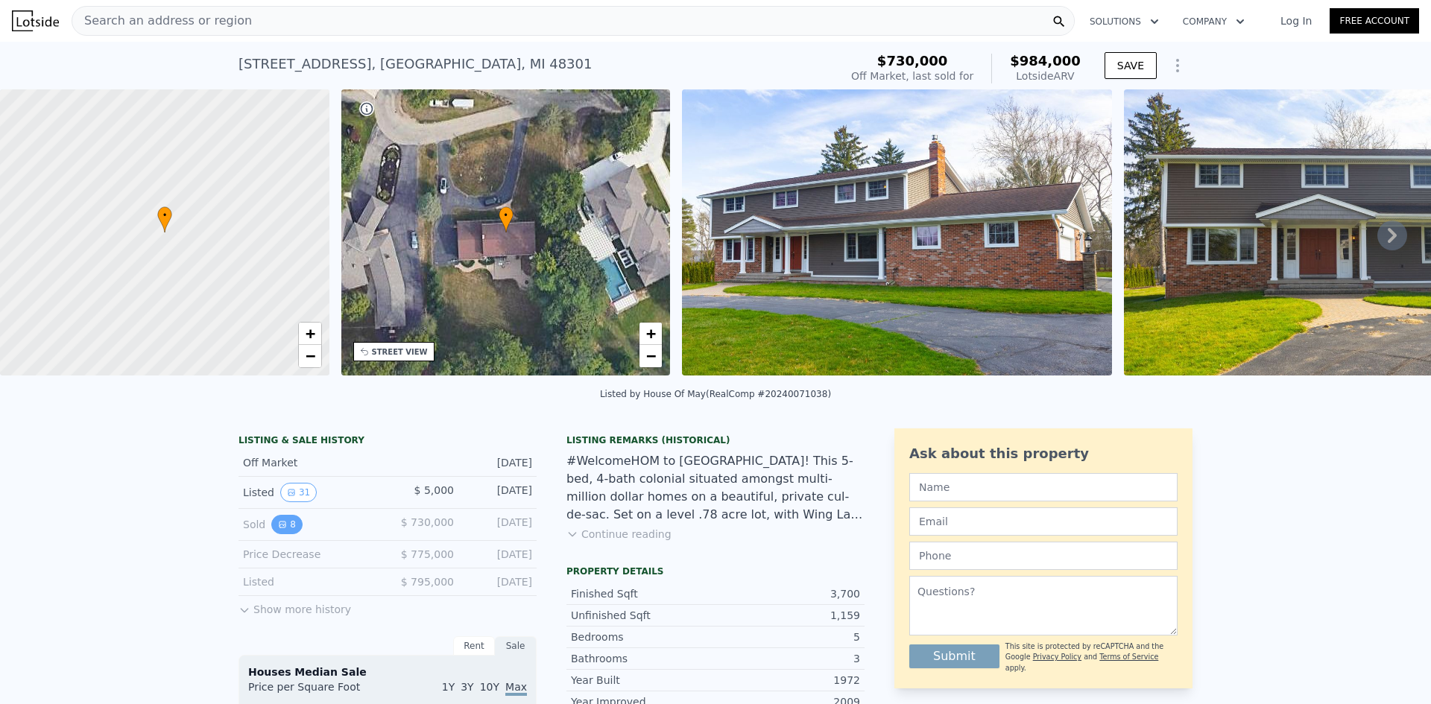
click at [289, 531] on button "8" at bounding box center [286, 524] width 31 height 19
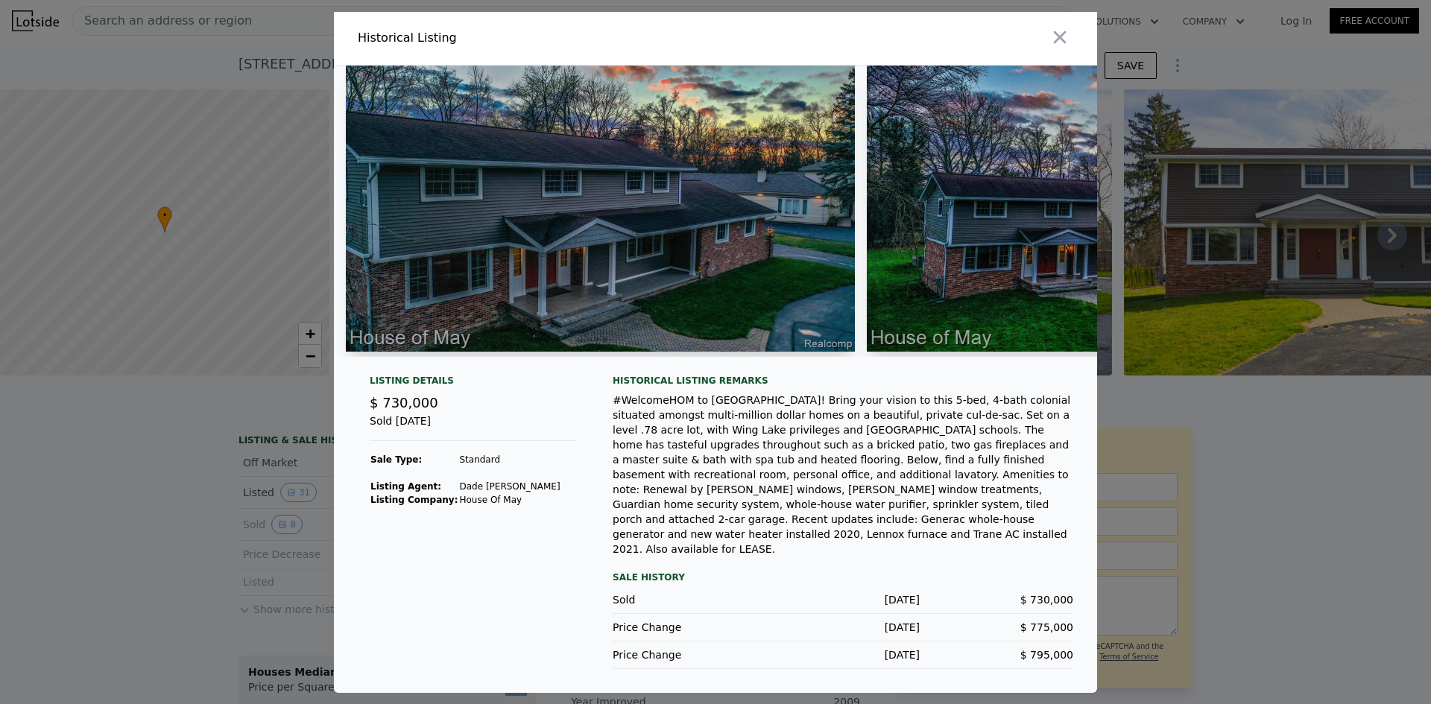
click at [215, 516] on div at bounding box center [715, 352] width 1431 height 704
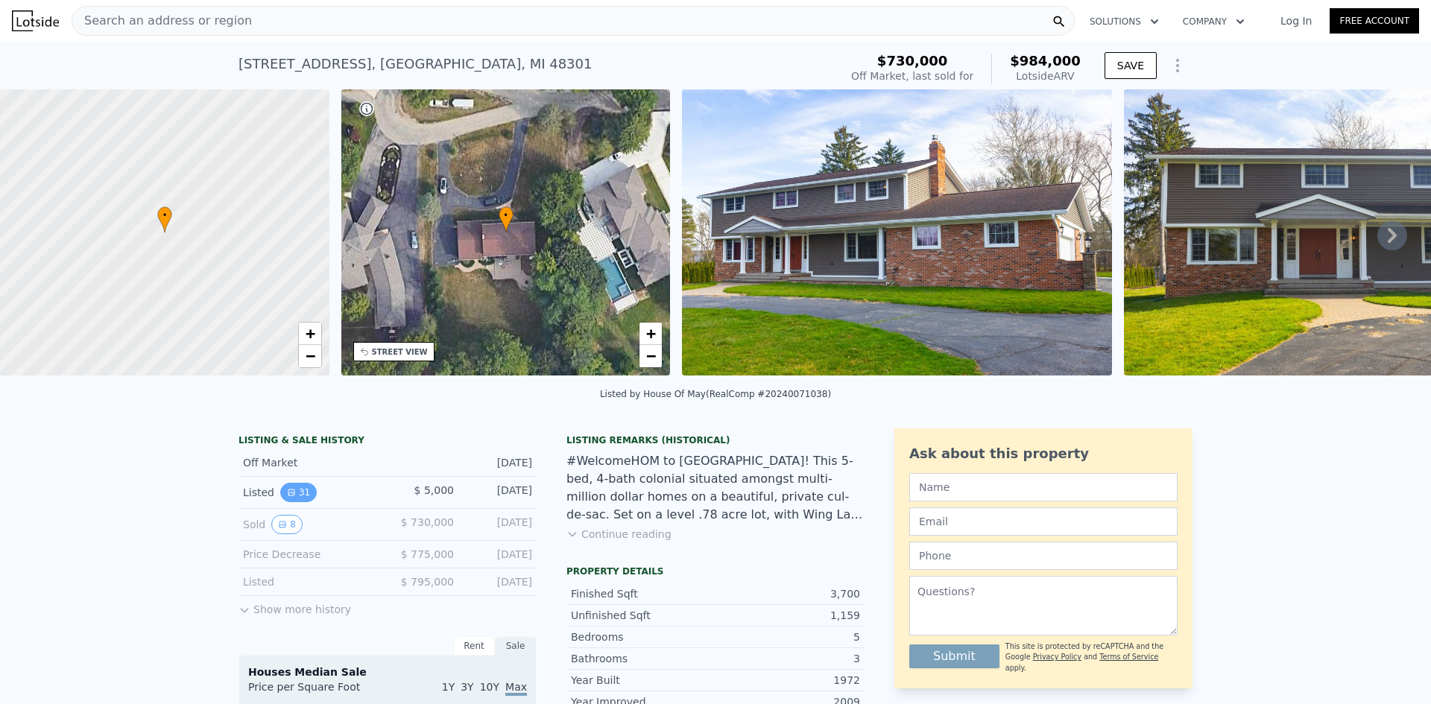
click at [280, 502] on button "31" at bounding box center [298, 492] width 37 height 19
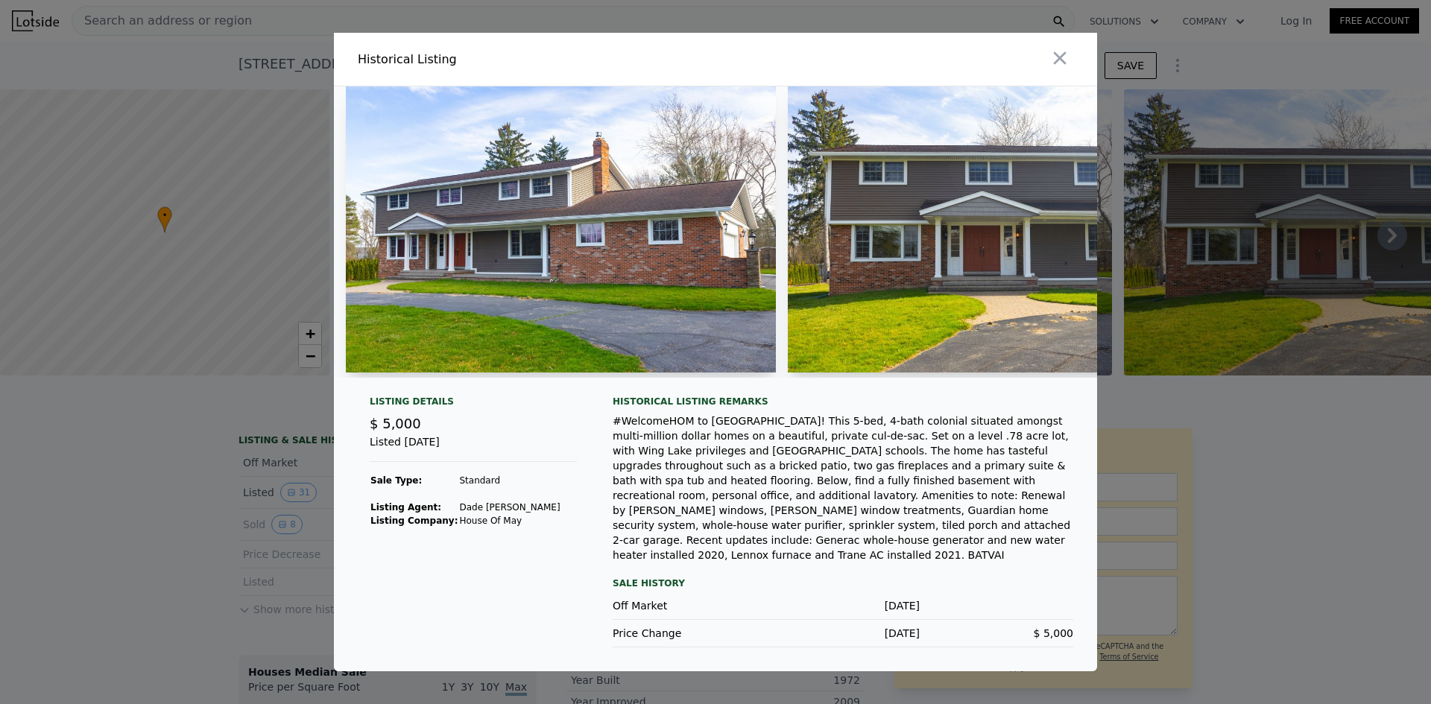
click at [108, 499] on div at bounding box center [715, 352] width 1431 height 704
